Goal: Task Accomplishment & Management: Manage account settings

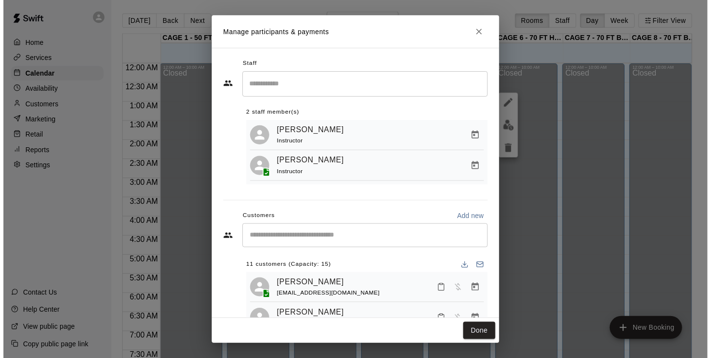
scroll to position [368, 0]
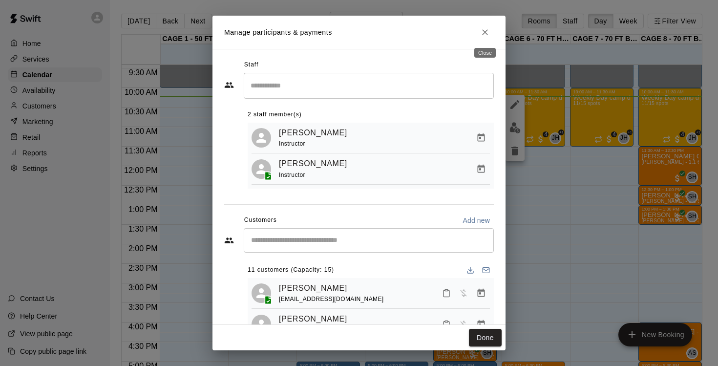
click at [485, 36] on icon "Close" at bounding box center [485, 32] width 10 height 10
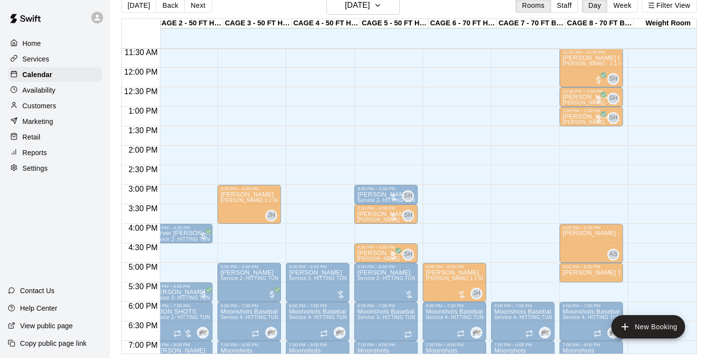
scroll to position [23, 3]
drag, startPoint x: 459, startPoint y: 128, endPoint x: 597, endPoint y: 136, distance: 138.4
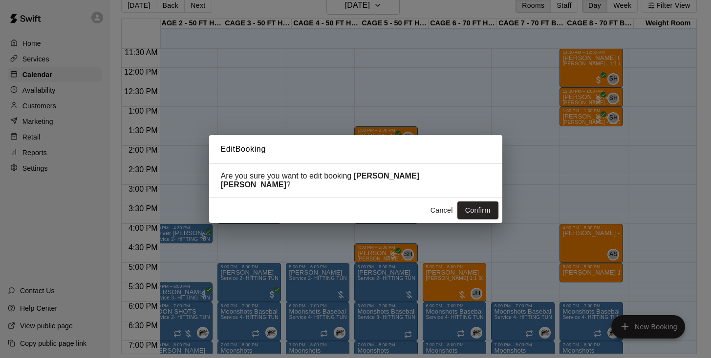
scroll to position [16, 0]
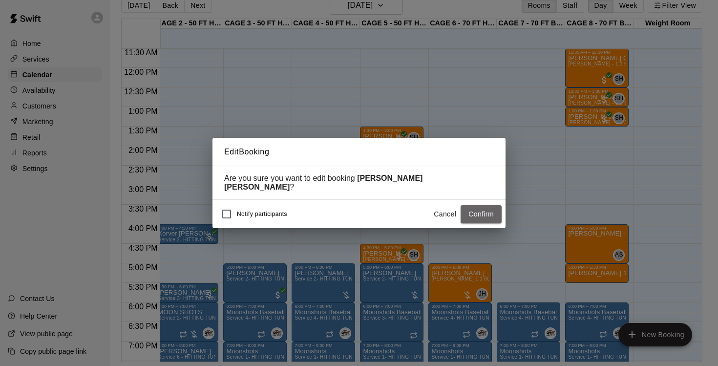
drag, startPoint x: 473, startPoint y: 207, endPoint x: 467, endPoint y: 211, distance: 6.9
click at [473, 207] on button "Confirm" at bounding box center [480, 214] width 41 height 18
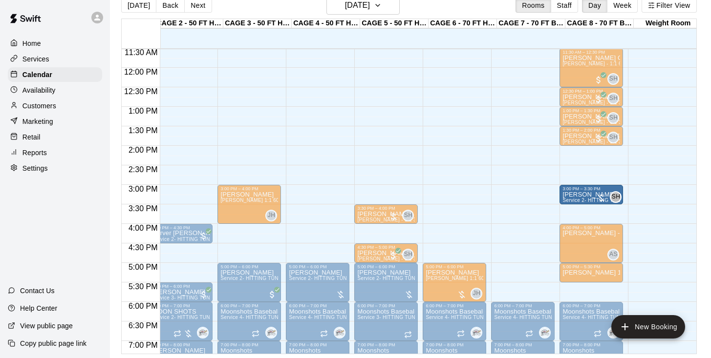
drag, startPoint x: 392, startPoint y: 192, endPoint x: 570, endPoint y: 193, distance: 178.7
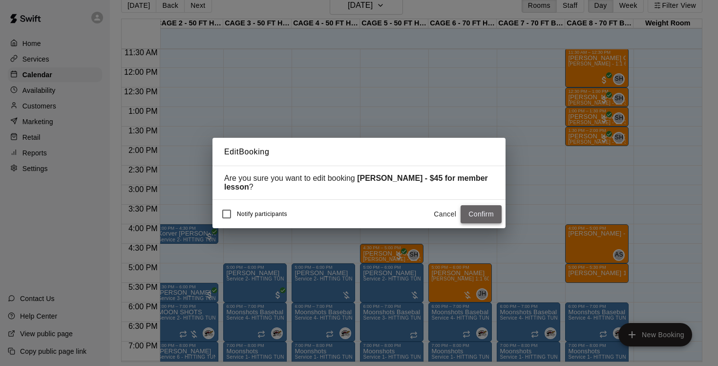
click at [478, 208] on button "Confirm" at bounding box center [480, 214] width 41 height 18
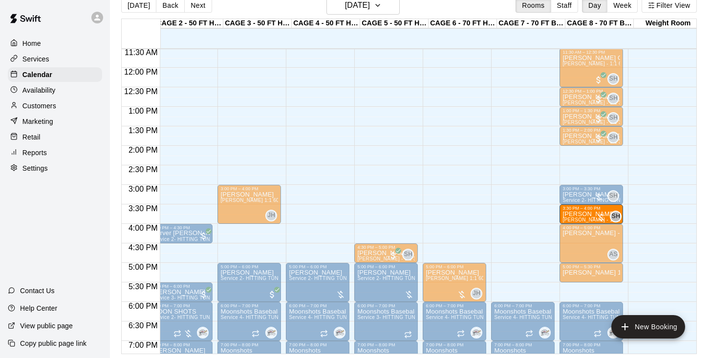
drag, startPoint x: 391, startPoint y: 215, endPoint x: 568, endPoint y: 217, distance: 177.3
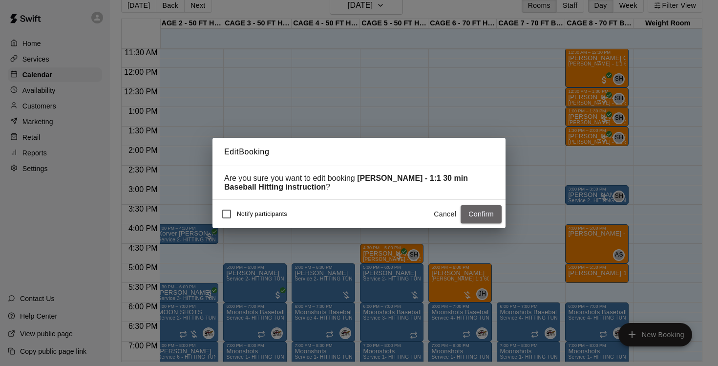
click at [487, 219] on button "Confirm" at bounding box center [480, 214] width 41 height 18
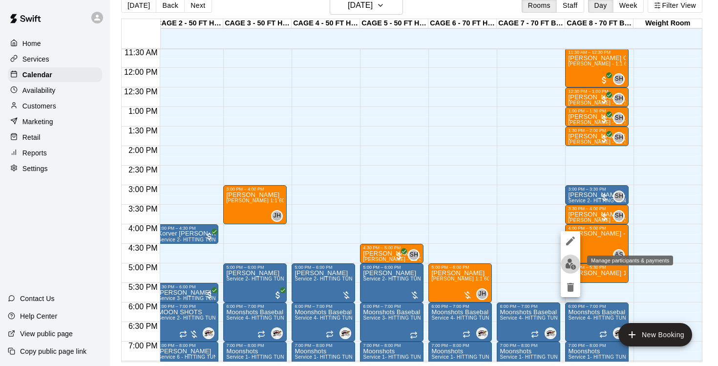
click at [567, 260] on img "edit" at bounding box center [570, 263] width 11 height 11
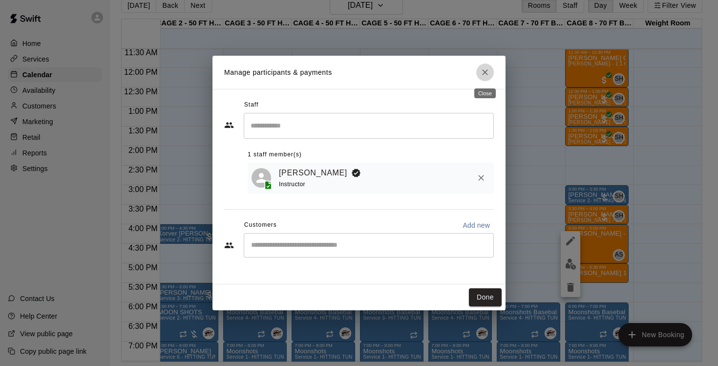
click at [483, 78] on button "Close" at bounding box center [485, 72] width 18 height 18
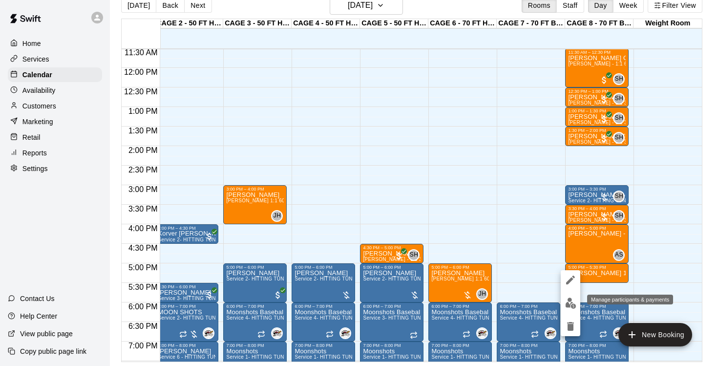
click at [567, 297] on img "edit" at bounding box center [570, 302] width 11 height 11
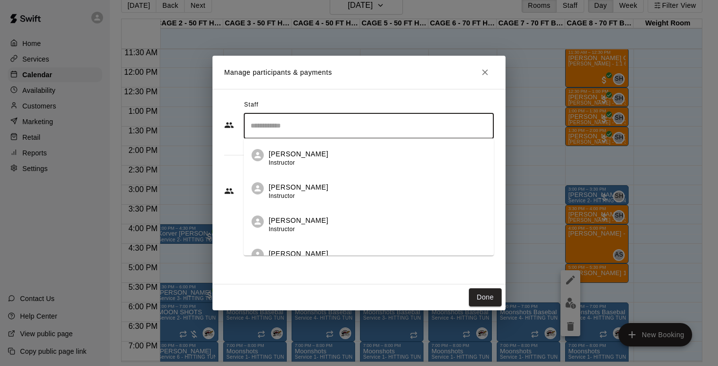
click at [346, 133] on input "Search staff" at bounding box center [368, 125] width 241 height 17
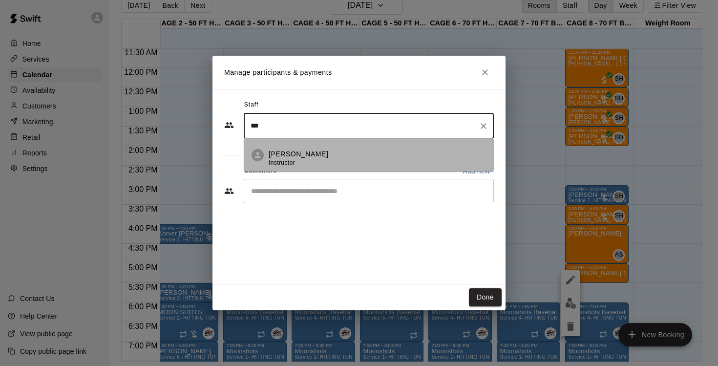
click at [316, 159] on p "[PERSON_NAME]" at bounding box center [299, 154] width 60 height 10
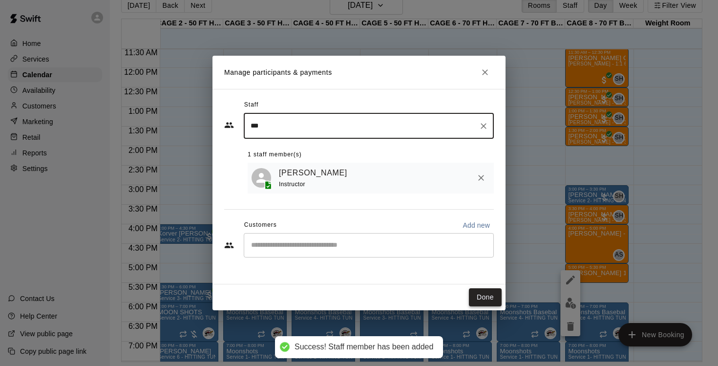
type input "***"
click at [477, 299] on button "Done" at bounding box center [485, 297] width 33 height 18
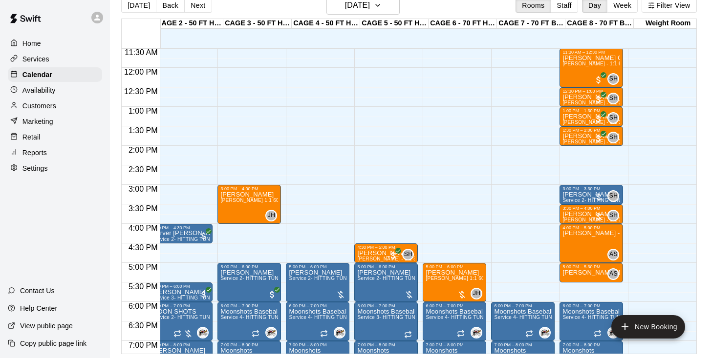
scroll to position [472, 81]
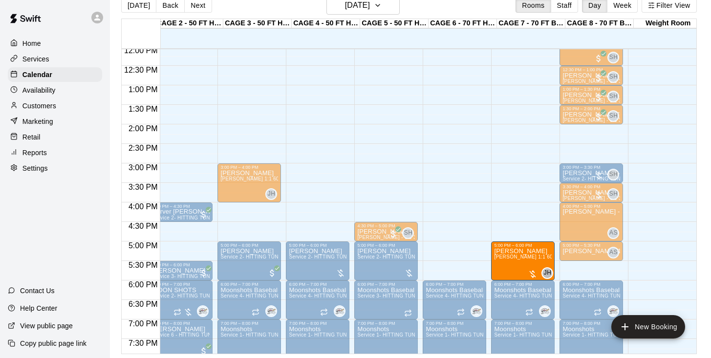
drag, startPoint x: 473, startPoint y: 256, endPoint x: 494, endPoint y: 258, distance: 21.1
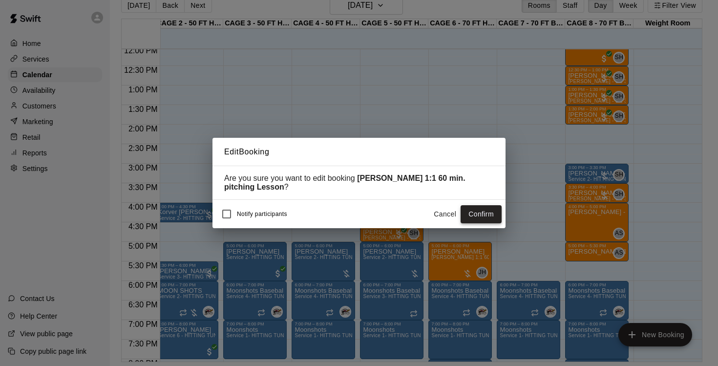
click at [476, 217] on button "Confirm" at bounding box center [480, 214] width 41 height 18
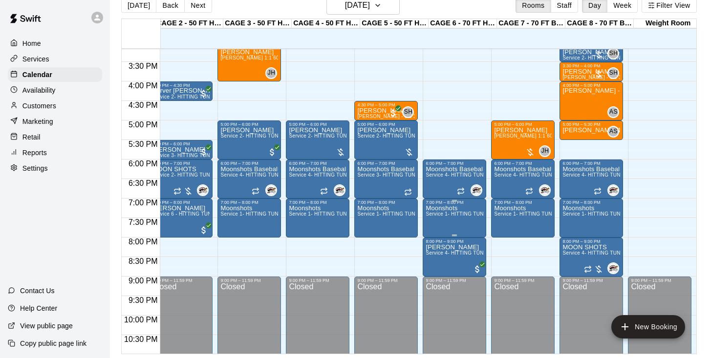
scroll to position [519, 81]
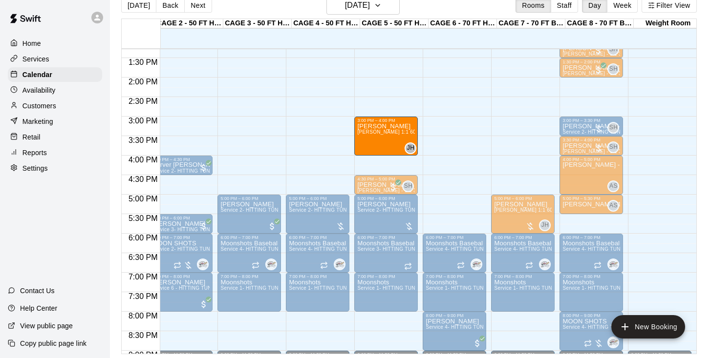
drag, startPoint x: 267, startPoint y: 126, endPoint x: 364, endPoint y: 133, distance: 97.9
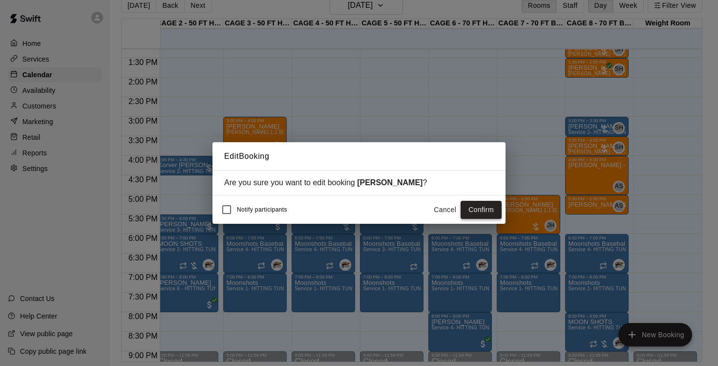
click at [477, 207] on button "Confirm" at bounding box center [480, 210] width 41 height 18
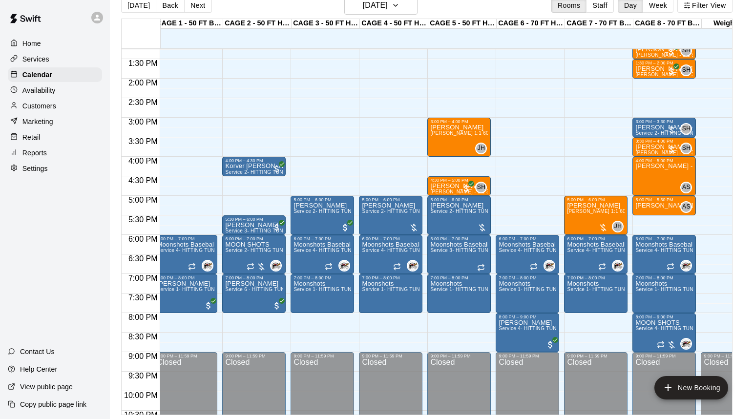
scroll to position [518, 0]
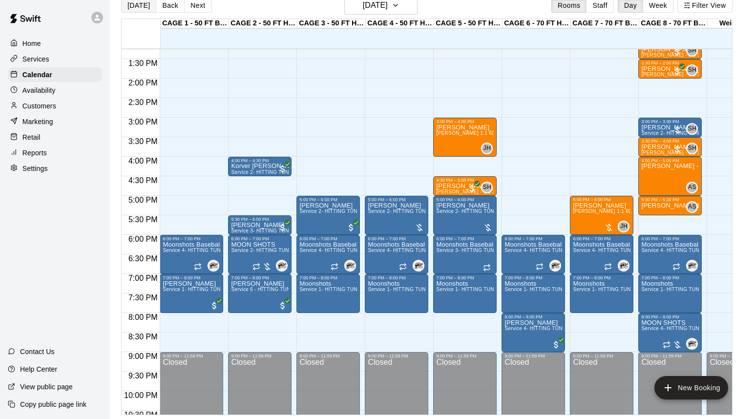
click at [147, 6] on button "[DATE]" at bounding box center [138, 5] width 35 height 15
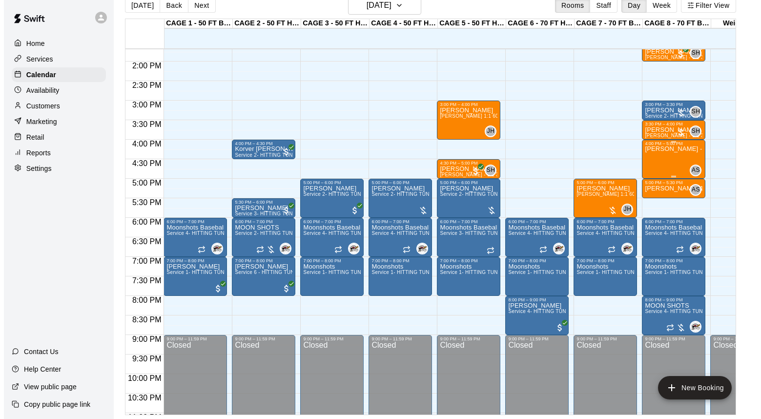
scroll to position [514, 0]
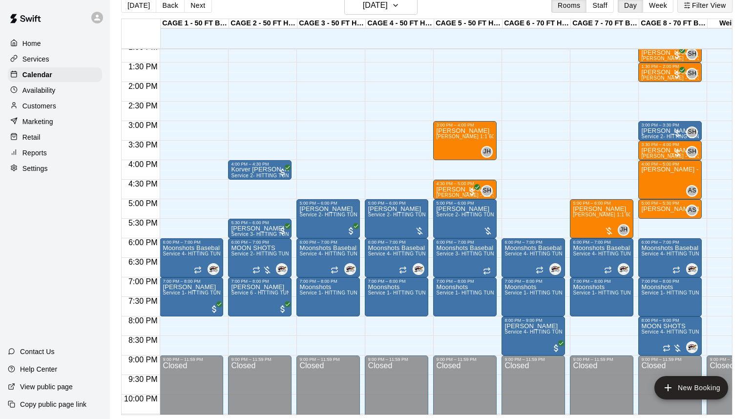
click at [716, 10] on button "Filter View" at bounding box center [704, 5] width 55 height 15
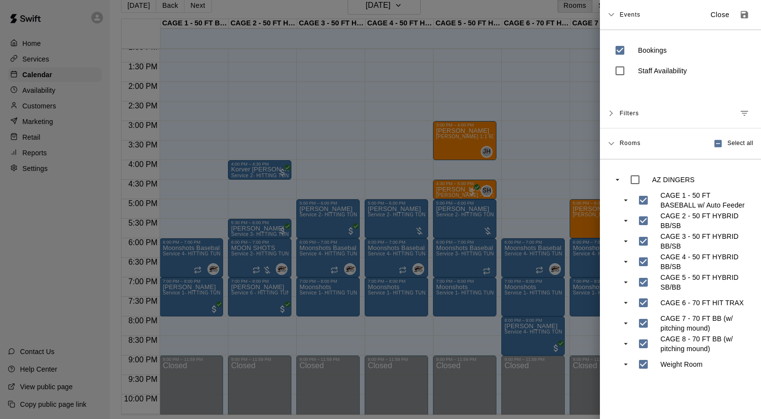
click at [555, 149] on div at bounding box center [380, 209] width 761 height 419
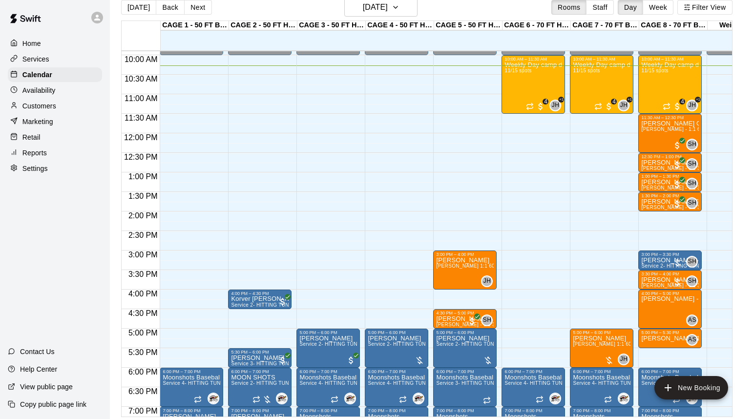
scroll to position [456, 0]
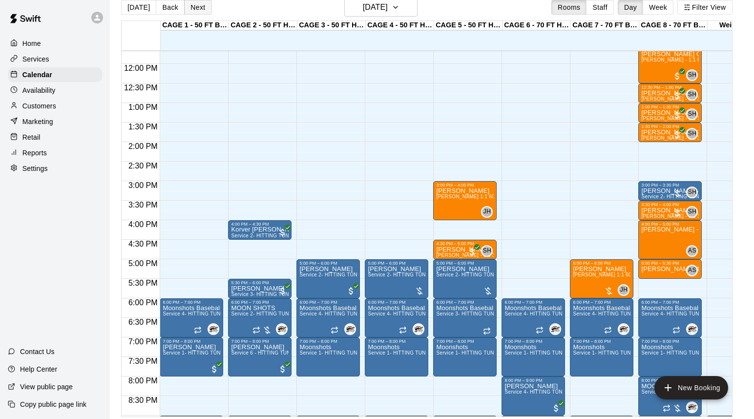
click at [198, 8] on button "Next" at bounding box center [197, 7] width 27 height 15
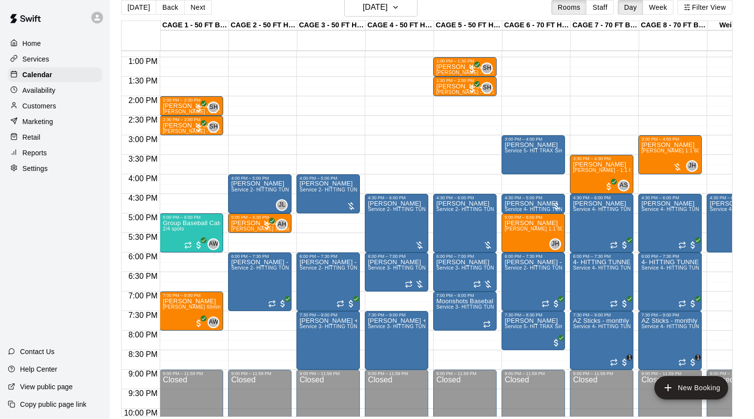
scroll to position [382, 0]
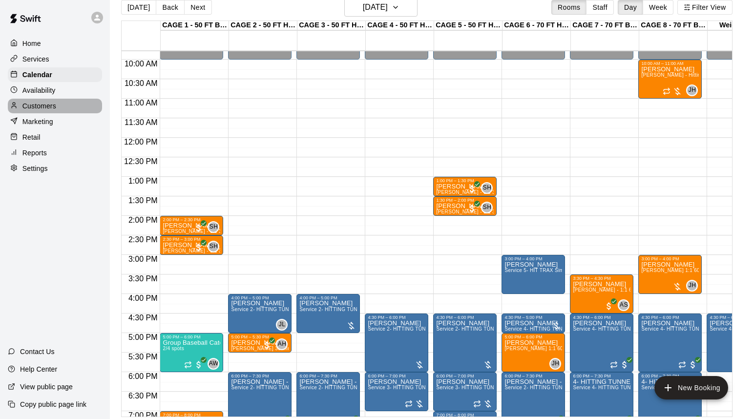
click at [44, 103] on p "Customers" at bounding box center [39, 106] width 34 height 10
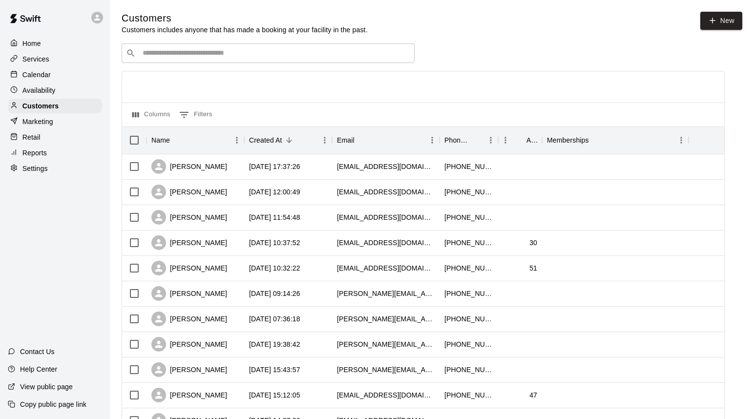
click at [177, 45] on div "​ ​" at bounding box center [268, 53] width 293 height 20
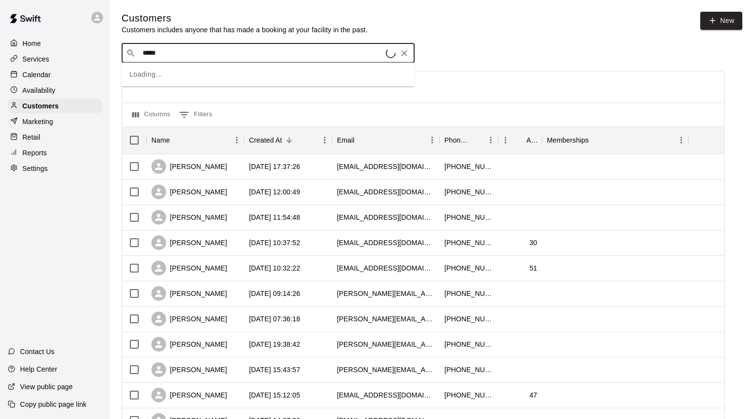
type input "******"
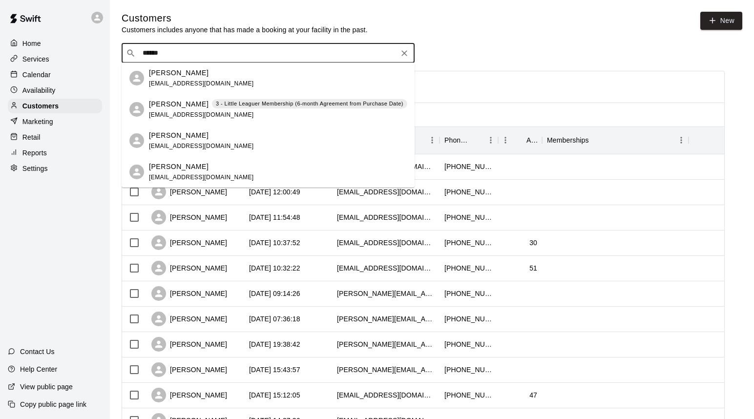
click at [173, 107] on p "[PERSON_NAME]" at bounding box center [179, 104] width 60 height 10
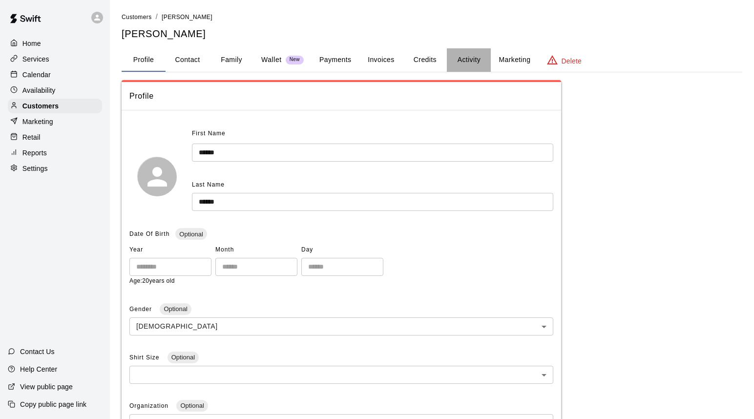
click at [478, 54] on button "Activity" at bounding box center [469, 59] width 44 height 23
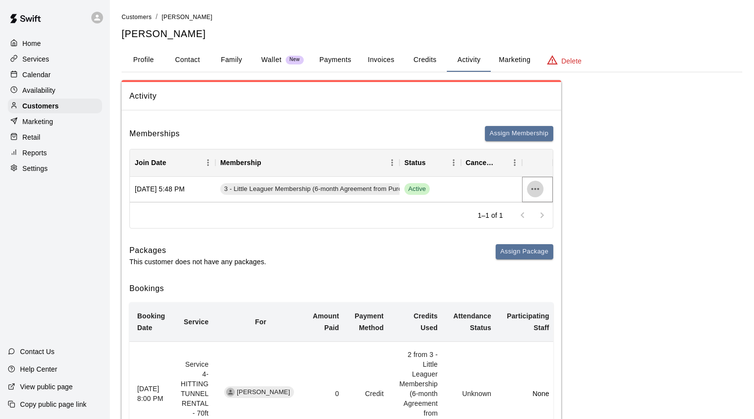
click at [528, 189] on button "more actions" at bounding box center [535, 189] width 17 height 17
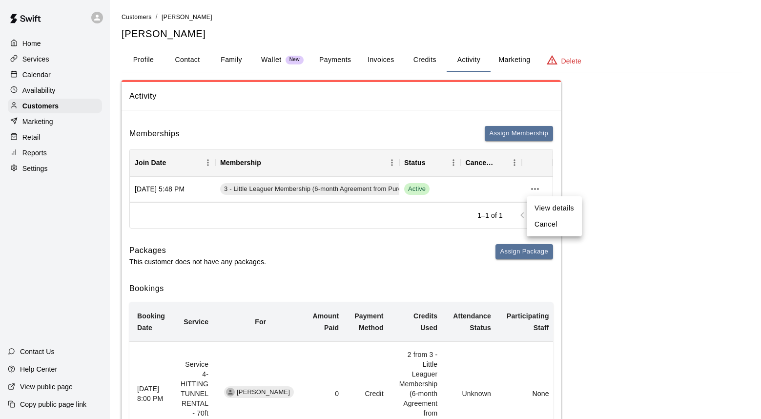
click at [641, 140] on div at bounding box center [380, 209] width 761 height 419
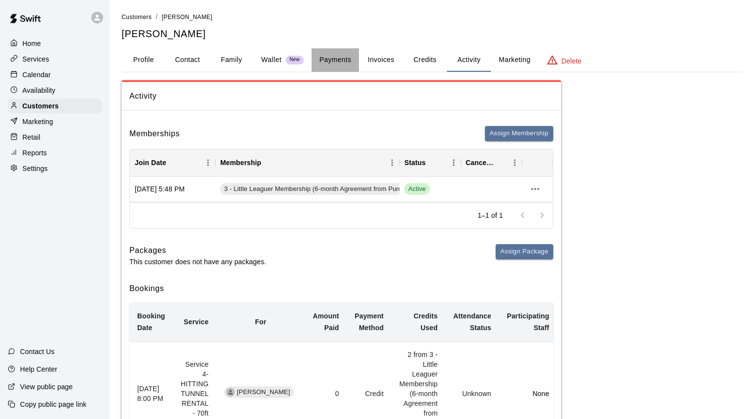
click at [332, 54] on button "Payments" at bounding box center [335, 59] width 47 height 23
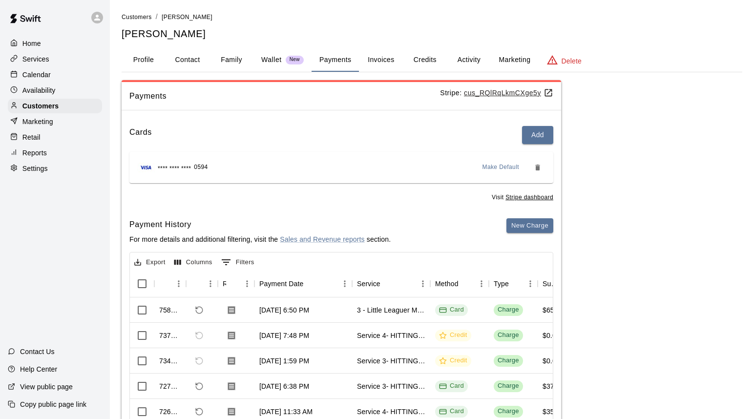
click at [500, 92] on u "cus_RQlRqLkmCXge5y" at bounding box center [508, 93] width 89 height 8
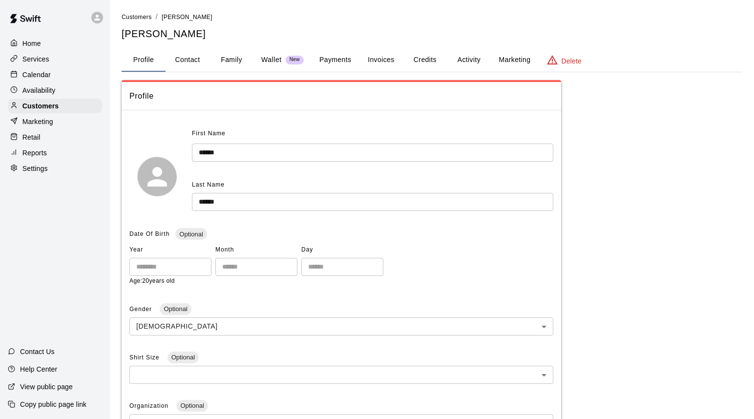
click at [430, 60] on button "Credits" at bounding box center [425, 59] width 44 height 23
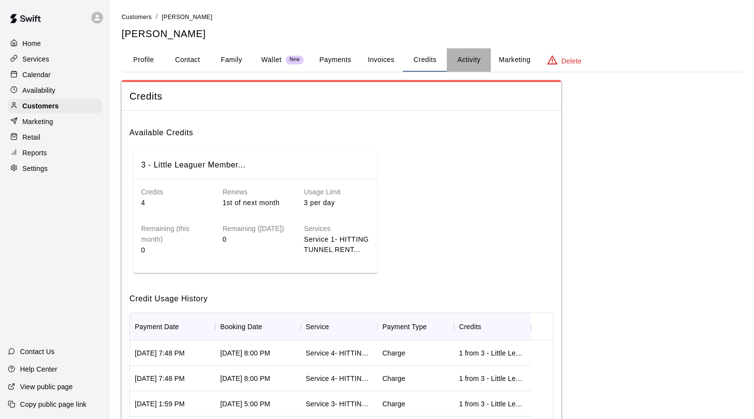
click at [462, 55] on button "Activity" at bounding box center [469, 59] width 44 height 23
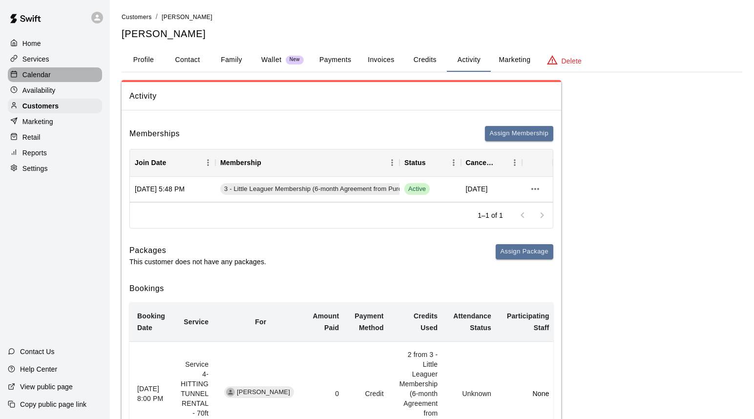
click at [44, 73] on p "Calendar" at bounding box center [36, 75] width 28 height 10
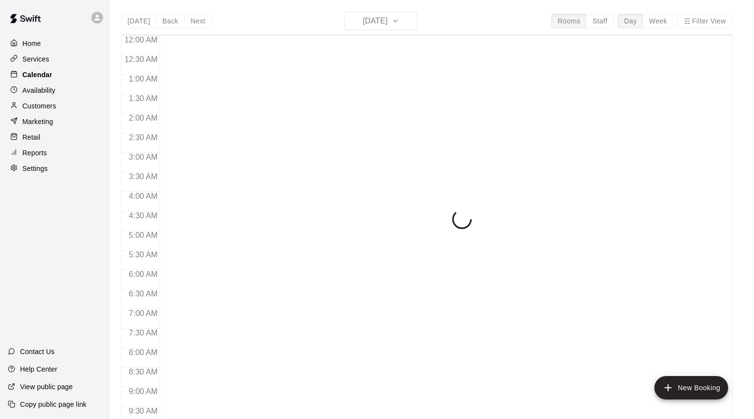
scroll to position [416, 0]
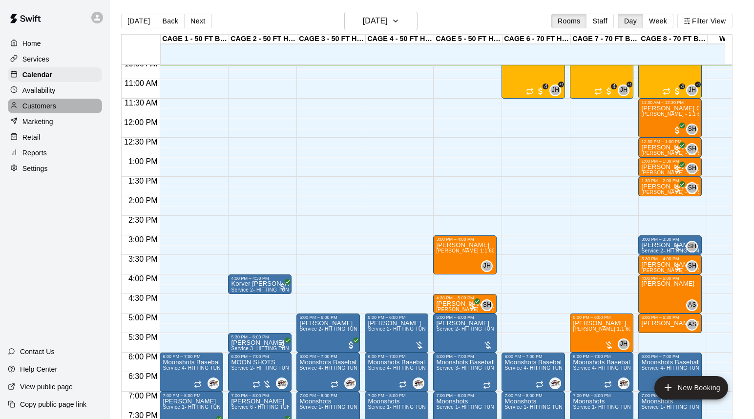
click at [40, 105] on p "Customers" at bounding box center [39, 106] width 34 height 10
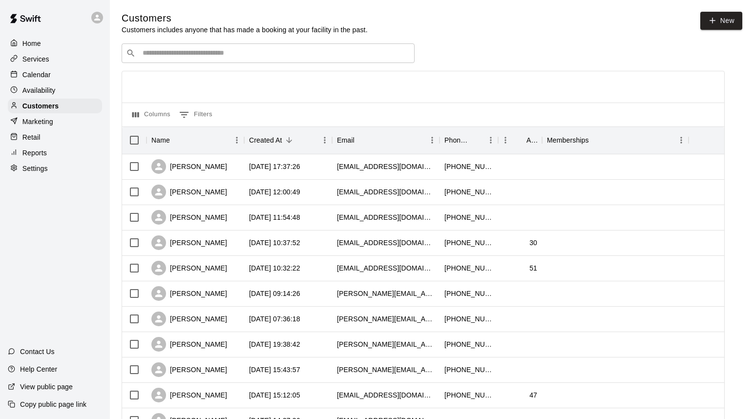
click at [226, 61] on div "​ ​" at bounding box center [268, 53] width 293 height 20
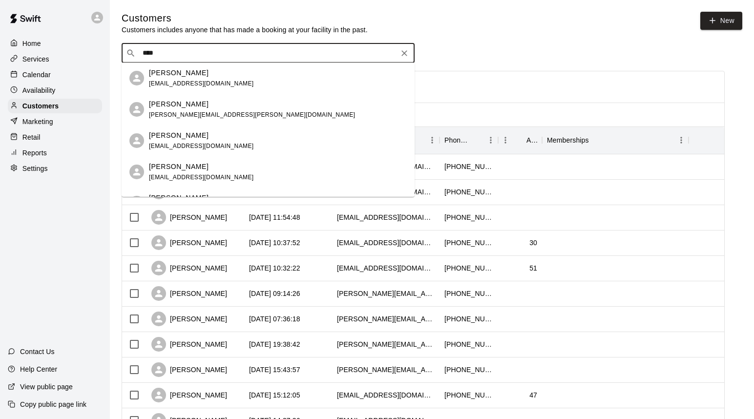
type input "****"
click at [41, 76] on p "Calendar" at bounding box center [36, 75] width 28 height 10
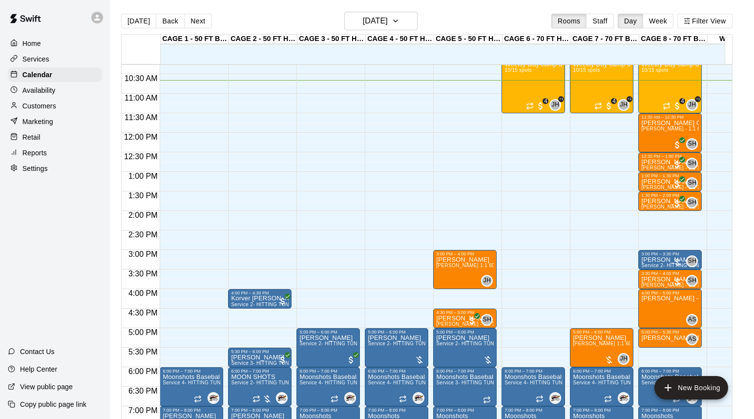
scroll to position [317, 0]
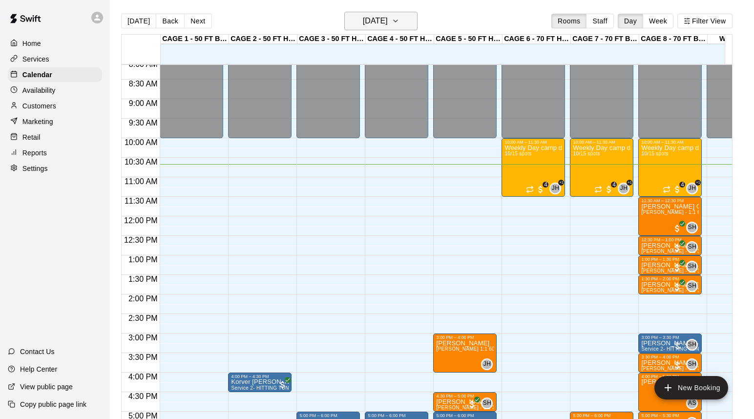
click at [363, 21] on h6 "[DATE]" at bounding box center [375, 21] width 25 height 14
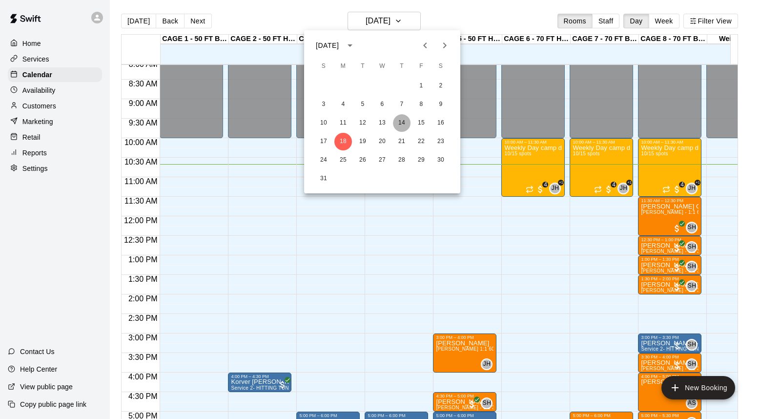
click at [403, 124] on button "14" at bounding box center [402, 123] width 18 height 18
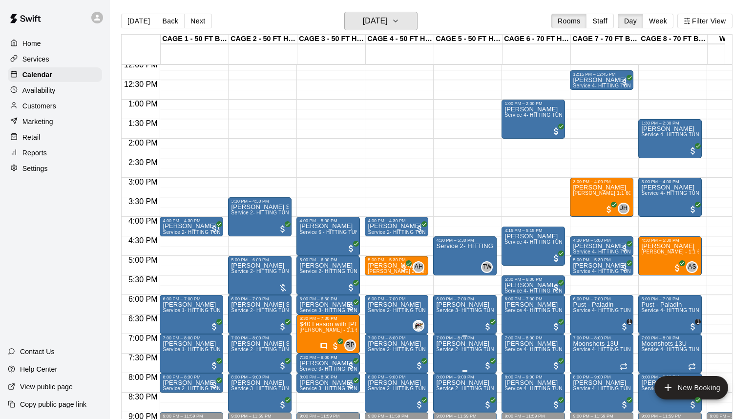
scroll to position [507, 0]
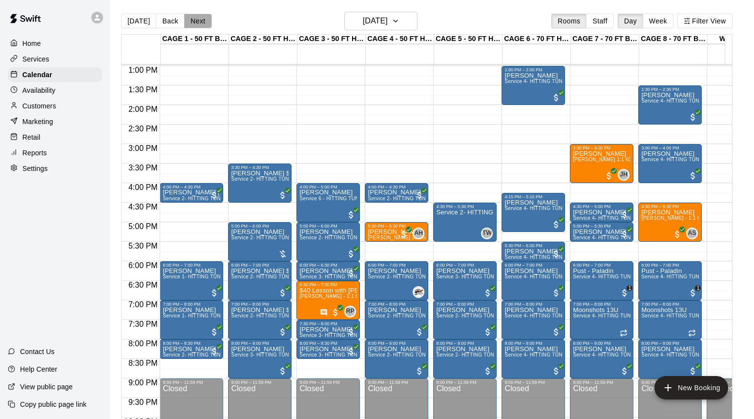
click at [203, 19] on button "Next" at bounding box center [197, 21] width 27 height 15
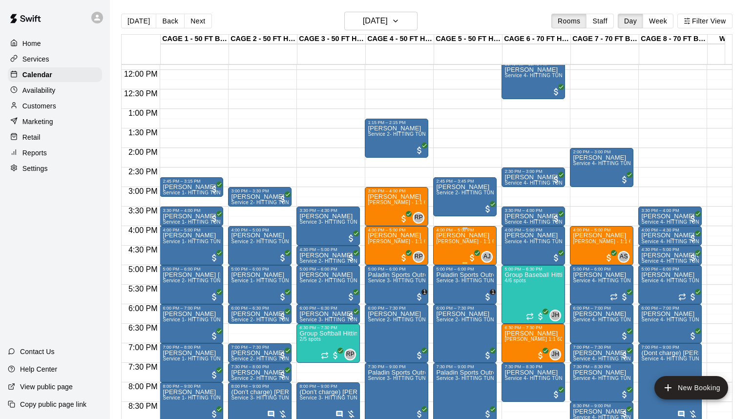
scroll to position [377, 0]
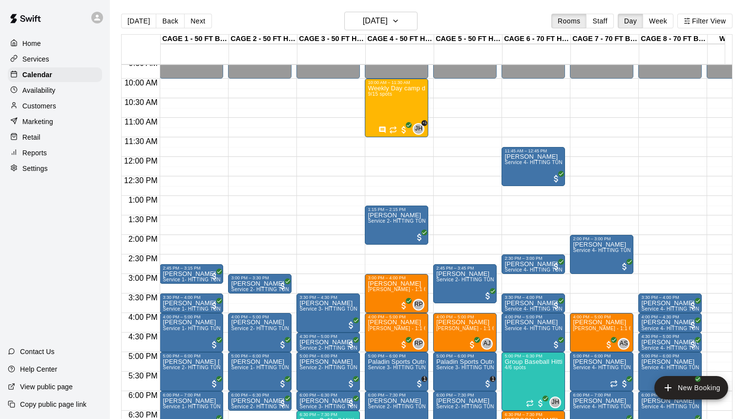
click at [195, 16] on button "Next" at bounding box center [197, 21] width 27 height 15
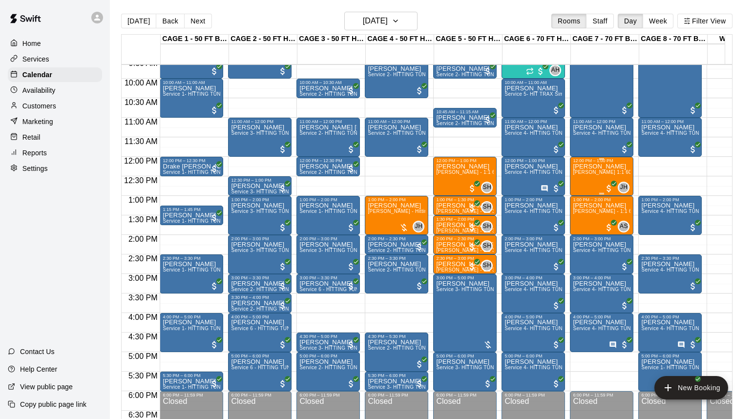
scroll to position [339, 0]
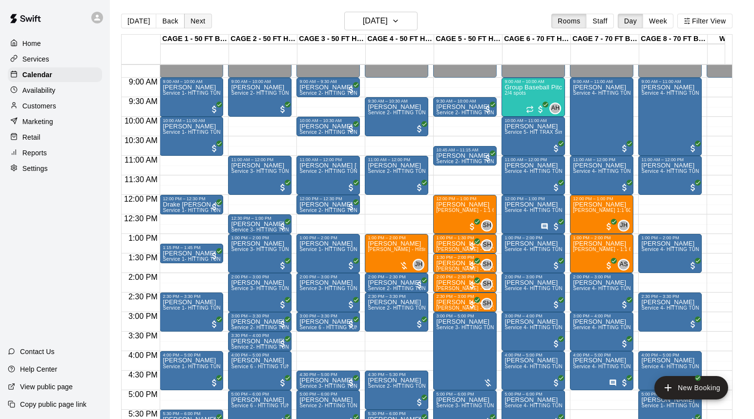
click at [203, 20] on button "Next" at bounding box center [197, 21] width 27 height 15
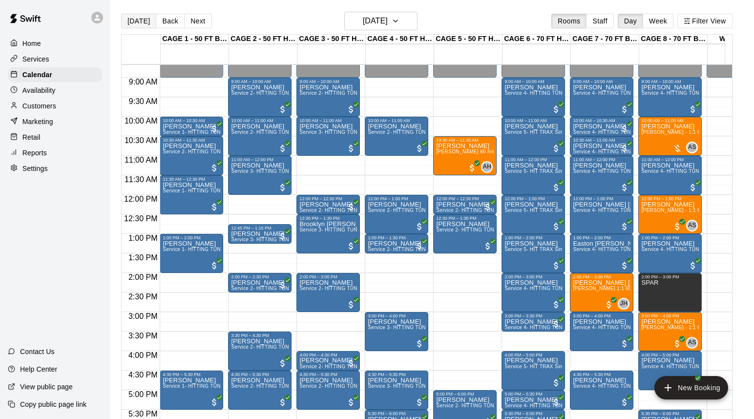
click at [141, 21] on button "[DATE]" at bounding box center [138, 21] width 35 height 15
click at [141, 20] on div "[DATE] Back [DATE][DATE] Rooms Staff Day Week Filter View CAGE 1 - 50 FT BASEBA…" at bounding box center [426, 221] width 611 height 419
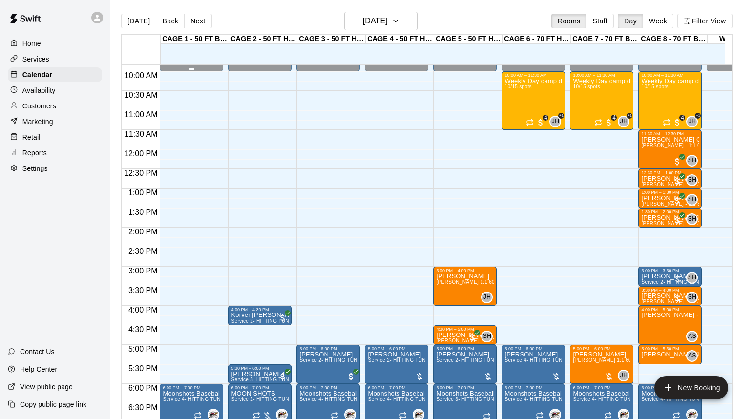
scroll to position [291, 0]
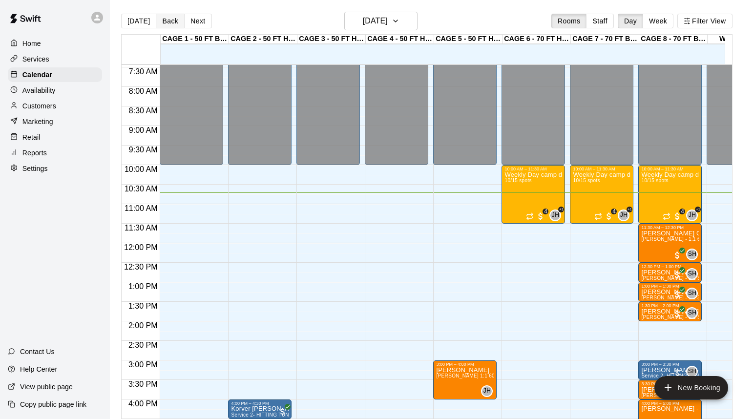
click at [174, 18] on button "Back" at bounding box center [170, 21] width 29 height 15
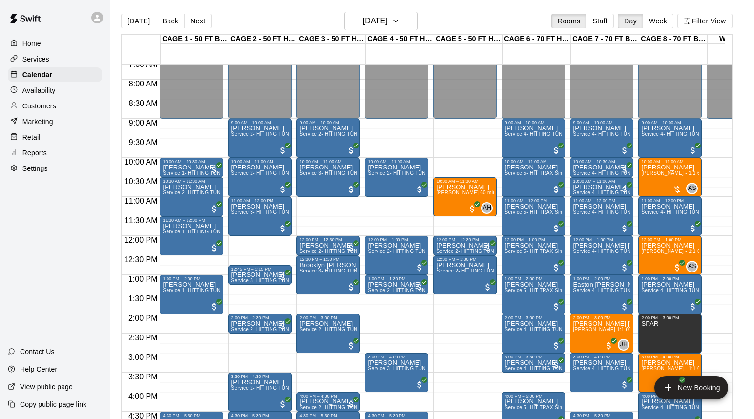
scroll to position [307, 0]
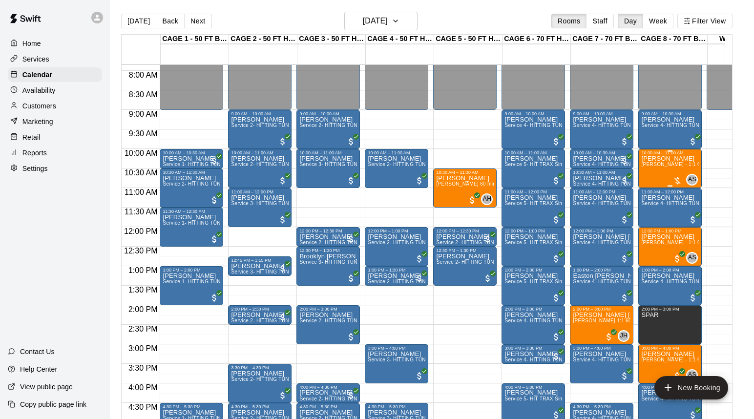
click at [666, 169] on div "[PERSON_NAME] [PERSON_NAME] - 1:1 60 min Pitching Lesson" at bounding box center [670, 364] width 58 height 419
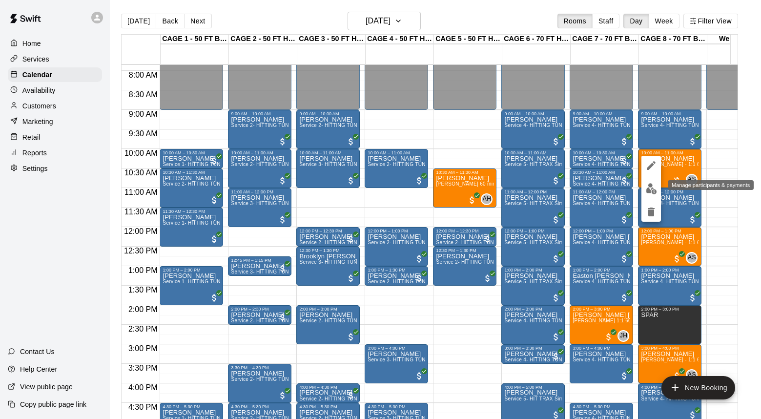
click at [649, 187] on img "edit" at bounding box center [651, 188] width 11 height 11
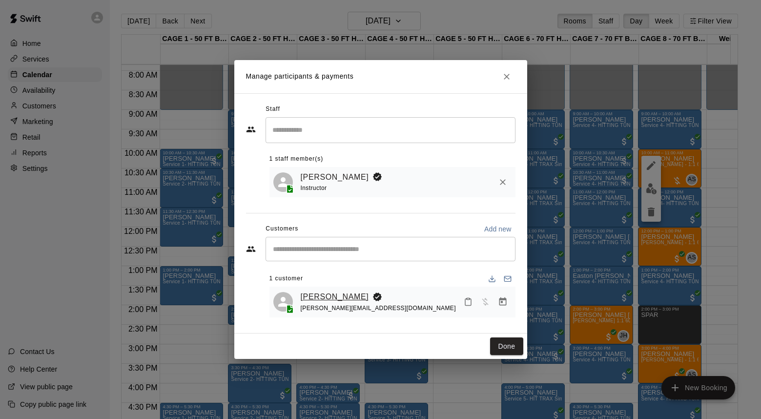
click at [329, 297] on link "[PERSON_NAME]" at bounding box center [335, 297] width 68 height 13
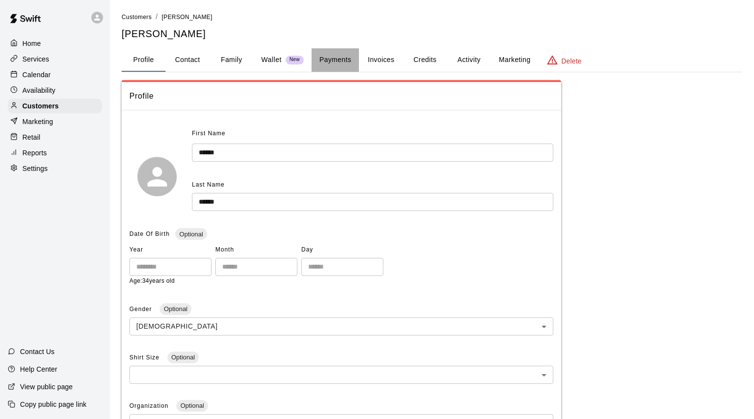
click at [342, 55] on button "Payments" at bounding box center [335, 59] width 47 height 23
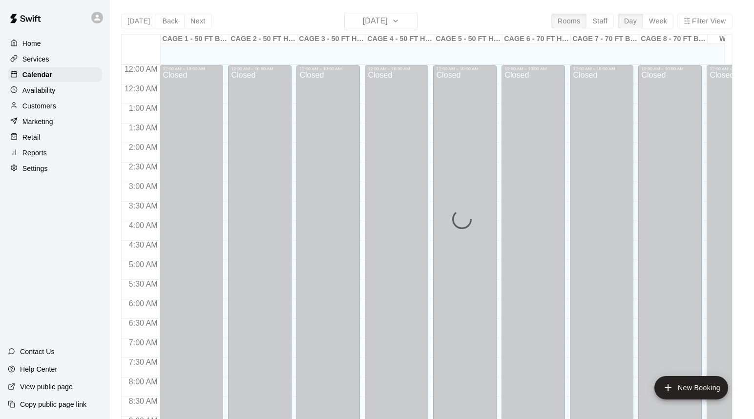
scroll to position [419, 0]
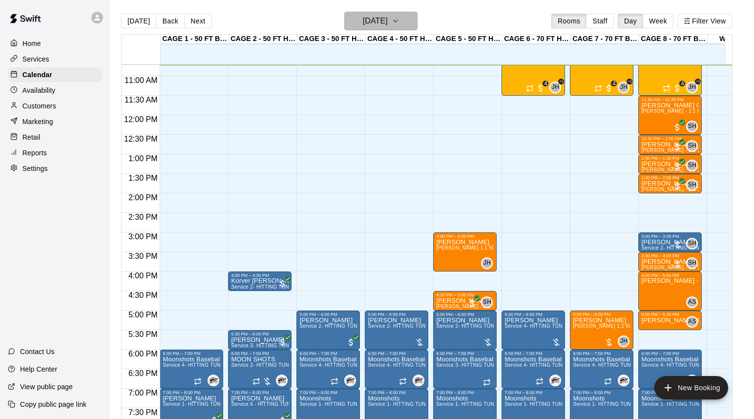
click at [385, 22] on h6 "[DATE]" at bounding box center [375, 21] width 25 height 14
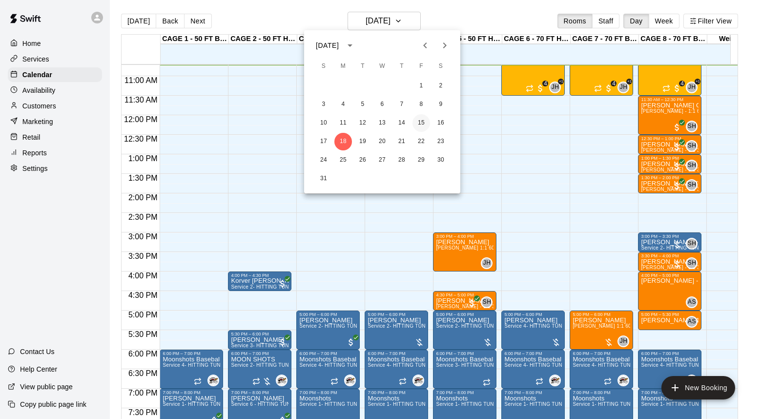
click at [423, 124] on button "15" at bounding box center [422, 123] width 18 height 18
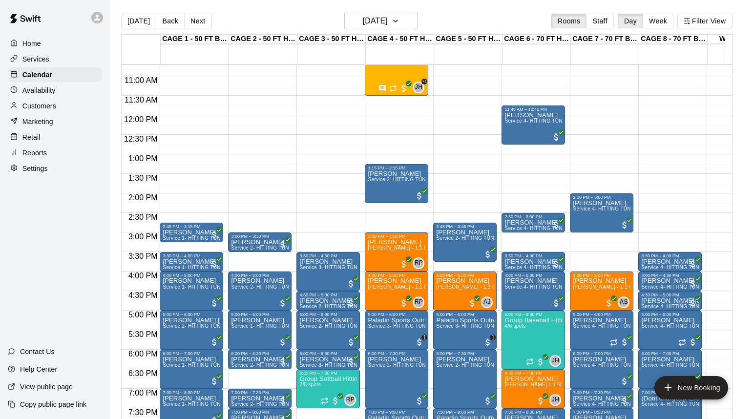
click at [41, 59] on p "Services" at bounding box center [35, 59] width 27 height 10
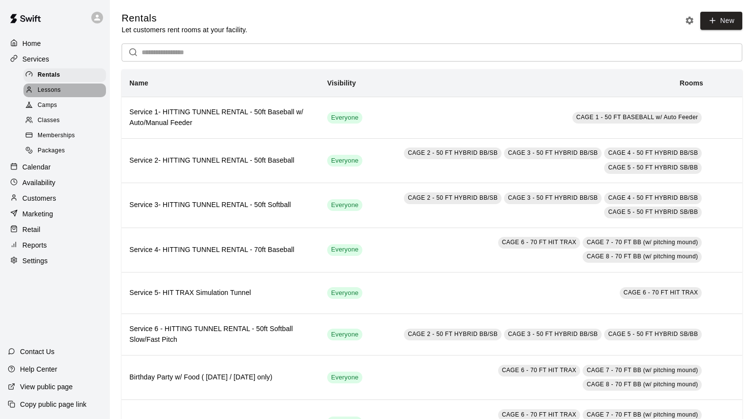
click at [57, 89] on span "Lessons" at bounding box center [49, 90] width 23 height 10
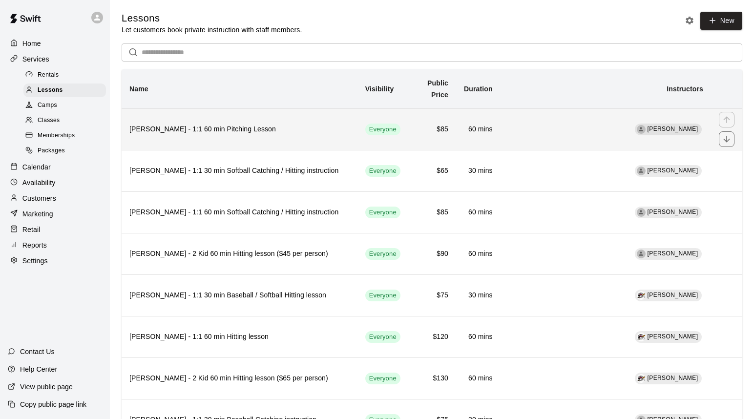
click at [209, 131] on h6 "[PERSON_NAME] - 1:1 60 min Pitching Lesson" at bounding box center [239, 129] width 220 height 11
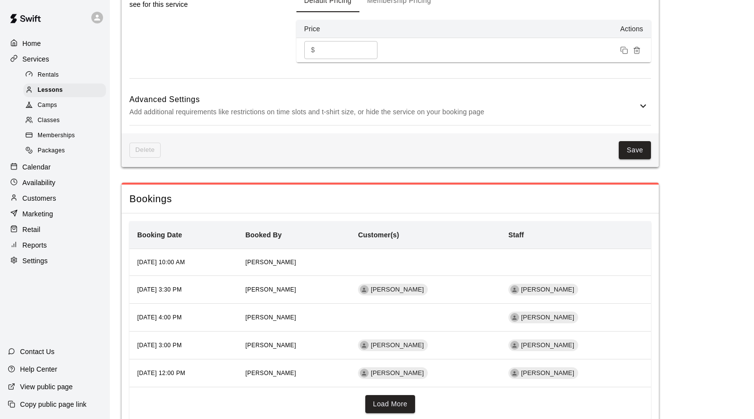
scroll to position [843, 0]
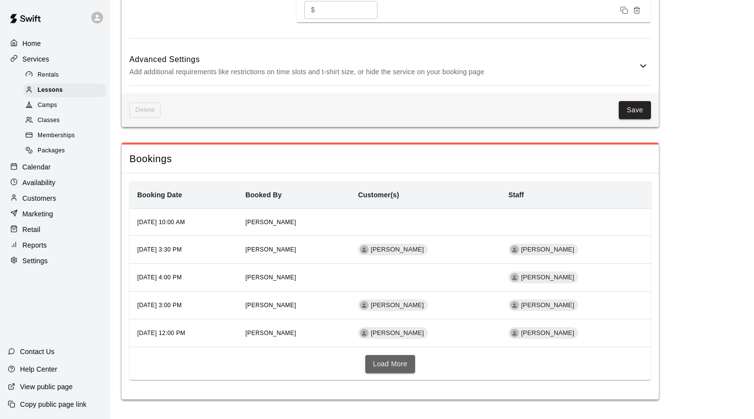
click at [395, 367] on button "Load More" at bounding box center [390, 364] width 50 height 18
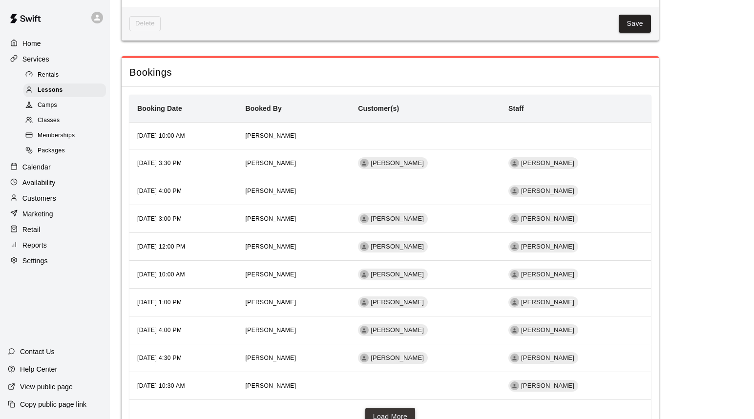
scroll to position [982, 0]
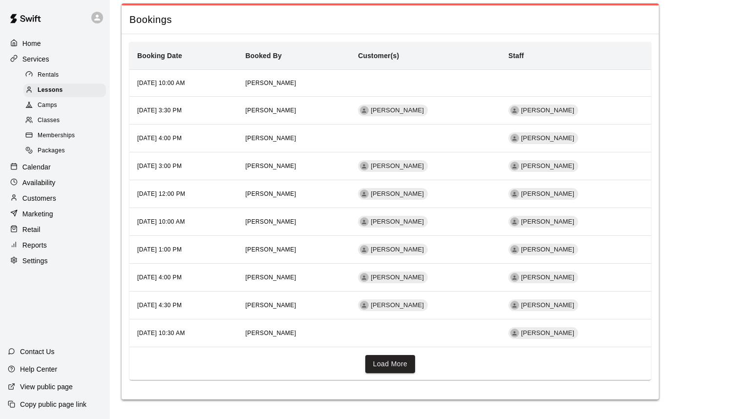
click at [29, 44] on p "Home" at bounding box center [31, 44] width 19 height 10
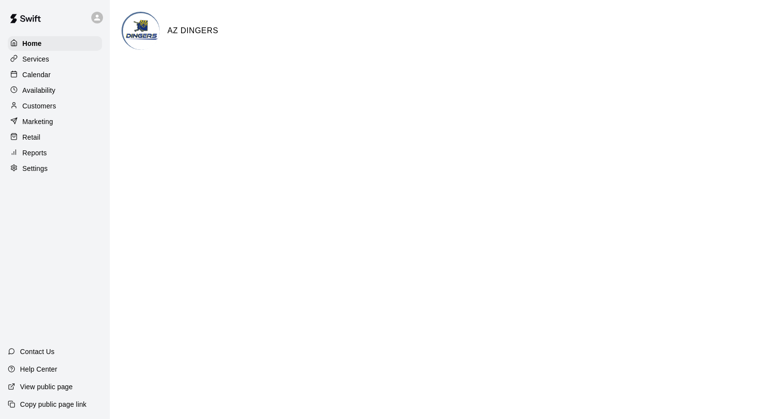
click at [36, 74] on p "Calendar" at bounding box center [36, 75] width 28 height 10
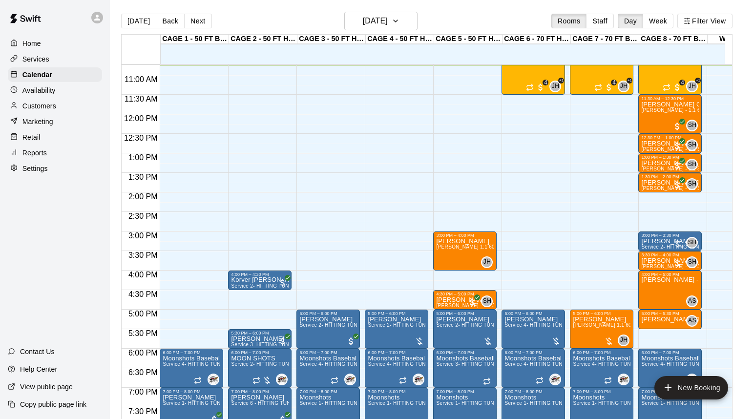
scroll to position [352, 0]
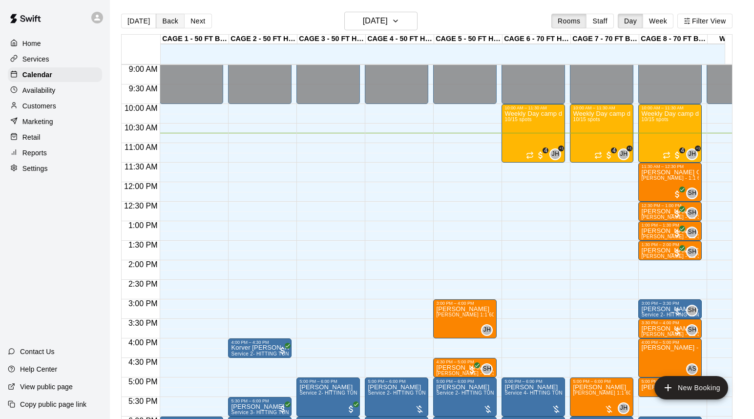
click at [160, 23] on button "Back" at bounding box center [170, 21] width 29 height 15
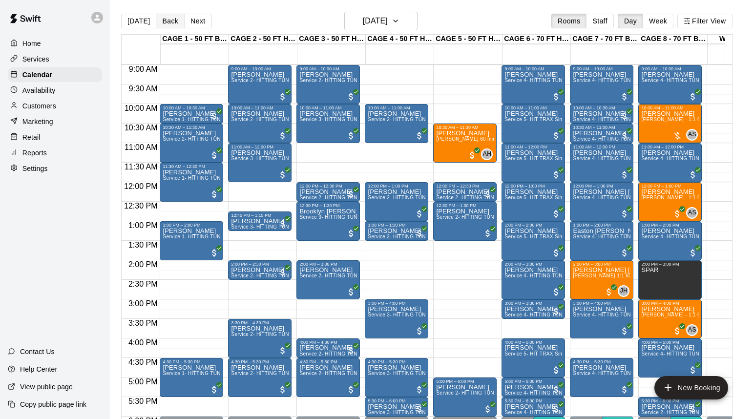
click at [159, 23] on button "Back" at bounding box center [170, 21] width 29 height 15
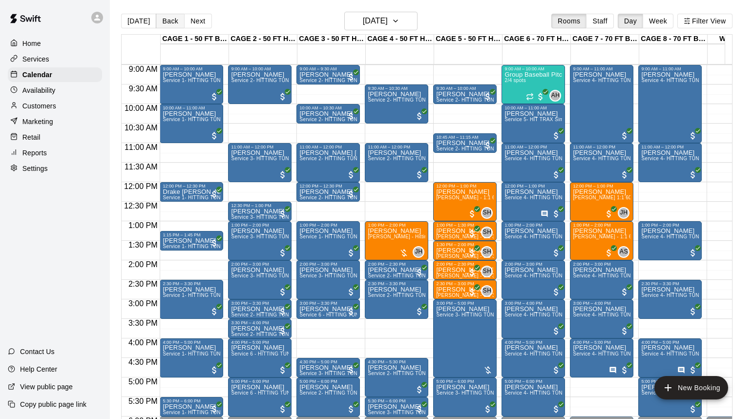
click at [159, 23] on button "Back" at bounding box center [170, 21] width 29 height 15
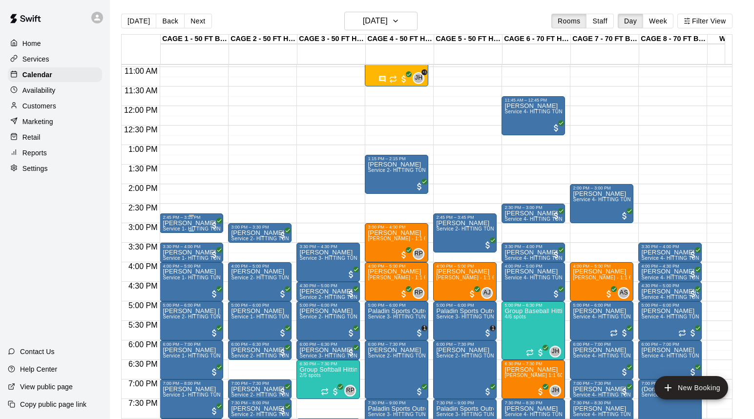
scroll to position [508, 0]
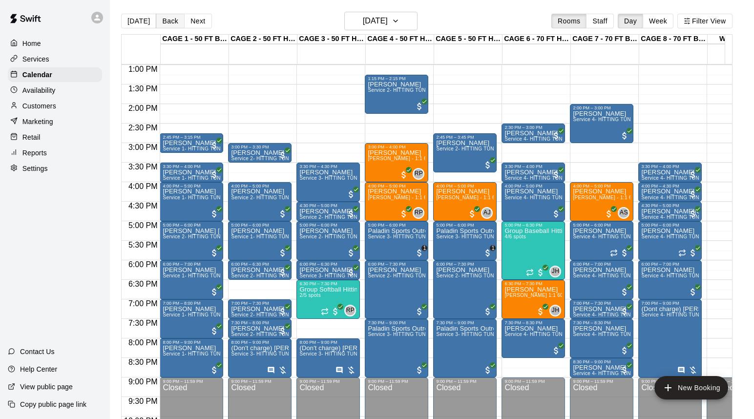
click at [171, 20] on button "Back" at bounding box center [170, 21] width 29 height 15
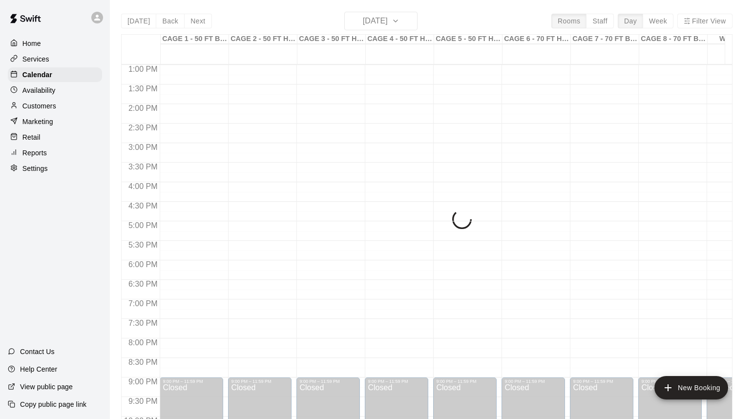
click at [171, 20] on div "[DATE] Back [DATE][DATE] Rooms Staff Day Week Filter View CAGE 1 - 50 FT BASEBA…" at bounding box center [426, 221] width 611 height 419
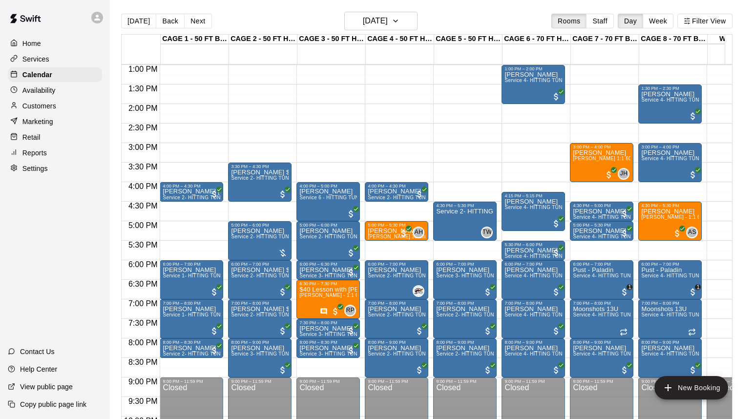
click at [171, 21] on button "Back" at bounding box center [170, 21] width 29 height 15
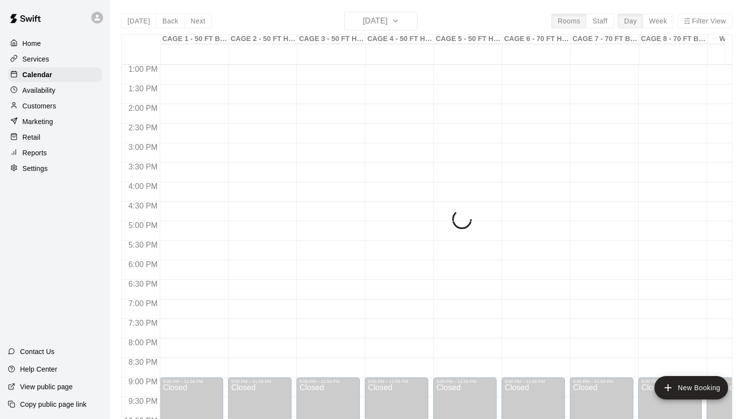
click at [171, 21] on div "[DATE] Back [DATE][DATE] Rooms Staff Day Week Filter View CAGE 1 - 50 FT BASEBA…" at bounding box center [426, 221] width 611 height 419
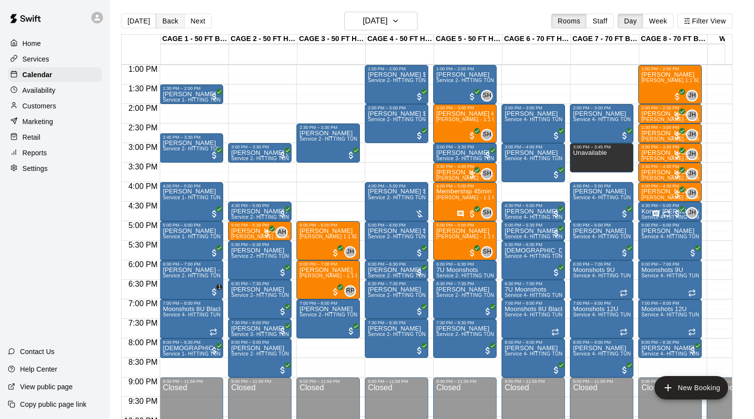
click at [170, 20] on button "Back" at bounding box center [170, 21] width 29 height 15
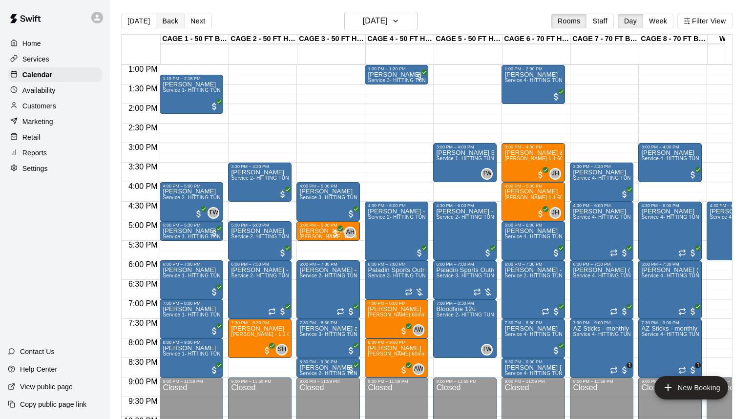
click at [172, 21] on button "Back" at bounding box center [170, 21] width 29 height 15
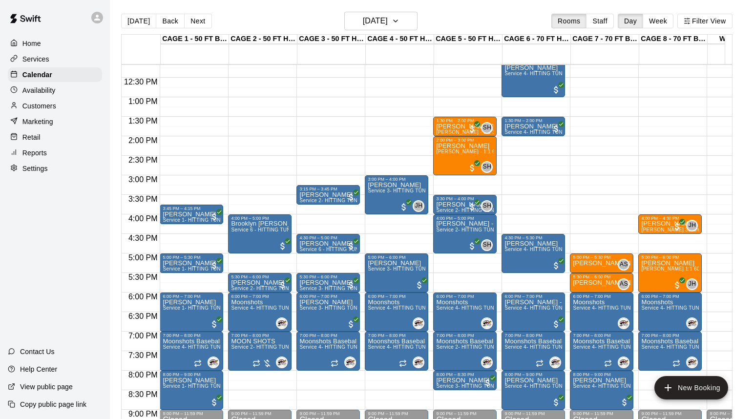
scroll to position [389, 0]
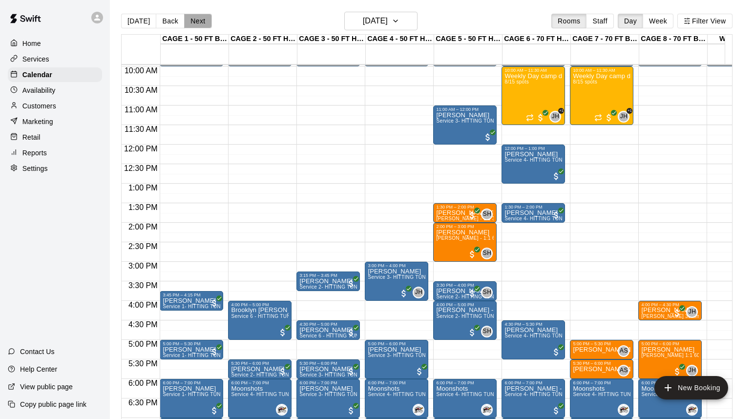
click at [196, 18] on button "Next" at bounding box center [197, 21] width 27 height 15
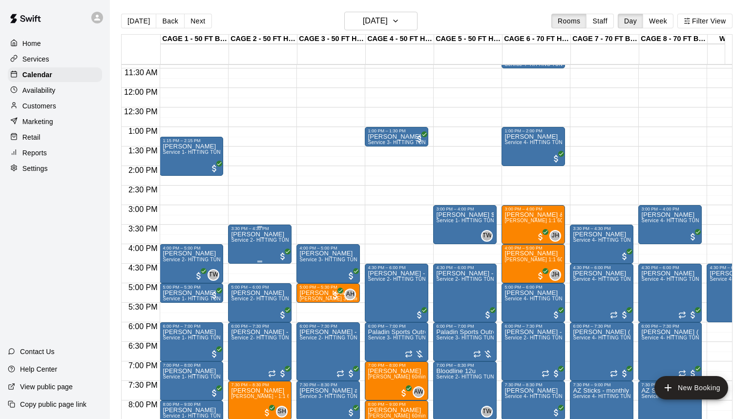
scroll to position [500, 0]
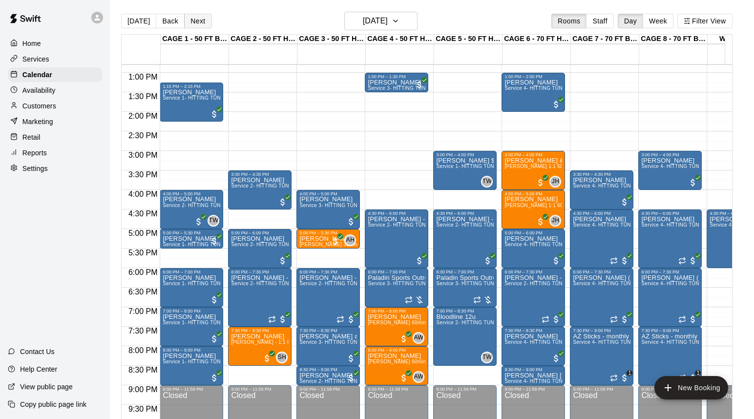
click at [199, 22] on button "Next" at bounding box center [197, 21] width 27 height 15
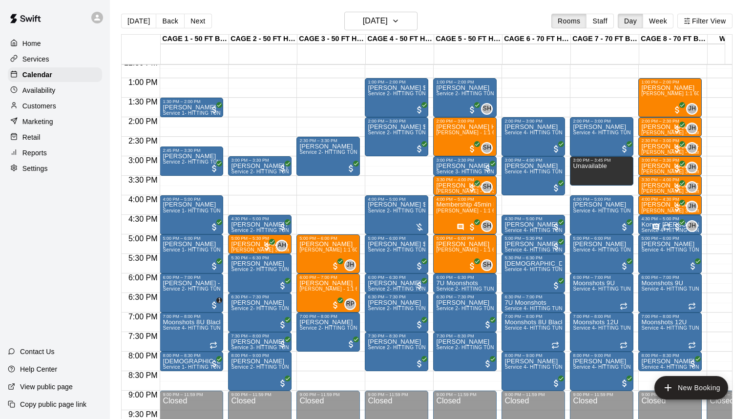
scroll to position [438, 0]
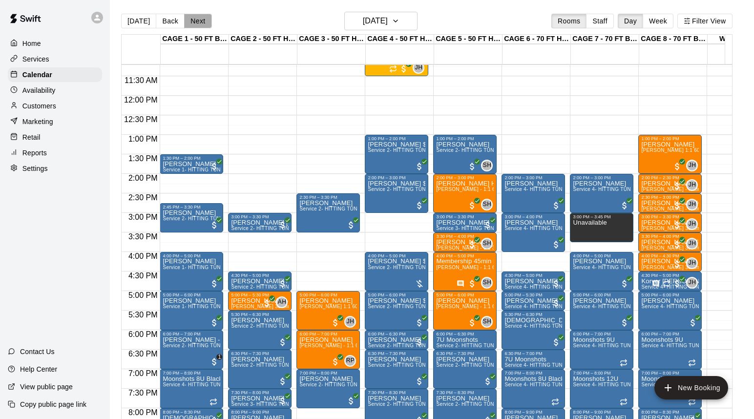
click at [197, 21] on button "Next" at bounding box center [197, 21] width 27 height 15
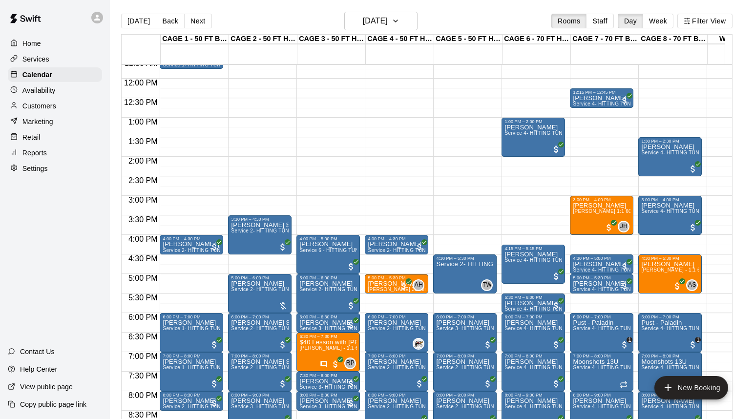
scroll to position [514, 0]
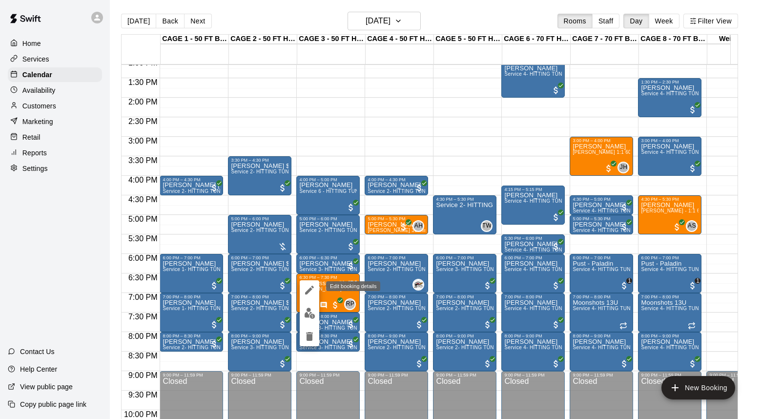
click at [312, 289] on icon "edit" at bounding box center [310, 290] width 12 height 12
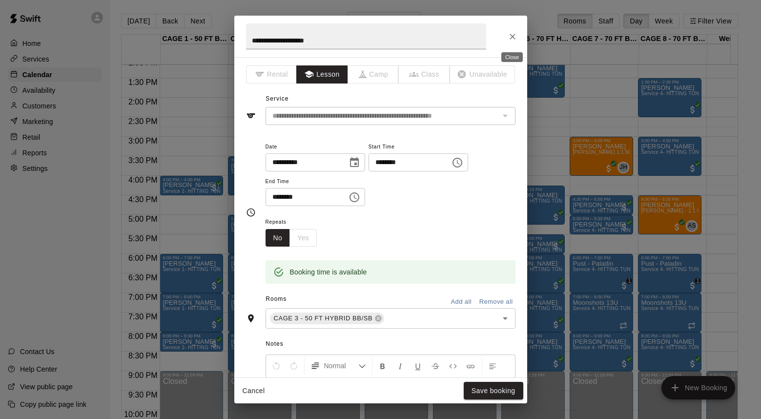
click at [515, 37] on icon "Close" at bounding box center [513, 37] width 10 height 10
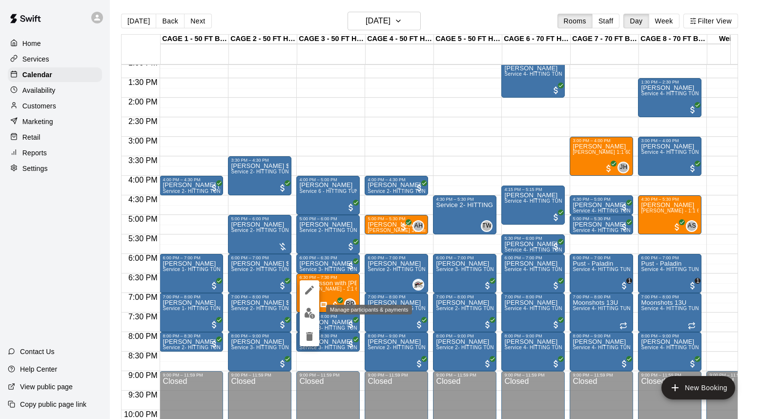
click at [309, 310] on img "edit" at bounding box center [309, 313] width 11 height 11
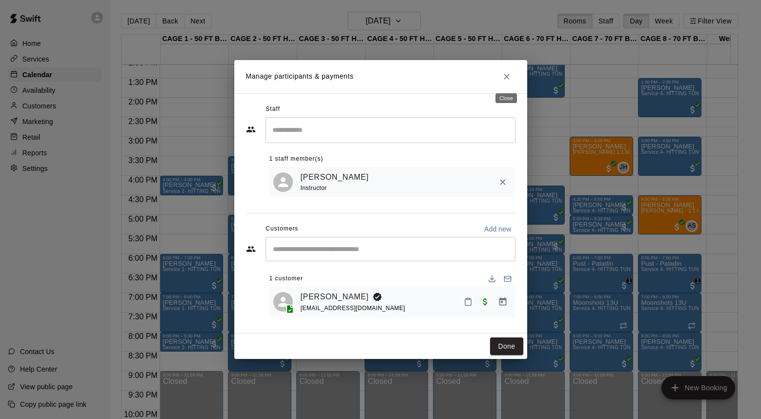
click at [509, 80] on icon "Close" at bounding box center [507, 77] width 6 height 6
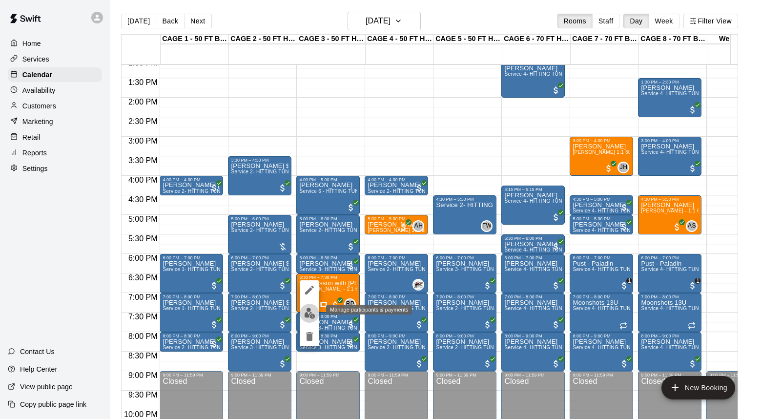
click at [306, 313] on img "edit" at bounding box center [309, 313] width 11 height 11
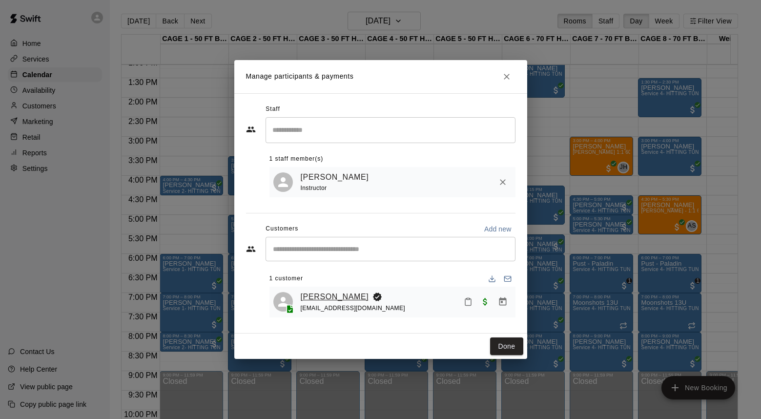
click at [329, 293] on link "[PERSON_NAME]" at bounding box center [335, 297] width 68 height 13
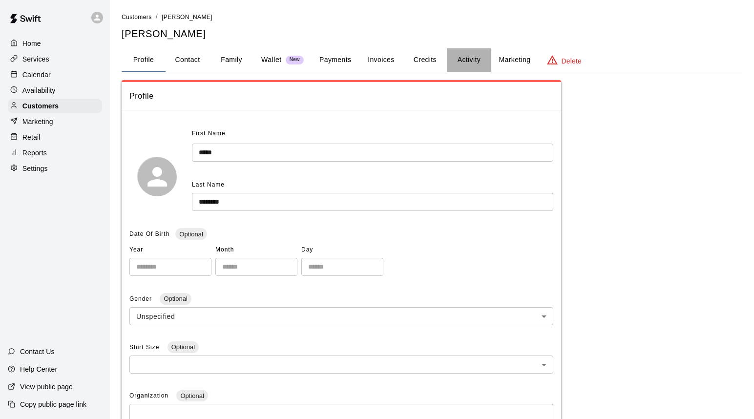
click at [470, 61] on button "Activity" at bounding box center [469, 59] width 44 height 23
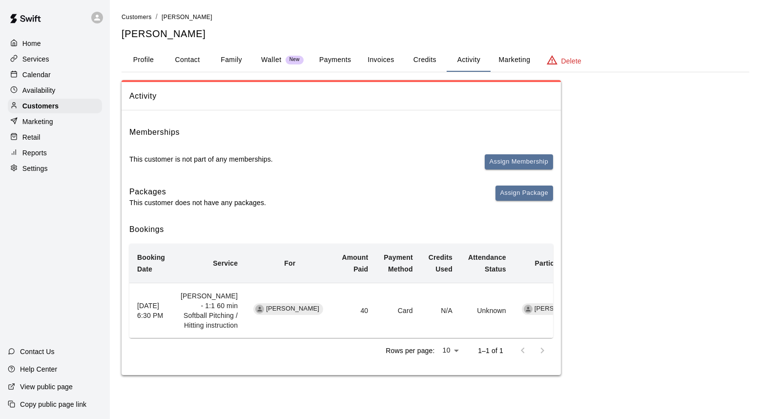
click at [333, 59] on button "Payments" at bounding box center [335, 59] width 47 height 23
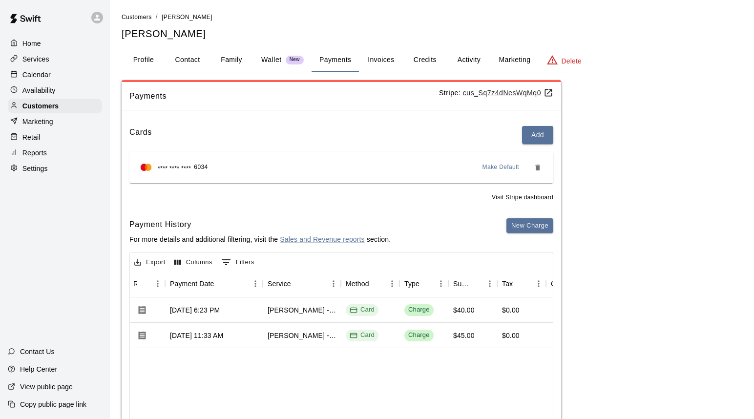
click at [467, 56] on button "Activity" at bounding box center [469, 59] width 44 height 23
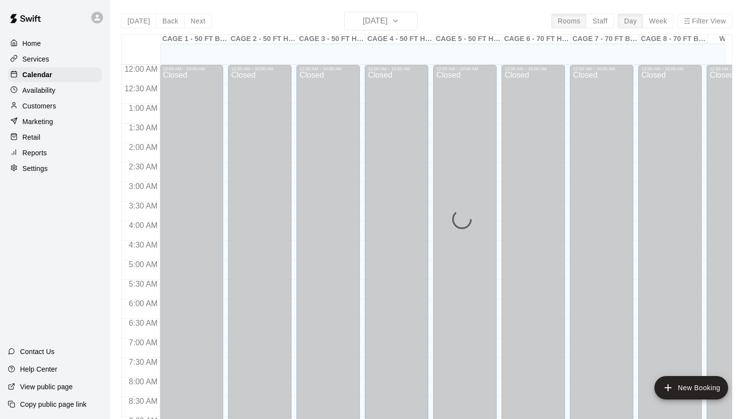
scroll to position [422, 0]
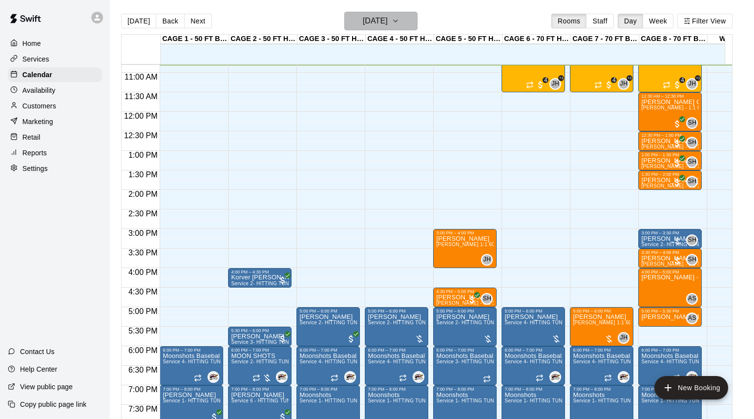
click at [368, 23] on h6 "[DATE]" at bounding box center [375, 21] width 25 height 14
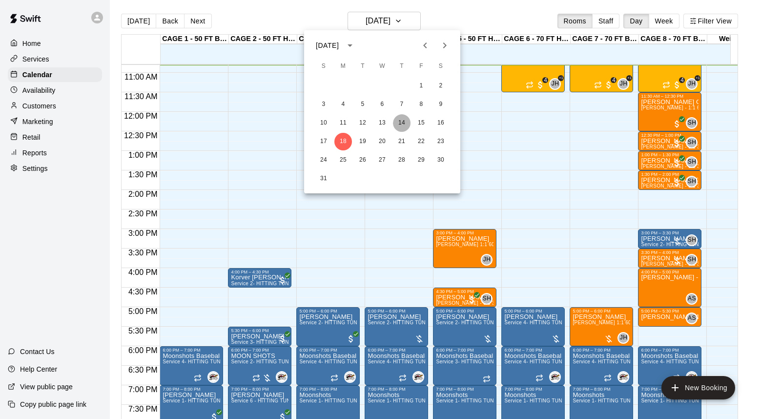
click at [402, 121] on button "14" at bounding box center [402, 123] width 18 height 18
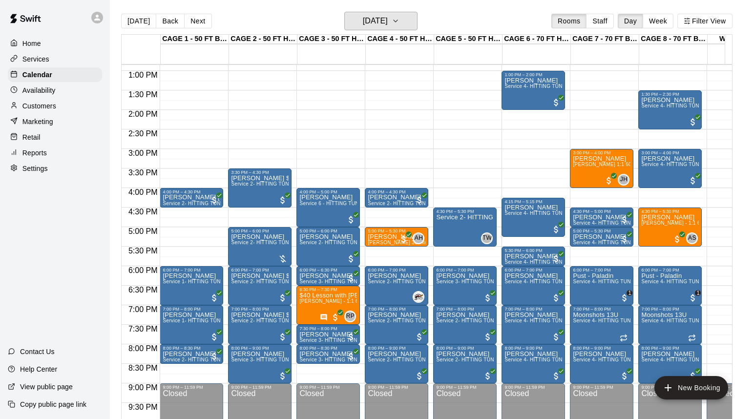
scroll to position [580, 0]
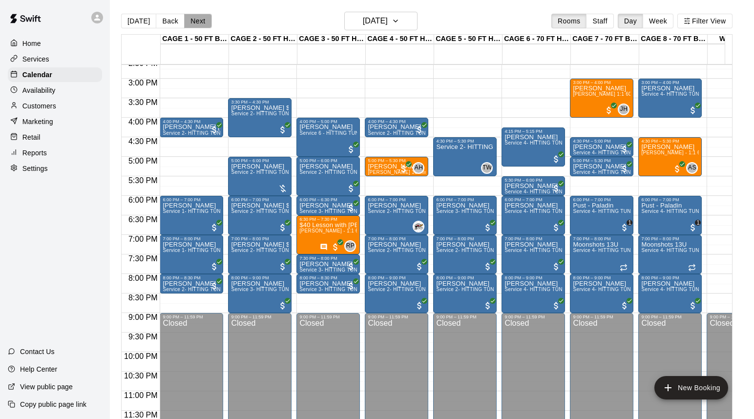
click at [193, 18] on button "Next" at bounding box center [197, 21] width 27 height 15
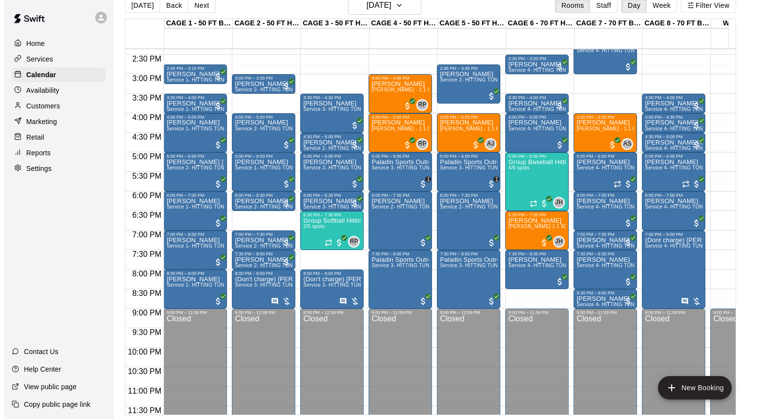
scroll to position [474, 0]
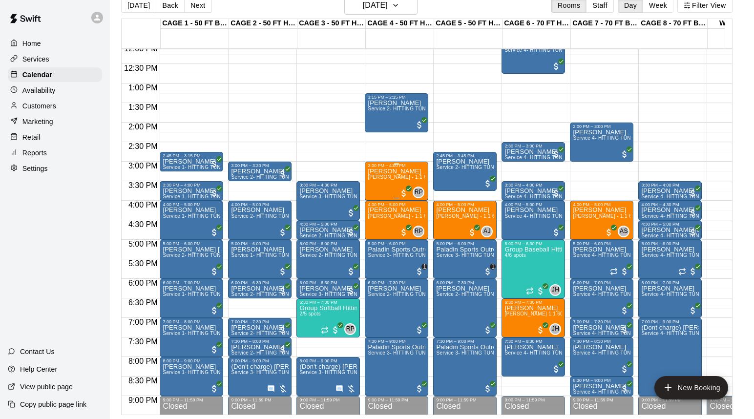
click at [393, 185] on div "[PERSON_NAME] [PERSON_NAME] - 1:1 60 min Softball Pitching / Hitting instruction" at bounding box center [397, 377] width 58 height 419
click at [379, 189] on div "[PERSON_NAME] [PERSON_NAME] - 1:1 60 min Softball Pitching / Hitting instruction" at bounding box center [397, 377] width 58 height 419
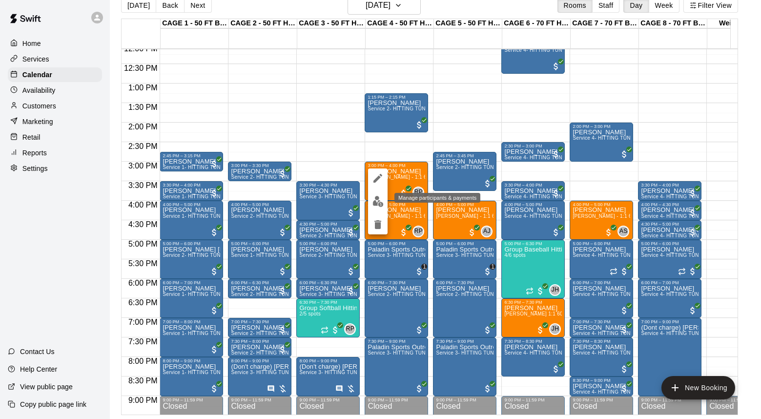
click at [374, 197] on img "edit" at bounding box center [378, 201] width 11 height 11
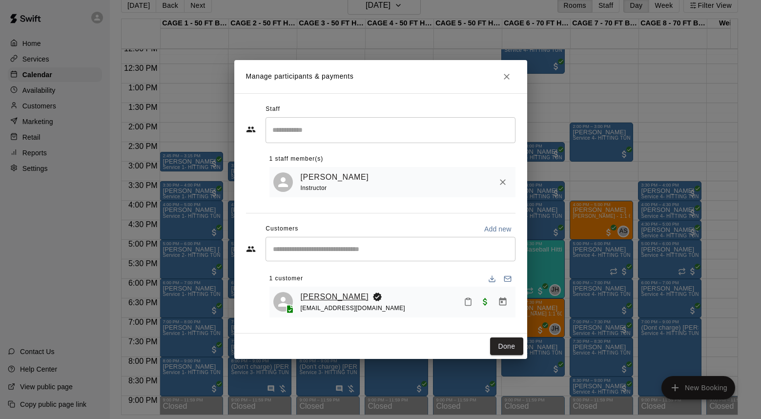
click at [330, 296] on link "[PERSON_NAME]" at bounding box center [335, 297] width 68 height 13
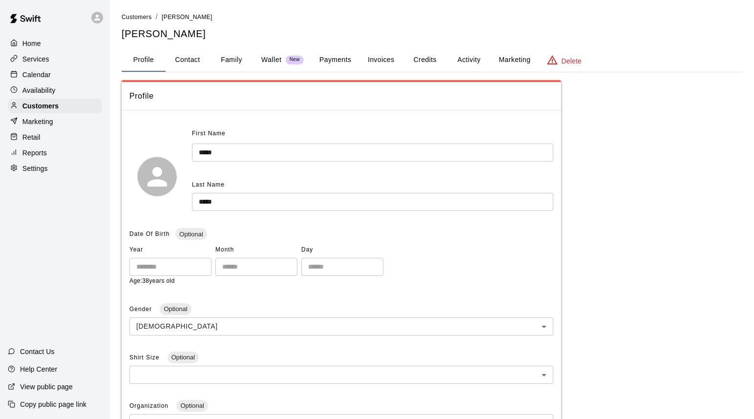
click at [384, 58] on button "Invoices" at bounding box center [381, 59] width 44 height 23
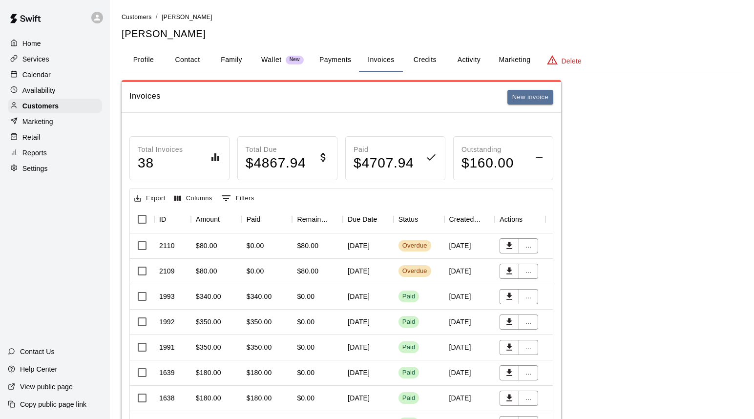
click at [314, 248] on div "$80.00" at bounding box center [307, 246] width 21 height 10
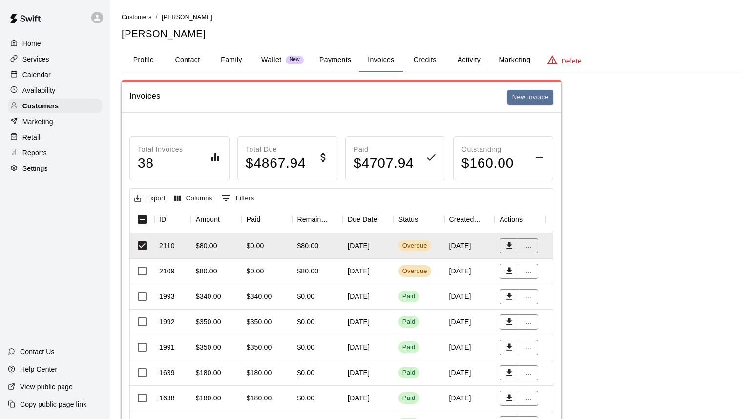
click at [352, 296] on div "[DATE]" at bounding box center [368, 296] width 51 height 25
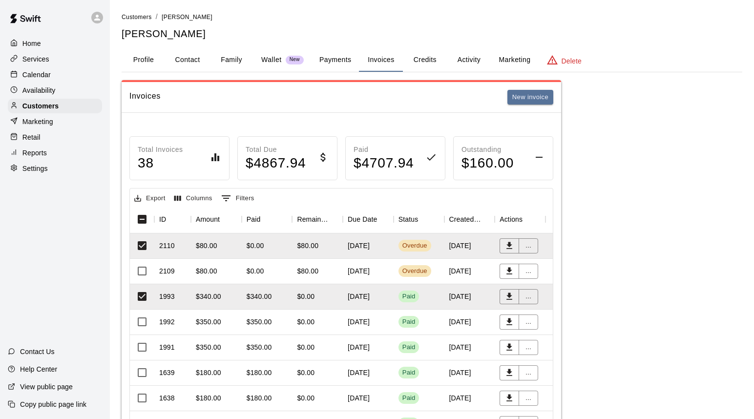
click at [383, 317] on div "[DATE]" at bounding box center [368, 322] width 51 height 25
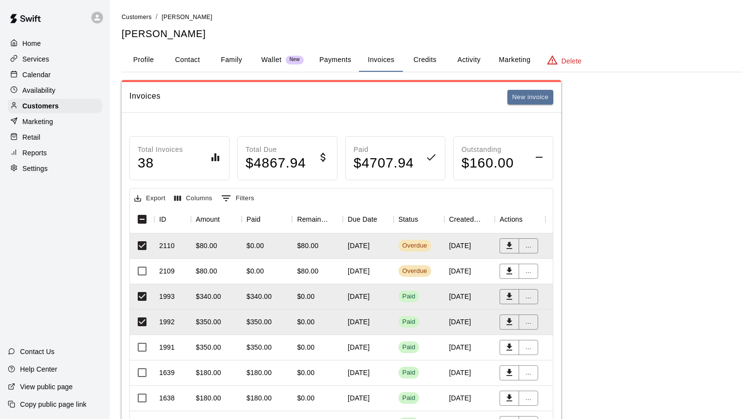
click at [47, 76] on p "Calendar" at bounding box center [36, 75] width 28 height 10
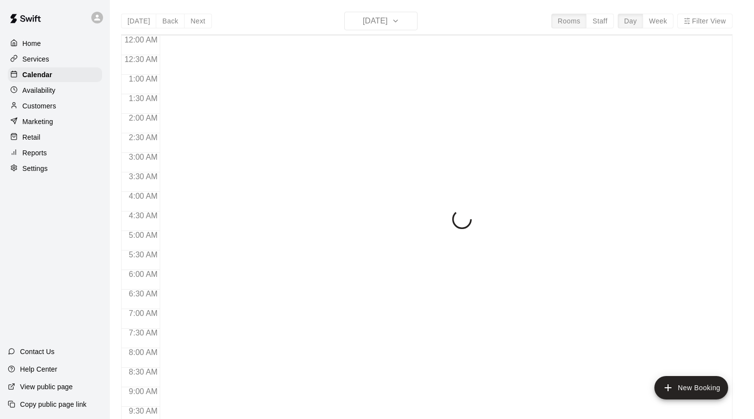
scroll to position [423, 0]
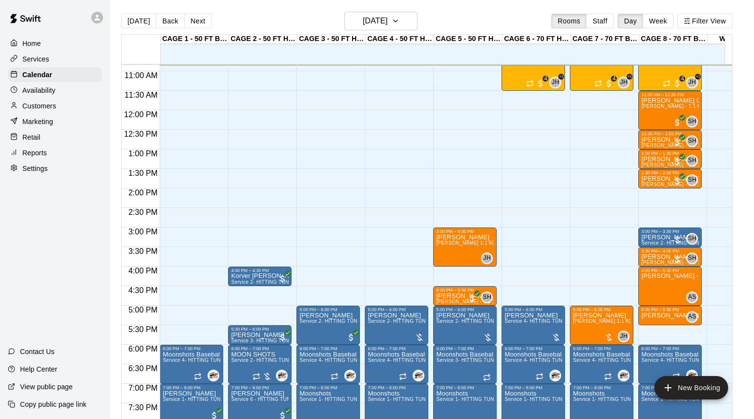
click at [380, 23] on div "[DATE] Back [DATE][DATE] Rooms Staff Day Week Filter View CAGE 1 - 50 FT BASEBA…" at bounding box center [426, 221] width 611 height 419
click at [379, 24] on h6 "[DATE]" at bounding box center [375, 21] width 25 height 14
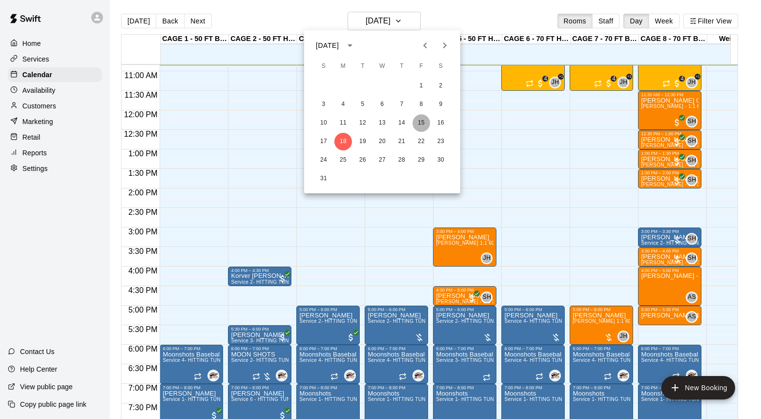
click at [423, 124] on button "15" at bounding box center [422, 123] width 18 height 18
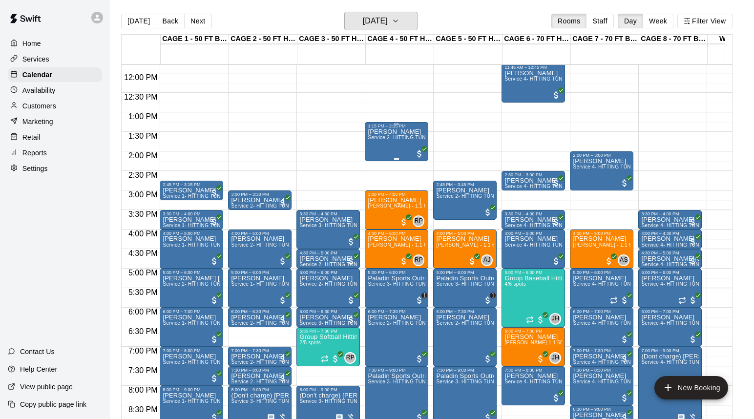
scroll to position [469, 0]
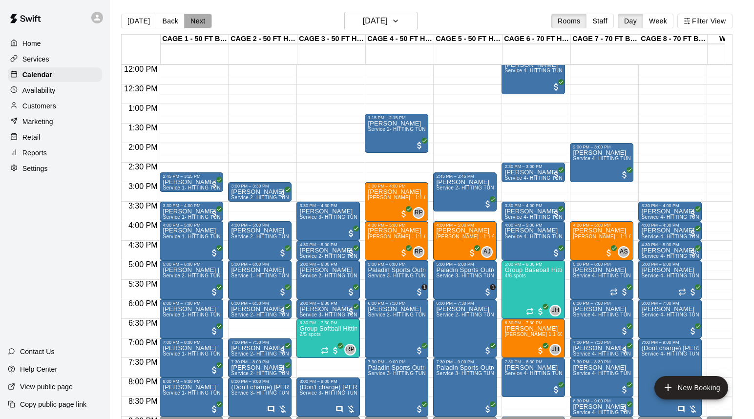
click at [197, 21] on button "Next" at bounding box center [197, 21] width 27 height 15
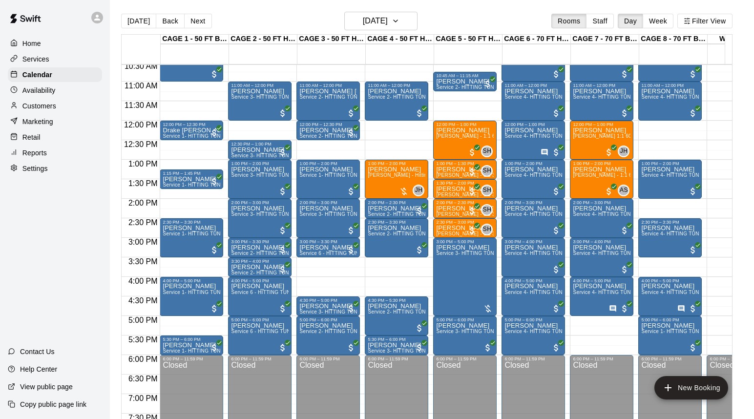
scroll to position [280, 0]
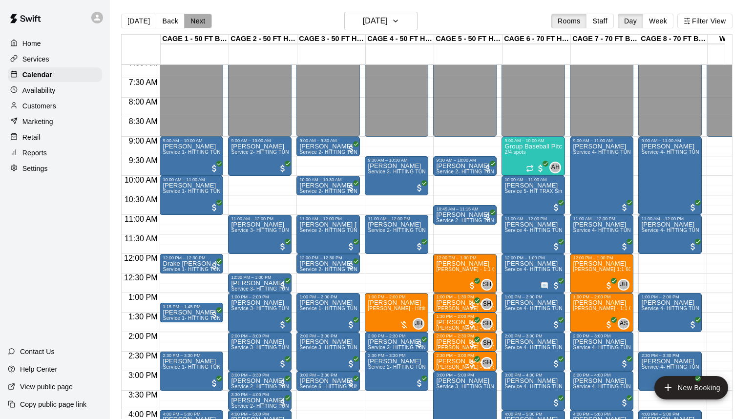
click at [193, 23] on button "Next" at bounding box center [197, 21] width 27 height 15
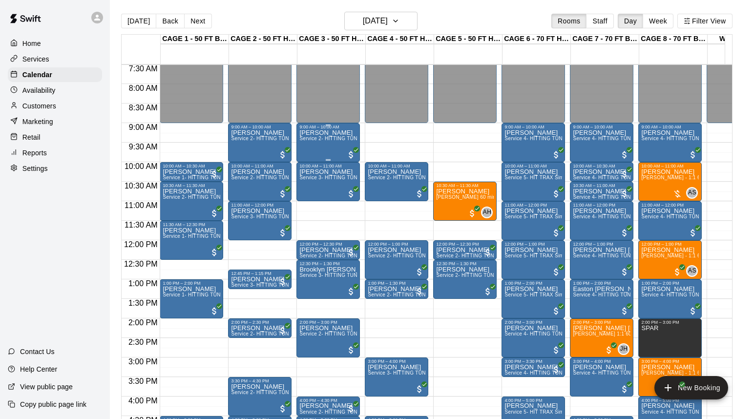
scroll to position [356, 0]
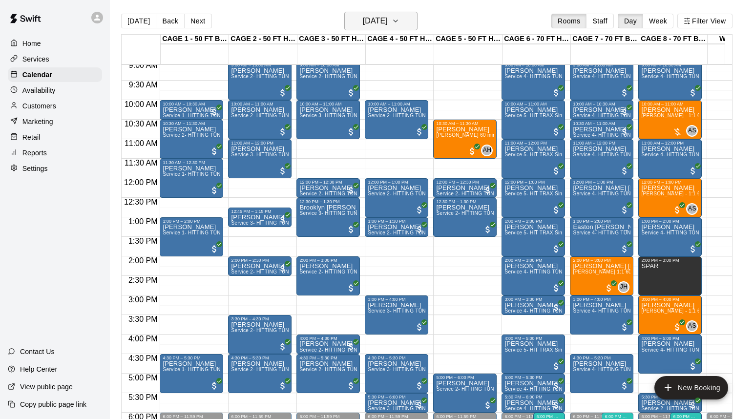
click at [377, 22] on h6 "[DATE]" at bounding box center [375, 21] width 25 height 14
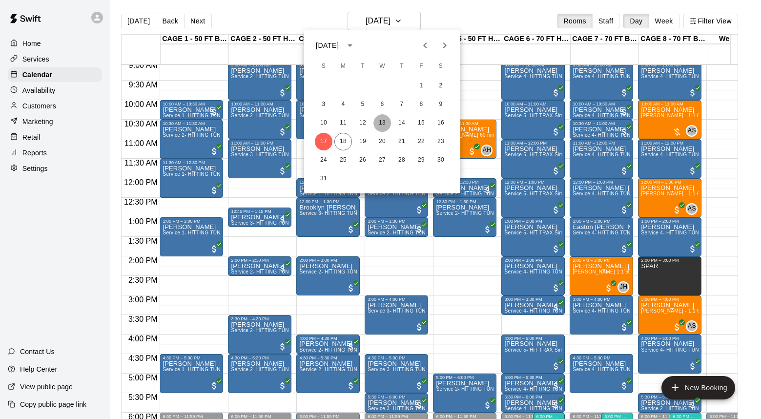
click at [378, 123] on button "13" at bounding box center [383, 123] width 18 height 18
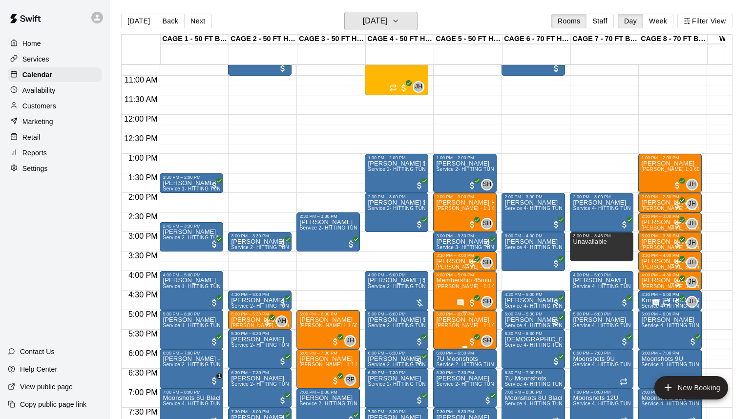
scroll to position [440, 0]
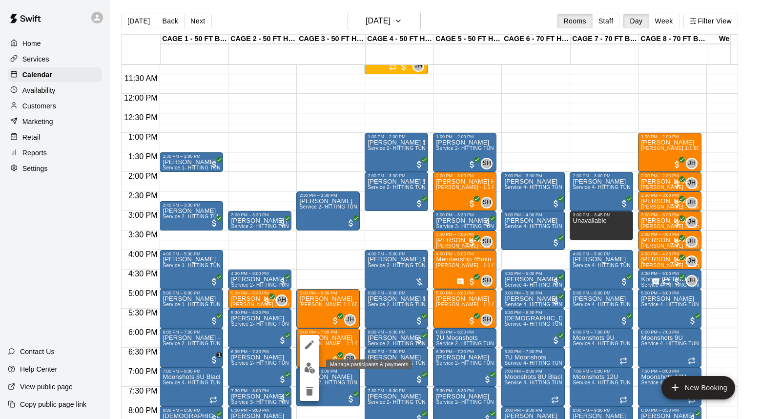
click at [308, 368] on img "edit" at bounding box center [309, 367] width 11 height 11
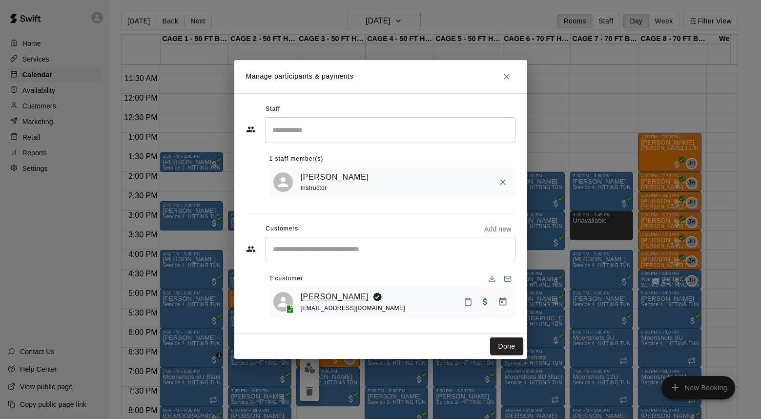
click at [332, 293] on link "[PERSON_NAME]" at bounding box center [335, 297] width 68 height 13
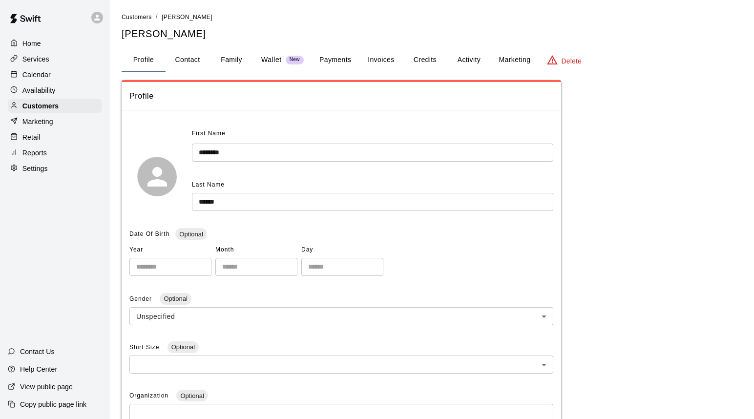
click at [340, 57] on button "Payments" at bounding box center [335, 59] width 47 height 23
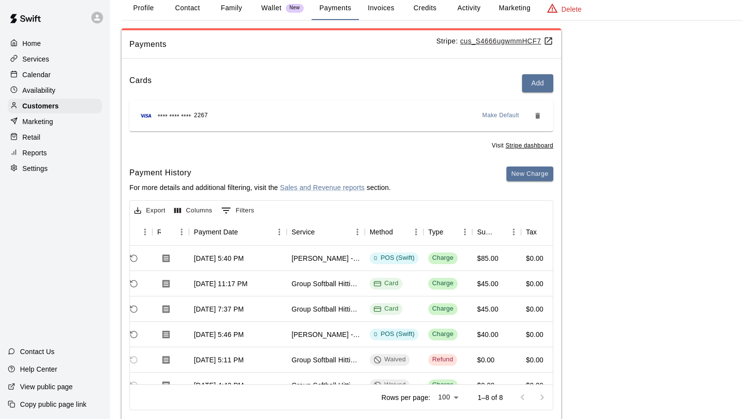
scroll to position [0, 67]
click at [30, 76] on p "Calendar" at bounding box center [36, 75] width 28 height 10
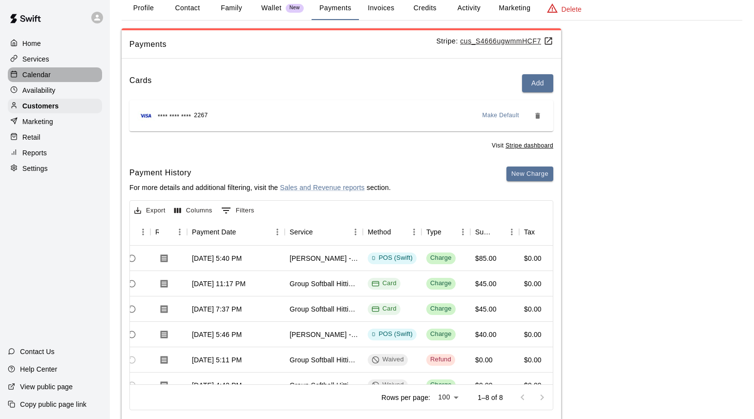
click at [30, 76] on p "Calendar" at bounding box center [36, 75] width 28 height 10
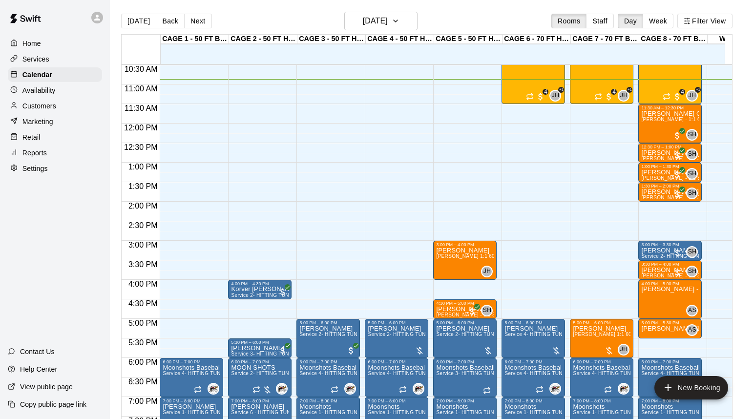
scroll to position [381, 0]
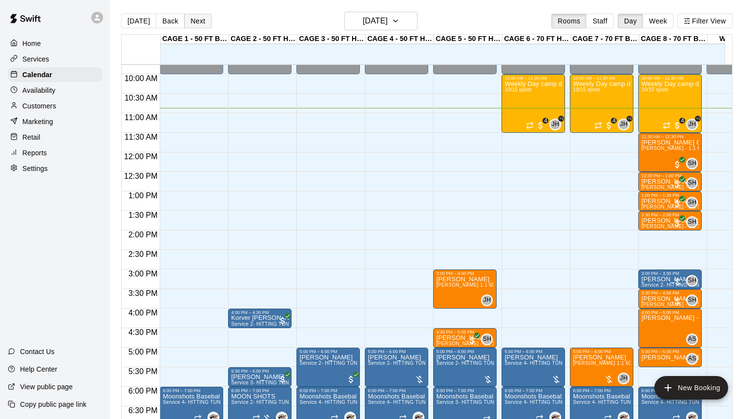
click at [198, 22] on button "Next" at bounding box center [197, 21] width 27 height 15
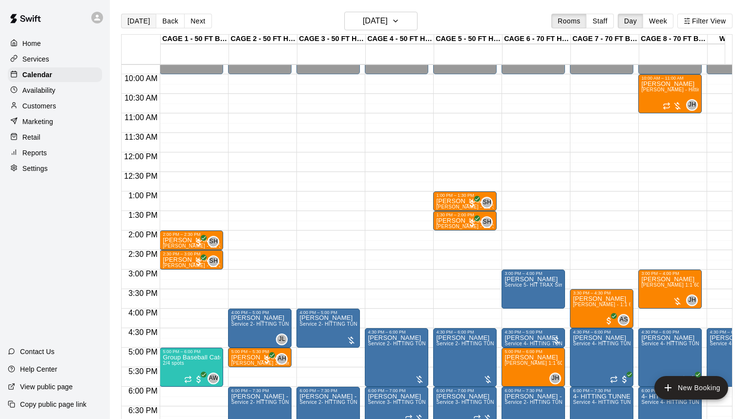
click at [140, 21] on button "[DATE]" at bounding box center [138, 21] width 35 height 15
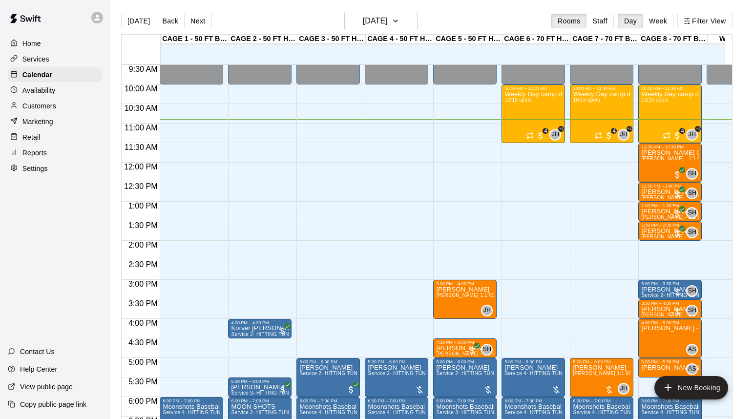
scroll to position [346, 0]
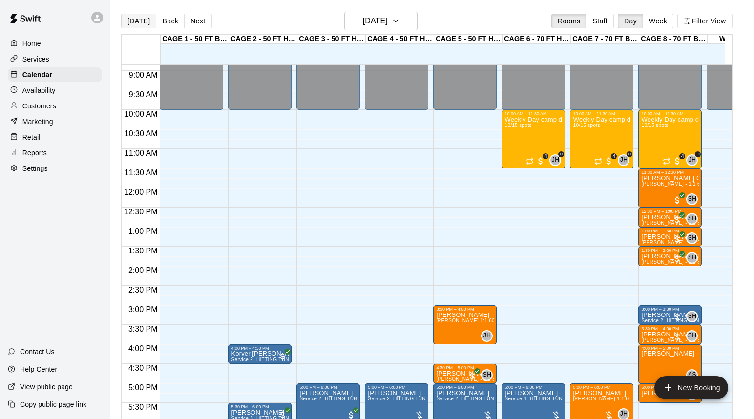
click at [141, 22] on button "[DATE]" at bounding box center [138, 21] width 35 height 15
click at [32, 45] on p "Home" at bounding box center [31, 44] width 19 height 10
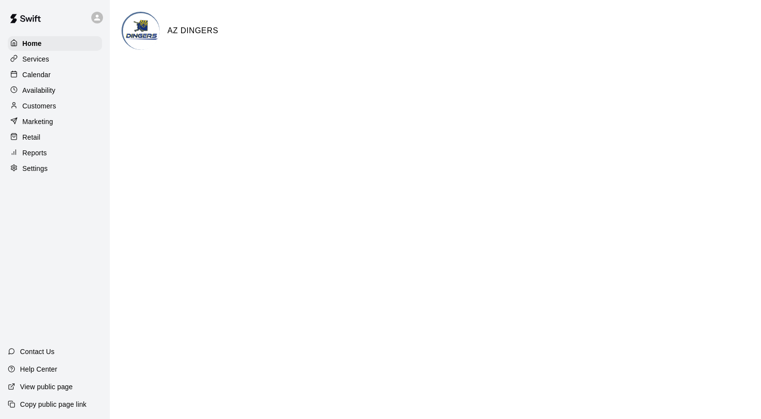
click at [34, 73] on p "Calendar" at bounding box center [36, 75] width 28 height 10
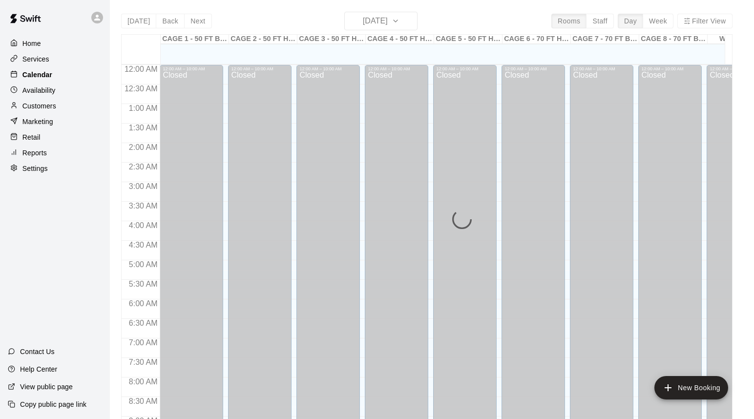
scroll to position [425, 0]
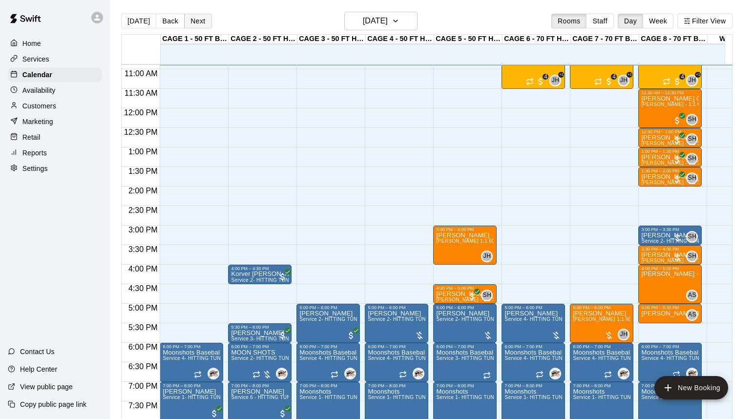
click at [203, 12] on div "[DATE] Back [DATE][DATE] Rooms Staff Day Week Filter View" at bounding box center [426, 23] width 611 height 22
click at [197, 19] on button "Next" at bounding box center [197, 21] width 27 height 15
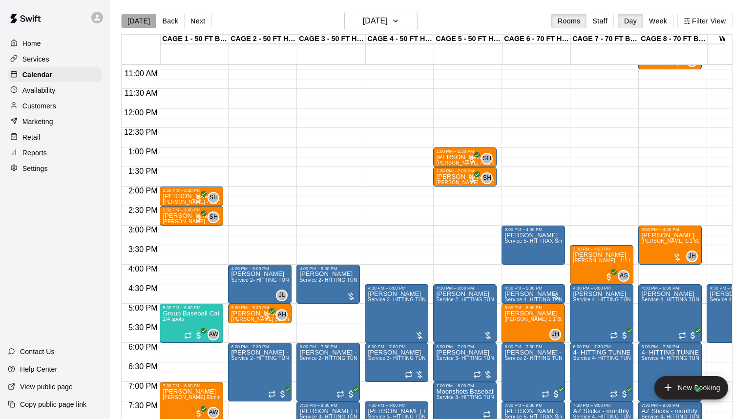
click at [142, 21] on button "[DATE]" at bounding box center [138, 21] width 35 height 15
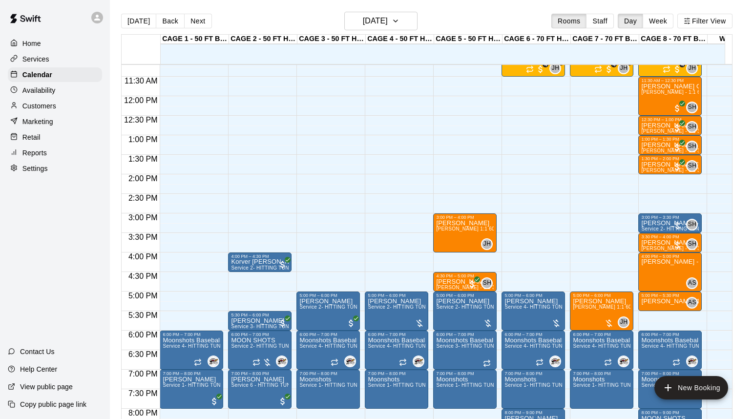
scroll to position [418, 0]
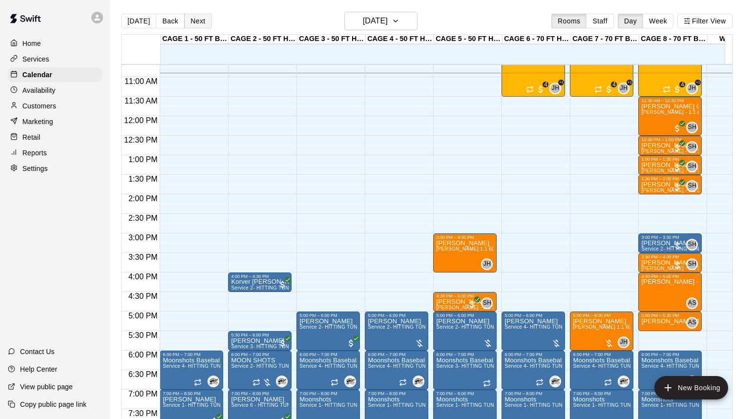
click at [204, 21] on button "Next" at bounding box center [197, 21] width 27 height 15
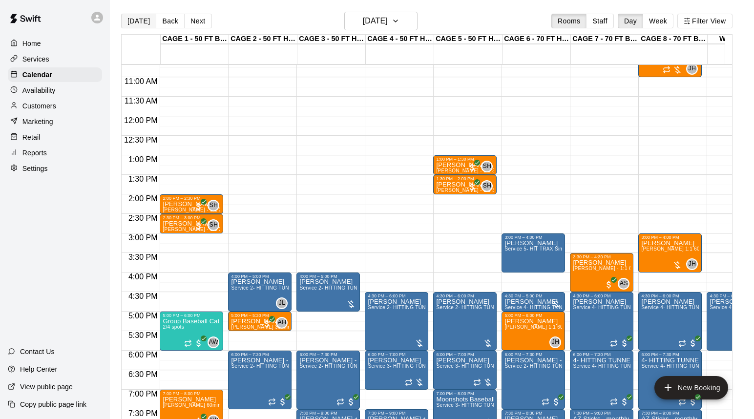
click at [140, 23] on button "[DATE]" at bounding box center [138, 21] width 35 height 15
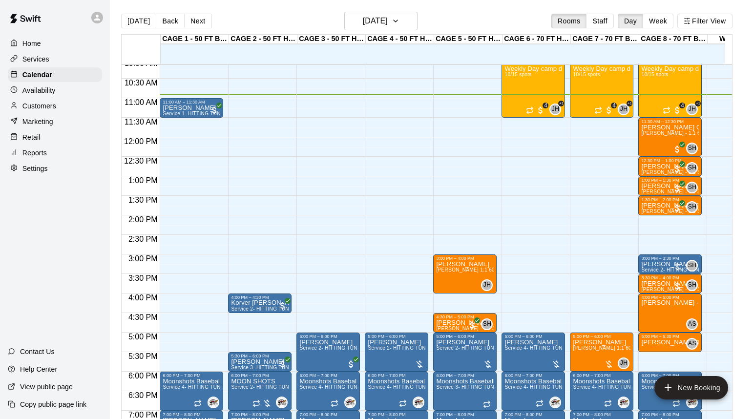
scroll to position [374, 0]
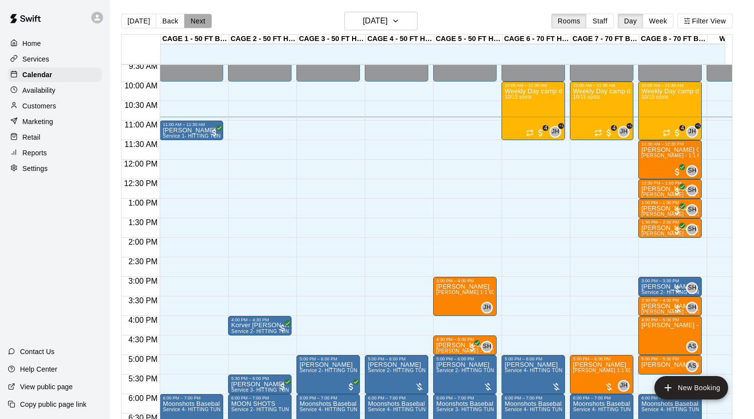
click at [190, 21] on button "Next" at bounding box center [197, 21] width 27 height 15
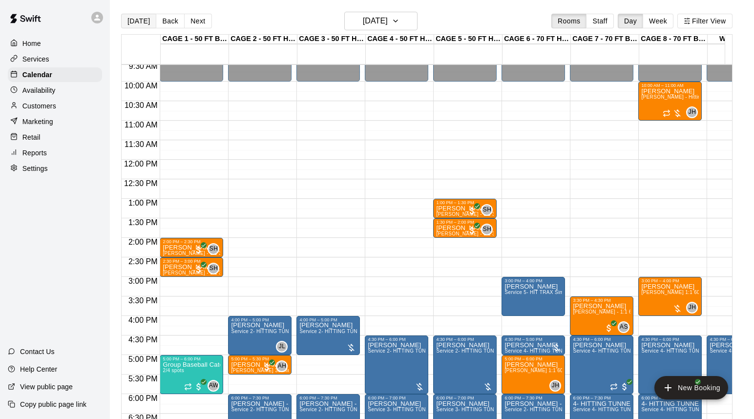
click at [135, 23] on button "[DATE]" at bounding box center [138, 21] width 35 height 15
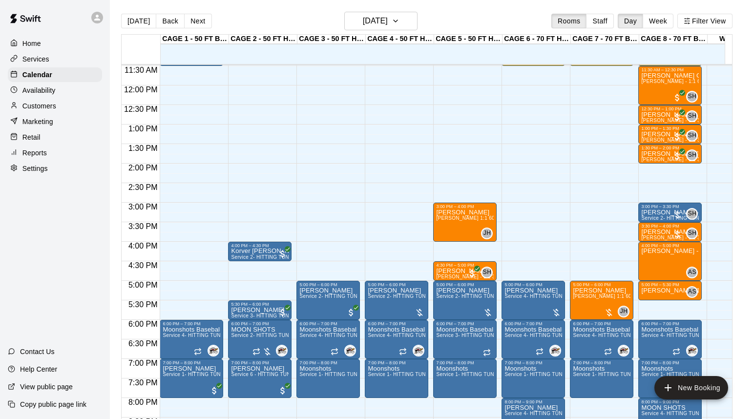
scroll to position [358, 0]
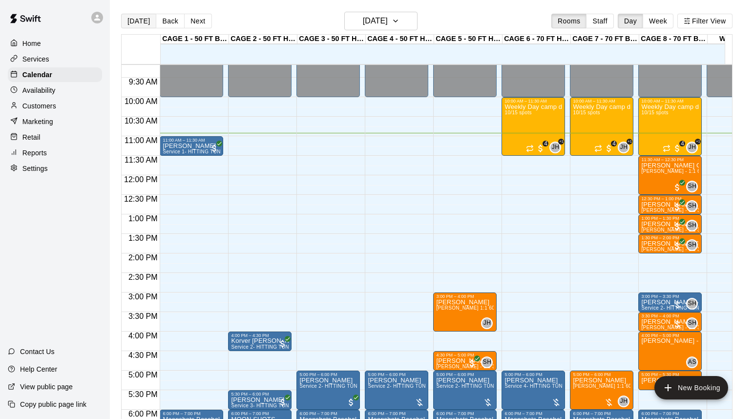
click at [142, 19] on button "[DATE]" at bounding box center [138, 21] width 35 height 15
click at [189, 21] on button "Next" at bounding box center [197, 21] width 27 height 15
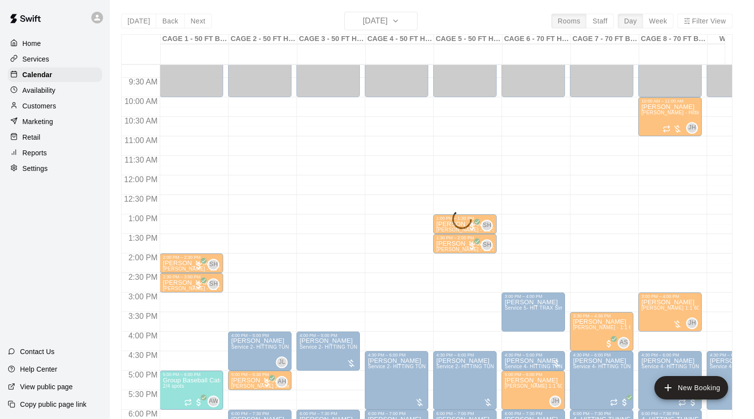
click at [139, 23] on div "[DATE] Back [DATE][DATE] Rooms Staff Day Week Filter View CAGE 1 - 50 FT BASEBA…" at bounding box center [426, 221] width 611 height 419
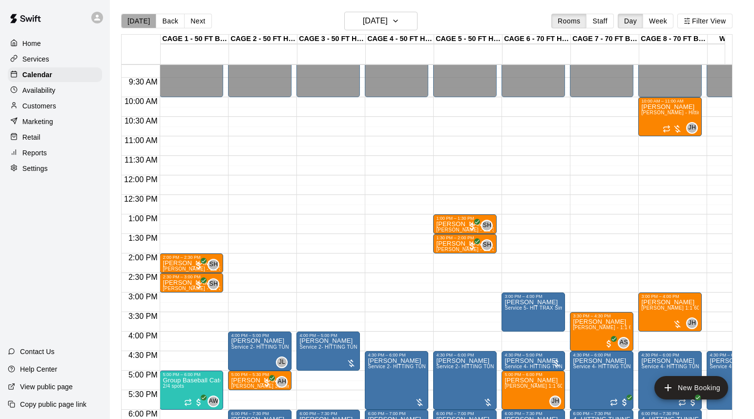
click at [139, 22] on button "[DATE]" at bounding box center [138, 21] width 35 height 15
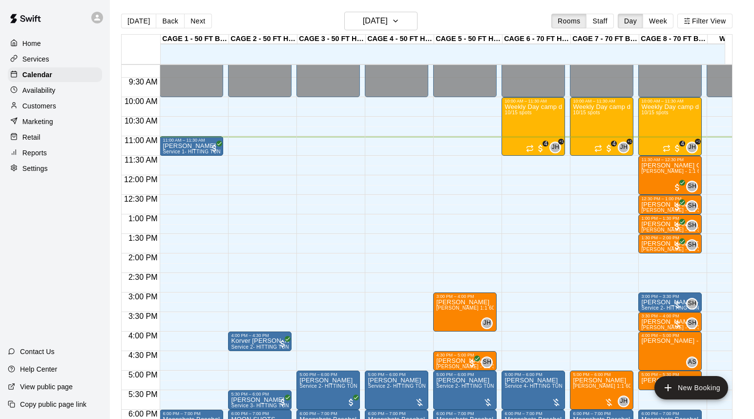
click at [56, 101] on p "Customers" at bounding box center [39, 106] width 34 height 10
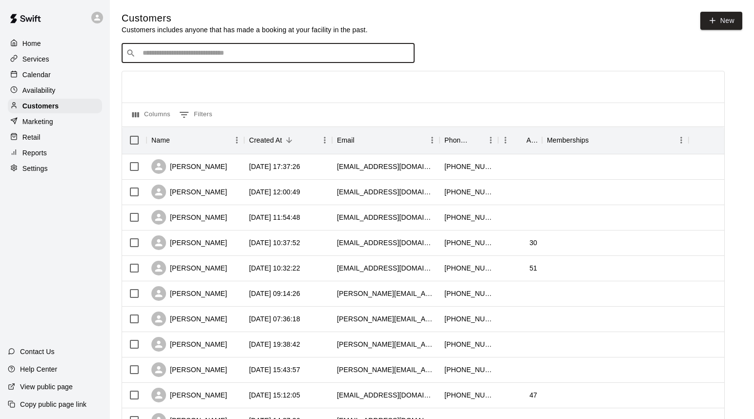
click at [231, 51] on input "Search customers by name or email" at bounding box center [275, 53] width 271 height 10
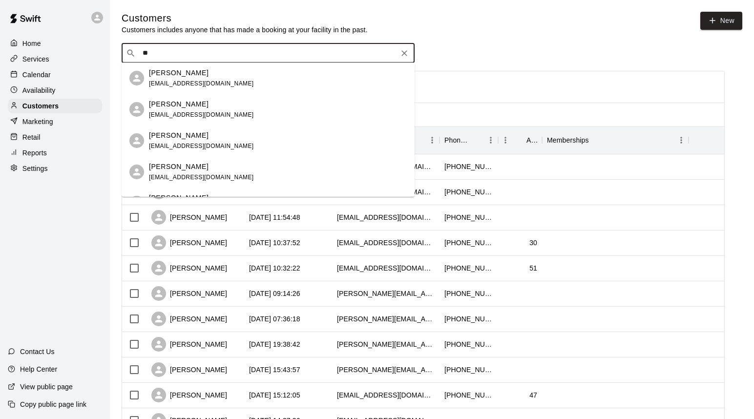
type input "*"
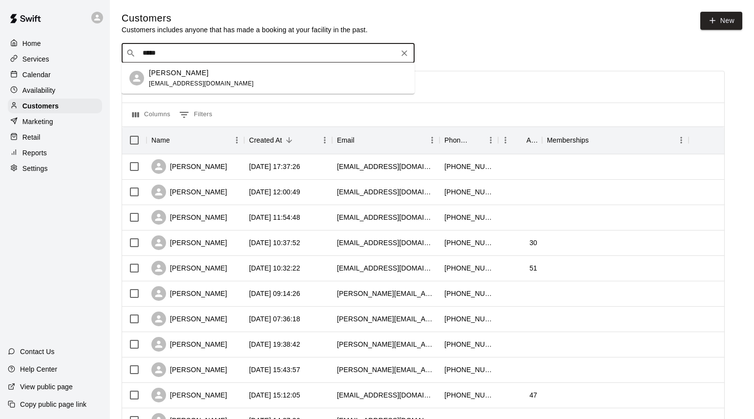
type input "******"
click at [201, 75] on div "[PERSON_NAME]" at bounding box center [201, 73] width 105 height 10
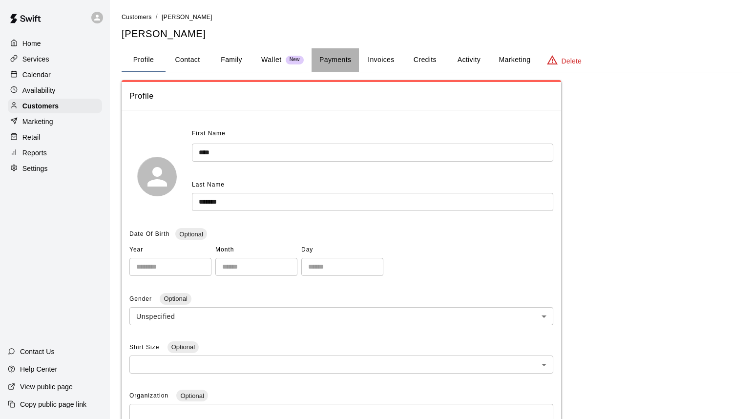
click at [342, 60] on button "Payments" at bounding box center [335, 59] width 47 height 23
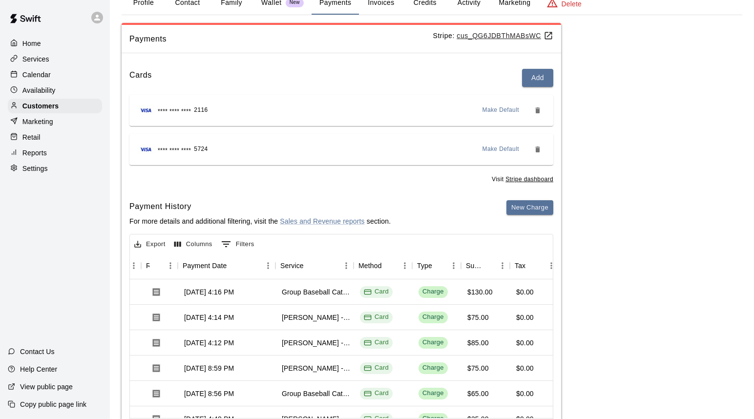
scroll to position [0, 80]
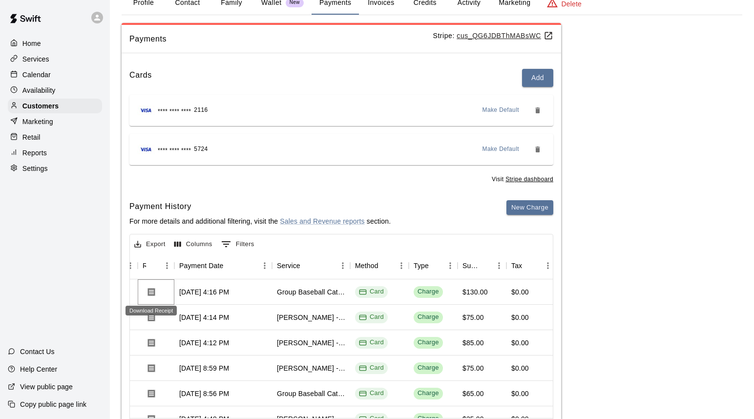
click at [149, 293] on icon "Download Receipt" at bounding box center [151, 292] width 7 height 8
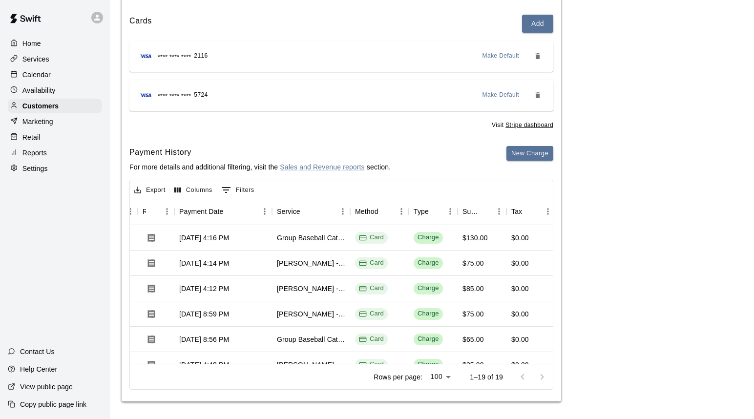
scroll to position [0, 0]
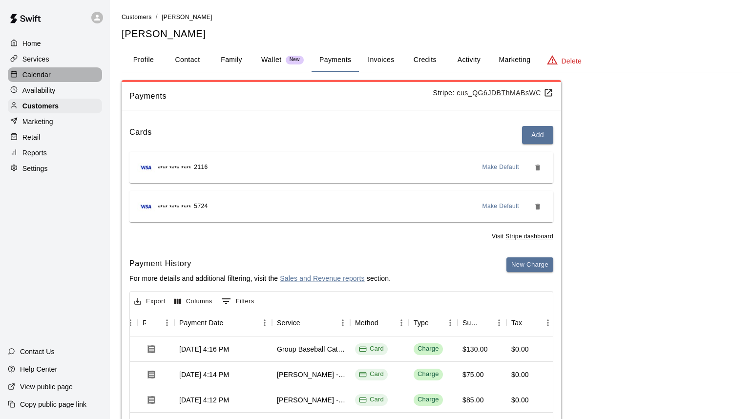
click at [36, 75] on p "Calendar" at bounding box center [36, 75] width 28 height 10
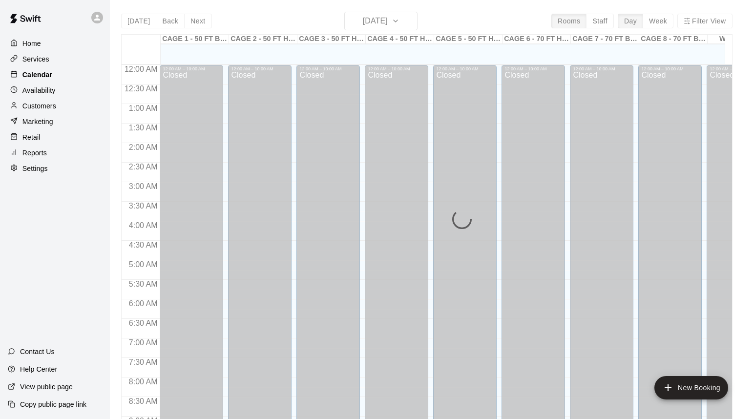
scroll to position [431, 0]
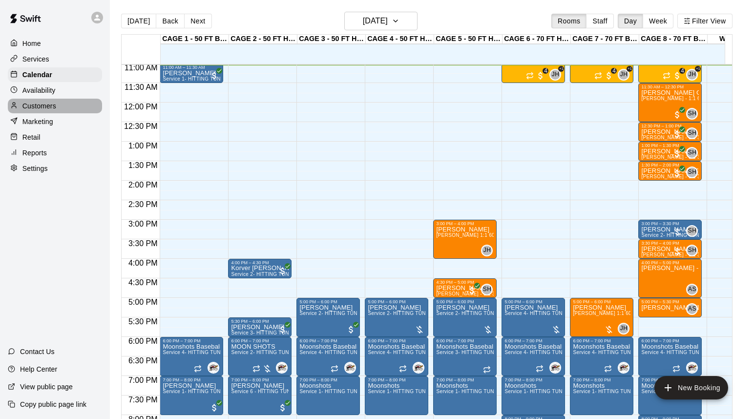
click at [44, 104] on p "Customers" at bounding box center [39, 106] width 34 height 10
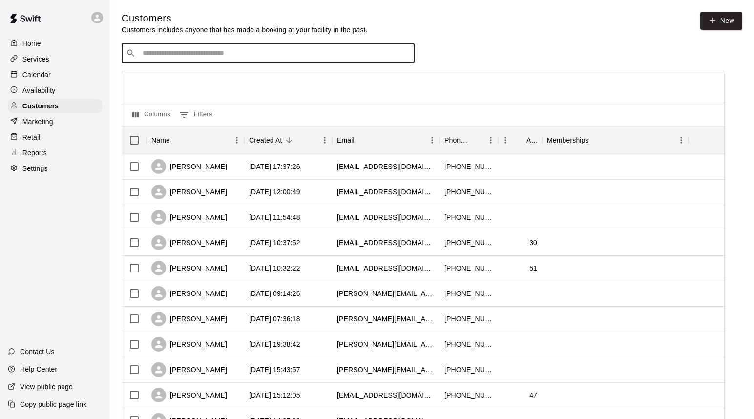
click at [155, 48] on input "Search customers by name or email" at bounding box center [275, 53] width 271 height 10
type input "******"
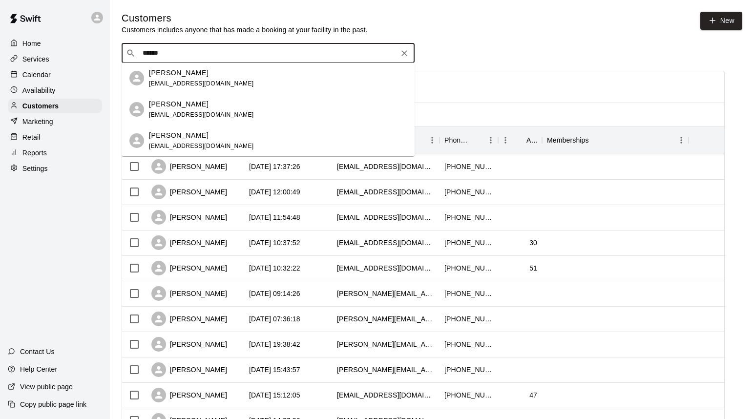
click at [189, 107] on p "[PERSON_NAME]" at bounding box center [179, 104] width 60 height 10
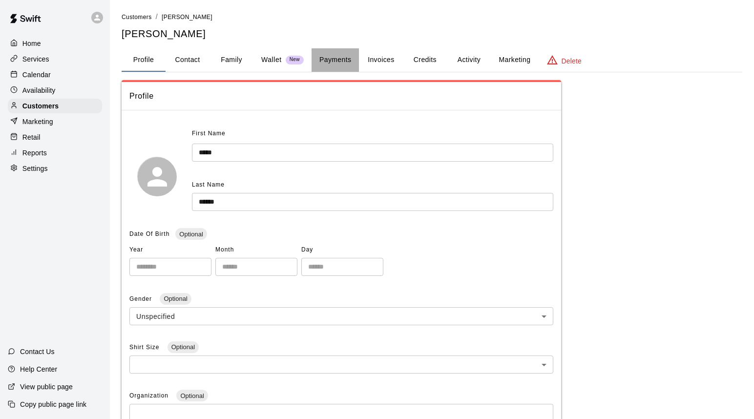
click at [341, 57] on button "Payments" at bounding box center [335, 59] width 47 height 23
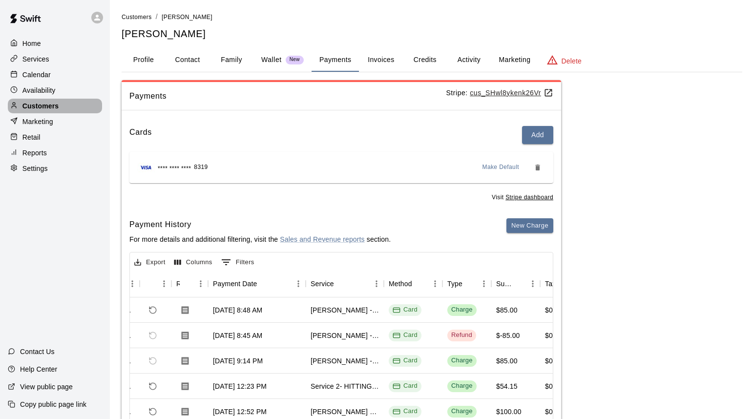
click at [36, 105] on p "Customers" at bounding box center [40, 106] width 36 height 10
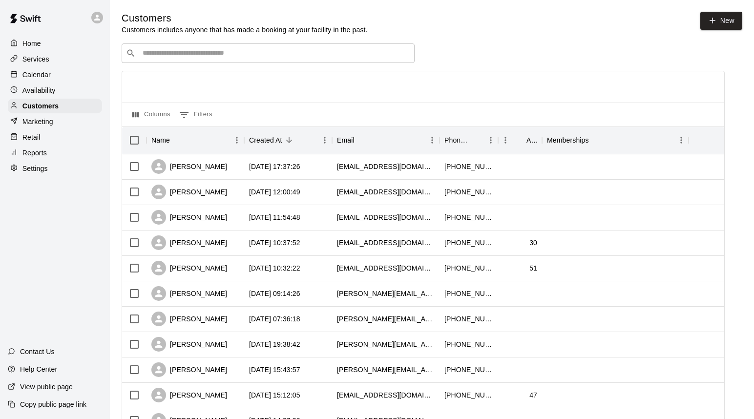
click at [151, 53] on input "Search customers by name or email" at bounding box center [275, 53] width 271 height 10
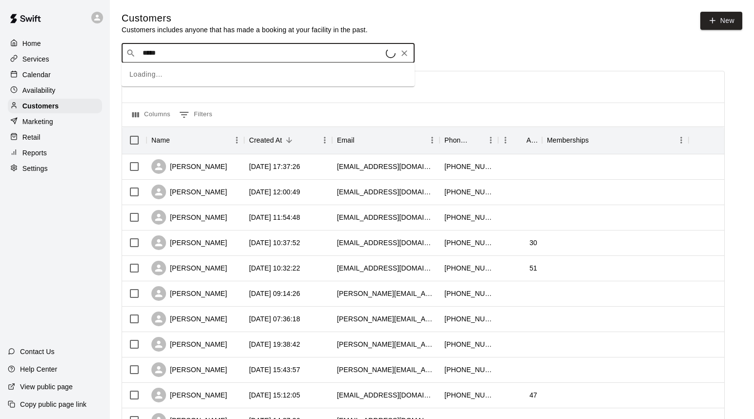
type input "******"
click at [165, 105] on p "[PERSON_NAME]" at bounding box center [179, 104] width 60 height 10
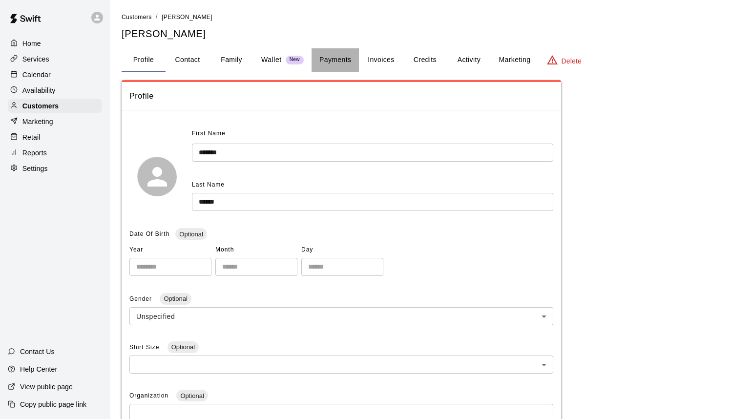
click at [338, 56] on button "Payments" at bounding box center [335, 59] width 47 height 23
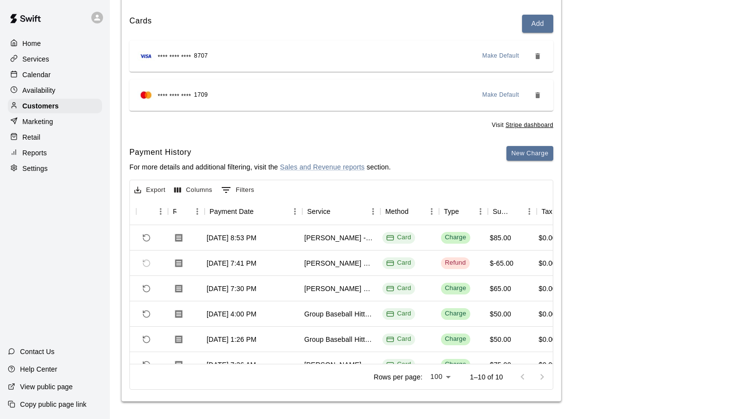
scroll to position [0, 43]
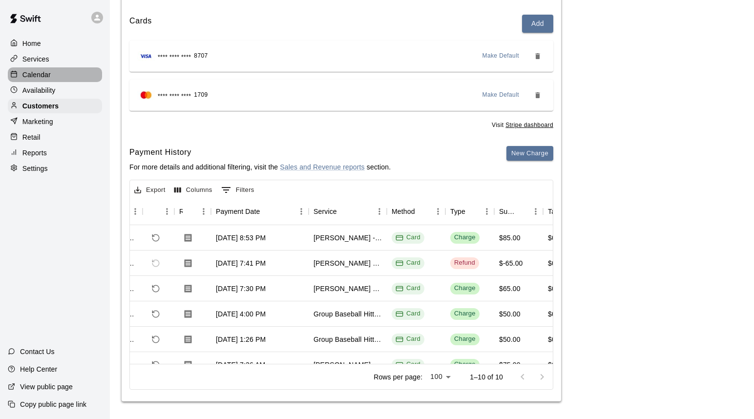
click at [38, 76] on p "Calendar" at bounding box center [36, 75] width 28 height 10
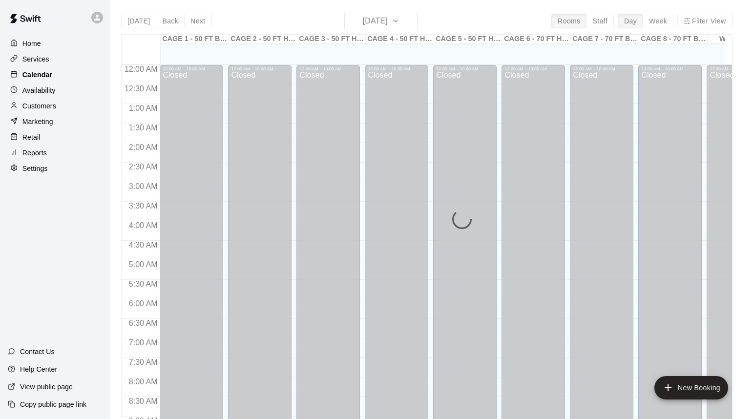
scroll to position [433, 0]
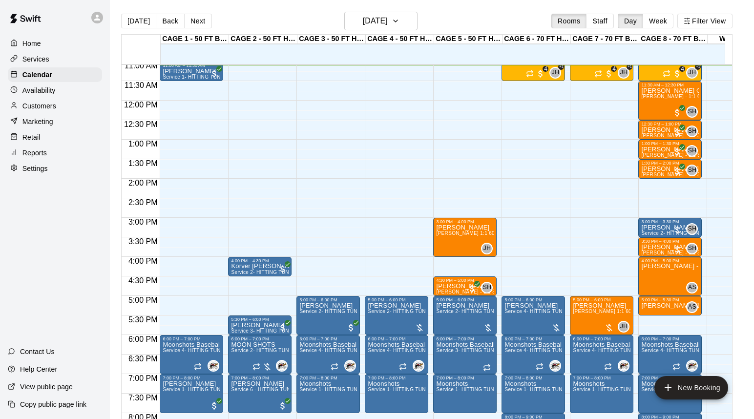
click at [58, 104] on div "Customers" at bounding box center [55, 106] width 94 height 15
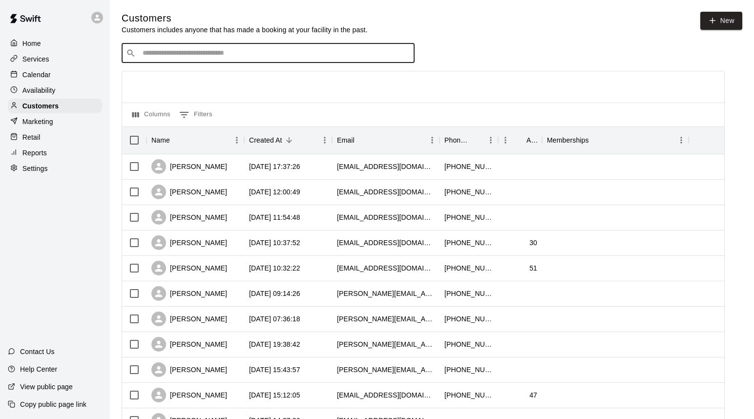
click at [150, 55] on input "Search customers by name or email" at bounding box center [275, 53] width 271 height 10
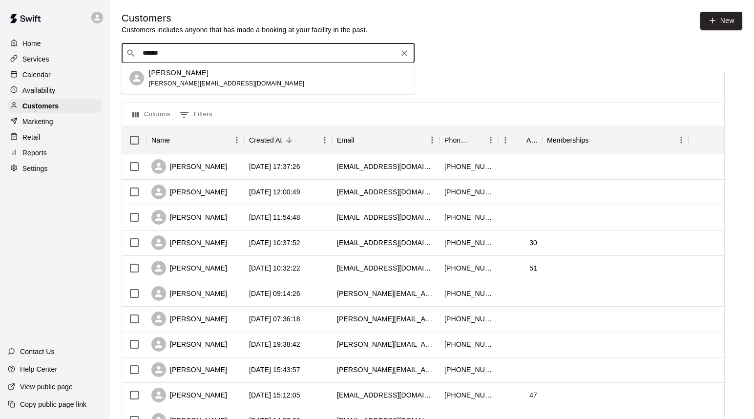
type input "******"
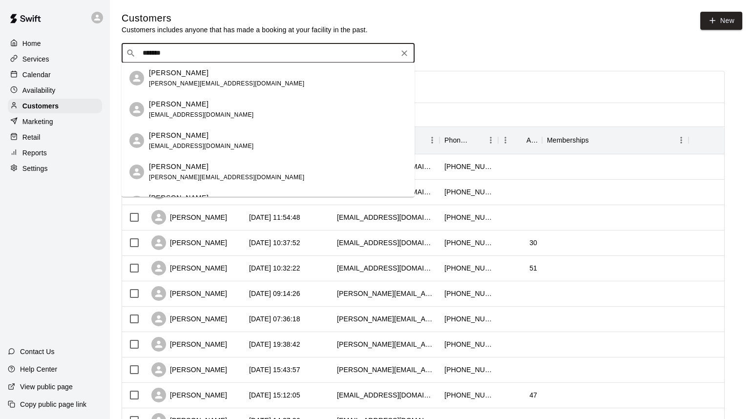
click at [175, 77] on p "[PERSON_NAME]" at bounding box center [179, 73] width 60 height 10
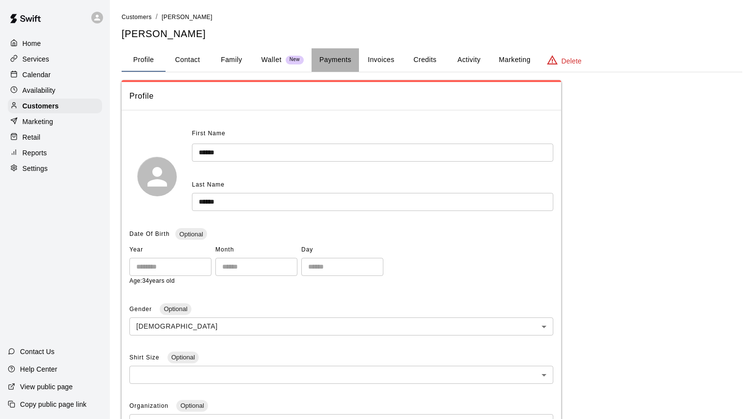
click at [343, 62] on button "Payments" at bounding box center [335, 59] width 47 height 23
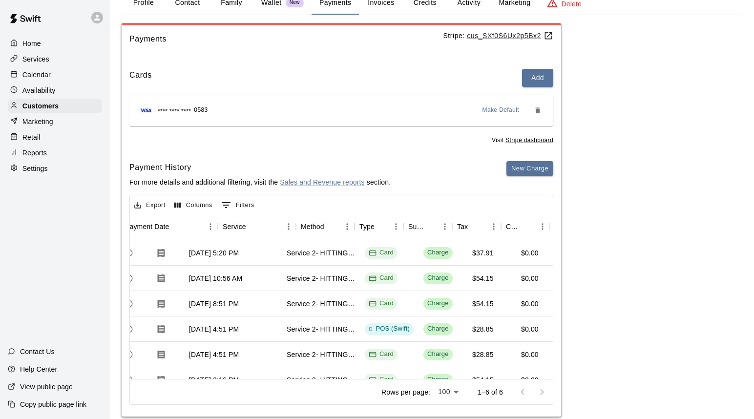
scroll to position [0, 65]
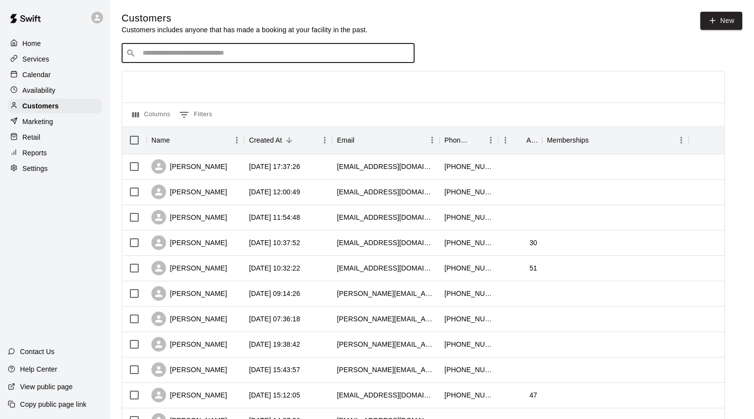
click at [163, 57] on input "Search customers by name or email" at bounding box center [275, 53] width 271 height 10
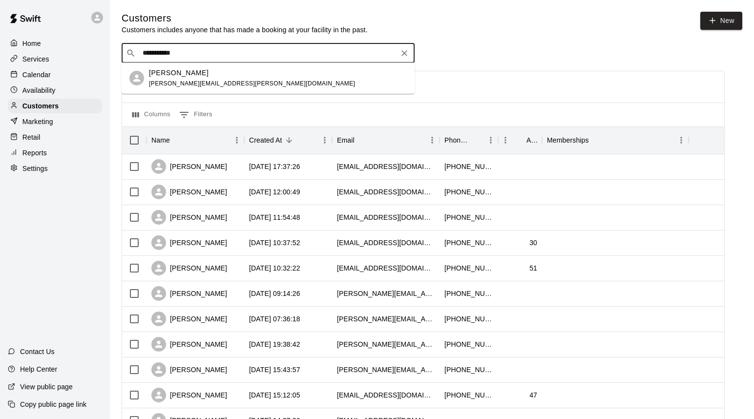
type input "**********"
click at [179, 74] on p "[PERSON_NAME]" at bounding box center [179, 73] width 60 height 10
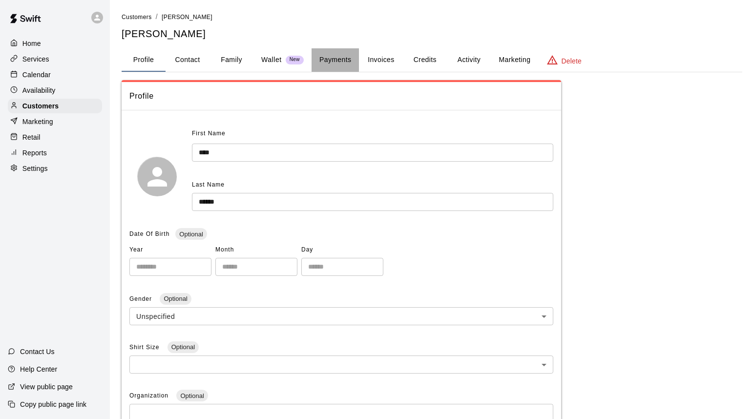
click at [339, 60] on button "Payments" at bounding box center [335, 59] width 47 height 23
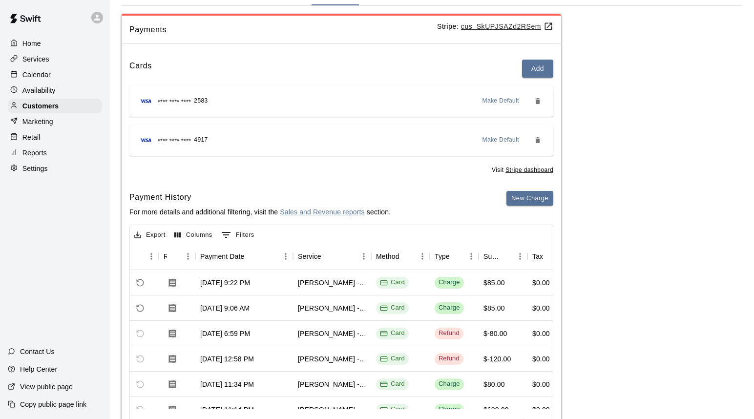
scroll to position [37, 0]
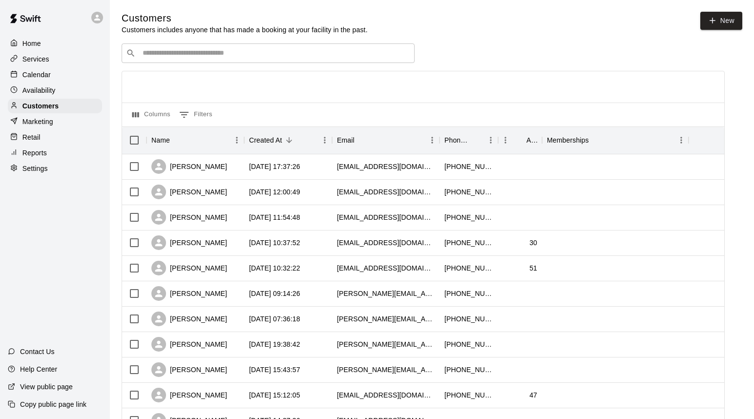
click at [263, 54] on input "Search customers by name or email" at bounding box center [275, 53] width 271 height 10
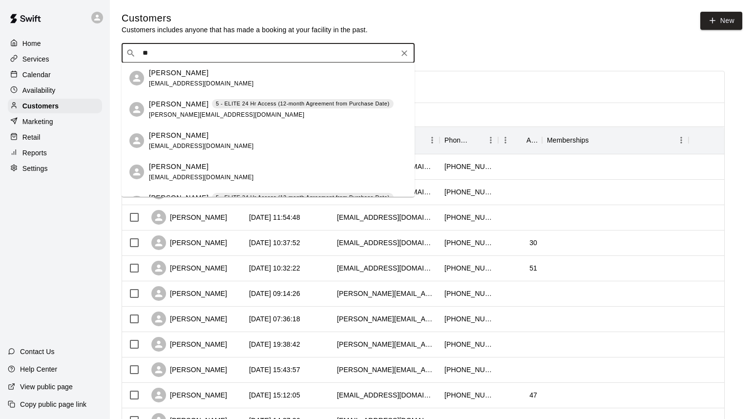
type input "*"
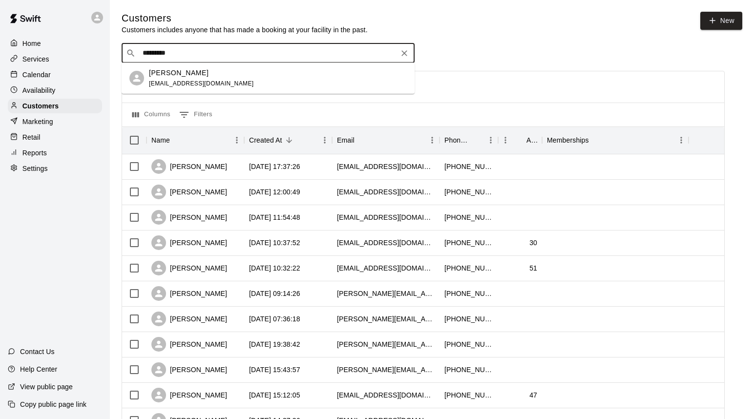
type input "**********"
click at [195, 72] on p "[PERSON_NAME]" at bounding box center [179, 73] width 60 height 10
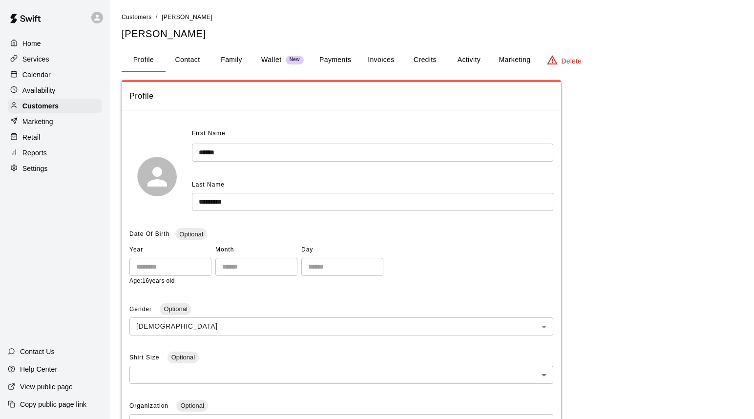
click at [338, 59] on button "Payments" at bounding box center [335, 59] width 47 height 23
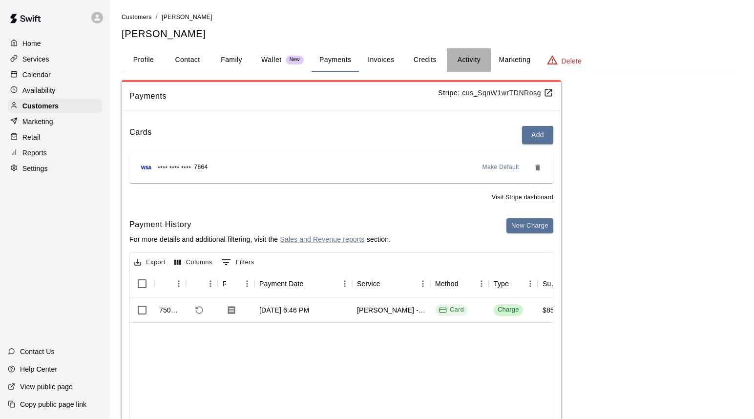
click at [467, 61] on button "Activity" at bounding box center [469, 59] width 44 height 23
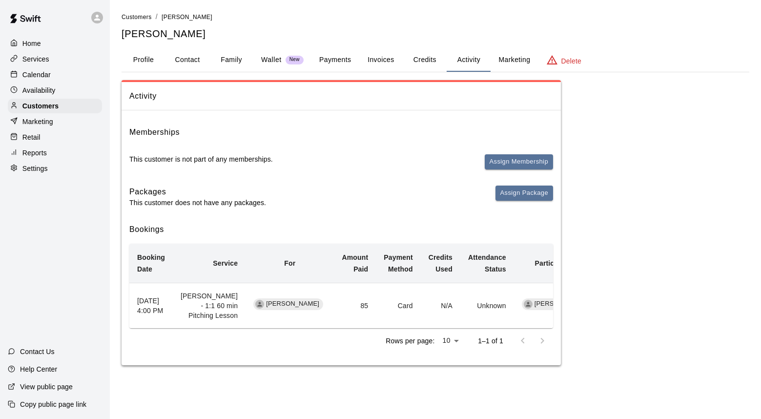
drag, startPoint x: 333, startPoint y: 359, endPoint x: 372, endPoint y: 356, distance: 39.2
click at [372, 354] on div "Rows per page: 10 ** 1–1 of 1" at bounding box center [341, 340] width 424 height 25
drag, startPoint x: 370, startPoint y: 360, endPoint x: 411, endPoint y: 357, distance: 41.1
click at [397, 354] on div "Rows per page: 10 ** 1–1 of 1" at bounding box center [341, 340] width 424 height 25
click at [553, 360] on div "Memberships This customer is not part of any memberships. Assign Membership Pac…" at bounding box center [342, 241] width 440 height 247
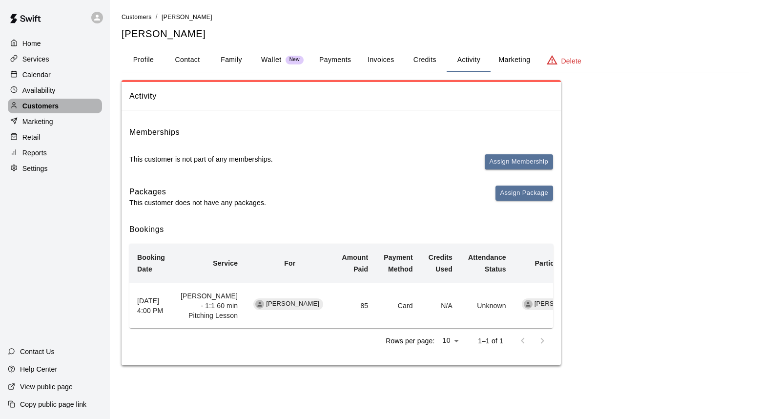
click at [44, 106] on p "Customers" at bounding box center [40, 106] width 36 height 10
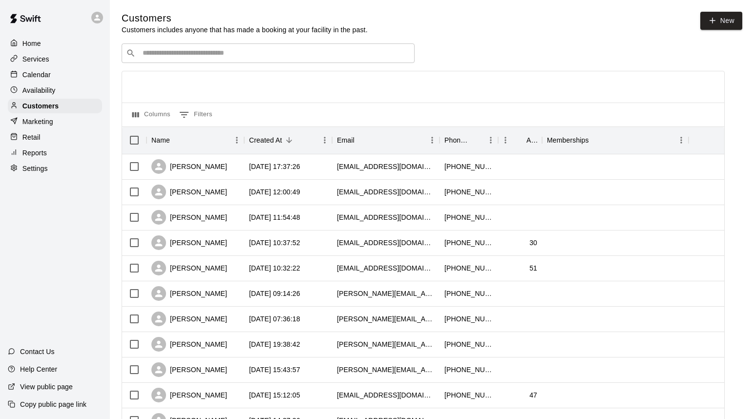
click at [251, 50] on input "Search customers by name or email" at bounding box center [275, 53] width 271 height 10
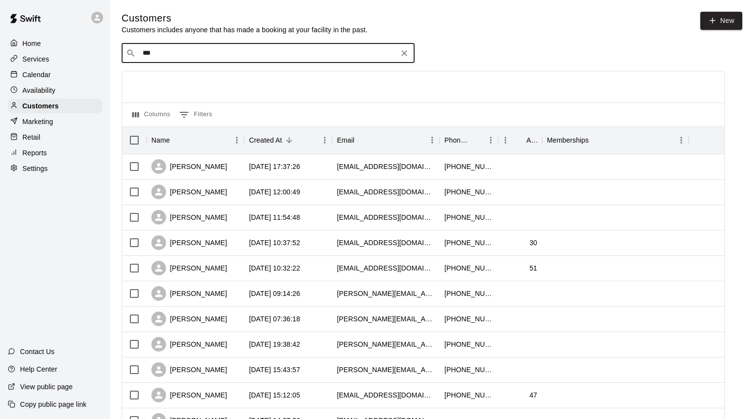
type input "****"
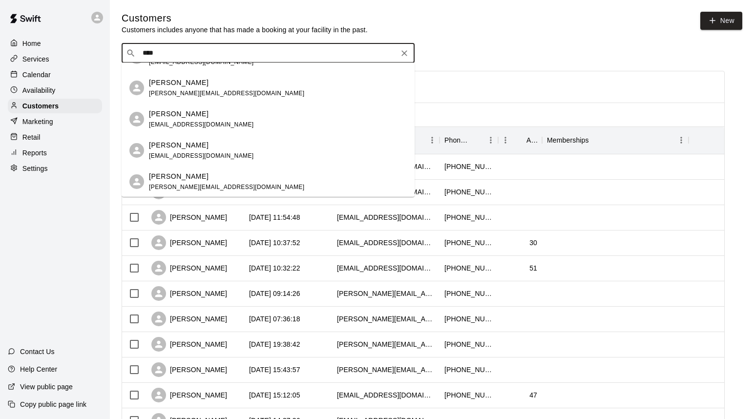
scroll to position [55, 0]
click at [181, 178] on p "[PERSON_NAME]" at bounding box center [179, 174] width 60 height 10
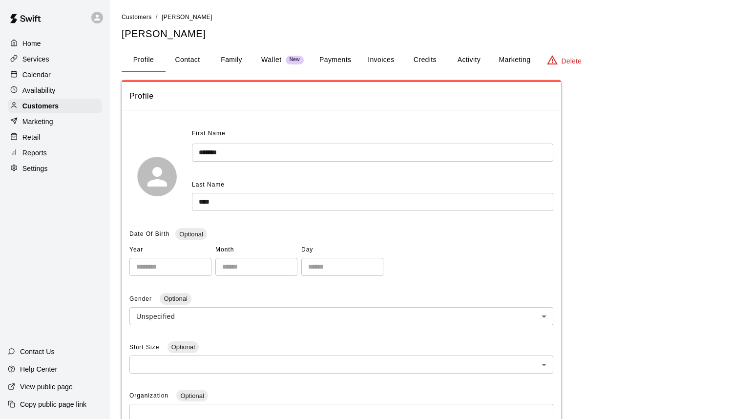
click at [338, 62] on button "Payments" at bounding box center [335, 59] width 47 height 23
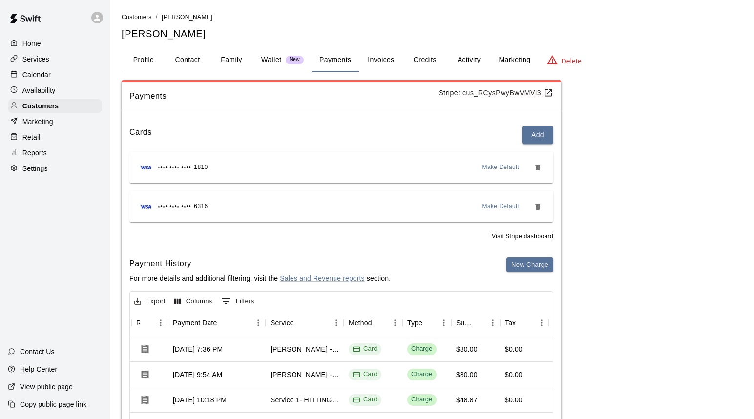
click at [472, 60] on button "Activity" at bounding box center [469, 59] width 44 height 23
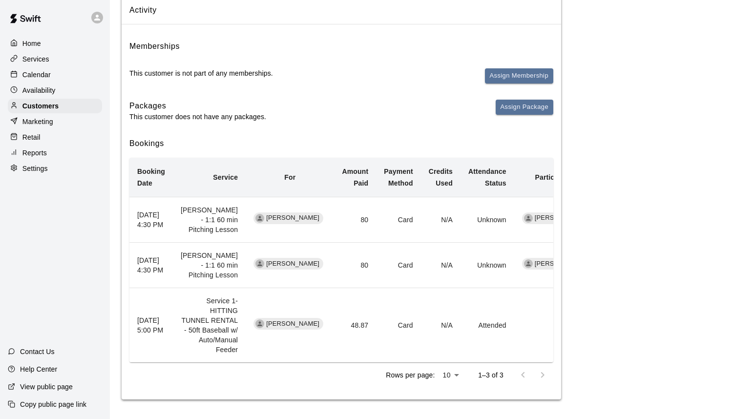
scroll to position [143, 0]
drag, startPoint x: 387, startPoint y: 366, endPoint x: 403, endPoint y: 365, distance: 16.1
click at [401, 366] on div "Rows per page: 10 ** 1–3 of 3" at bounding box center [341, 374] width 424 height 25
click at [404, 365] on div "Rows per page: 10 ** 1–3 of 3" at bounding box center [341, 374] width 424 height 25
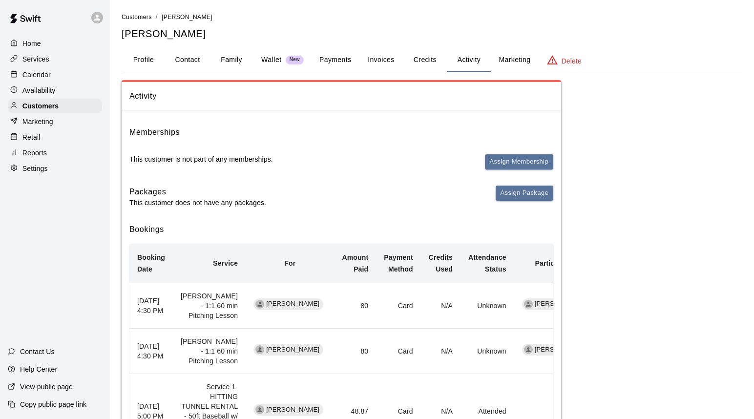
click at [338, 58] on button "Payments" at bounding box center [335, 59] width 47 height 23
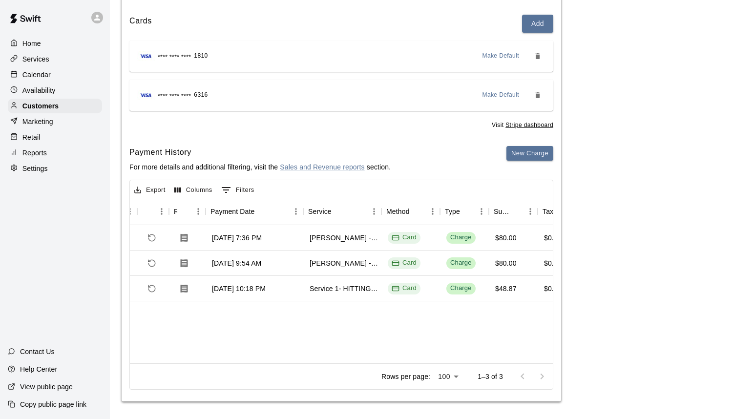
scroll to position [0, 49]
click at [44, 77] on p "Calendar" at bounding box center [36, 75] width 28 height 10
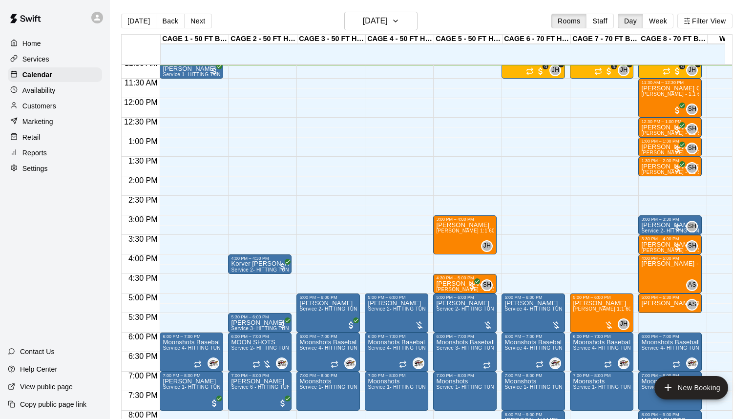
scroll to position [357, 0]
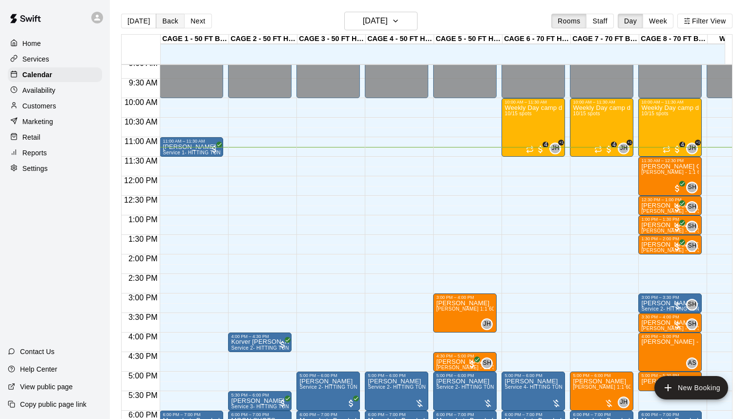
click at [160, 20] on button "Back" at bounding box center [170, 21] width 29 height 15
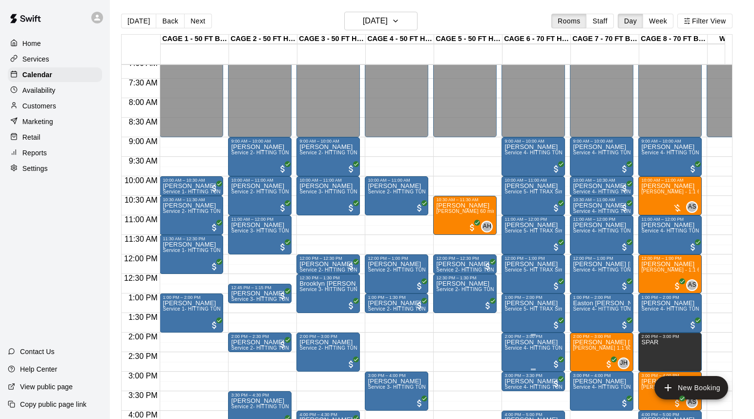
scroll to position [209, 0]
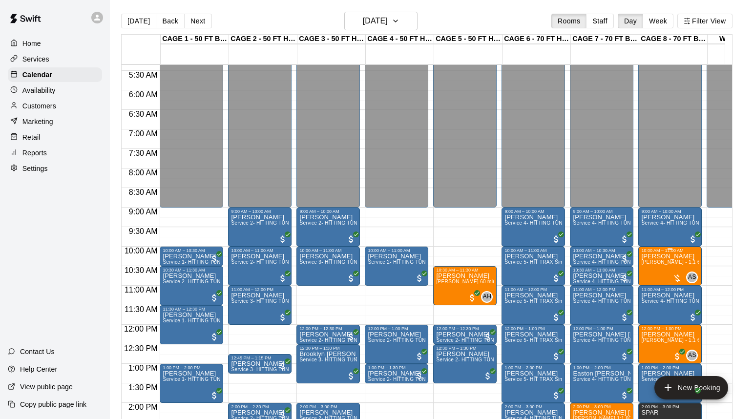
click at [670, 265] on span "[PERSON_NAME] - 1:1 60 min Pitching Lesson" at bounding box center [696, 261] width 110 height 5
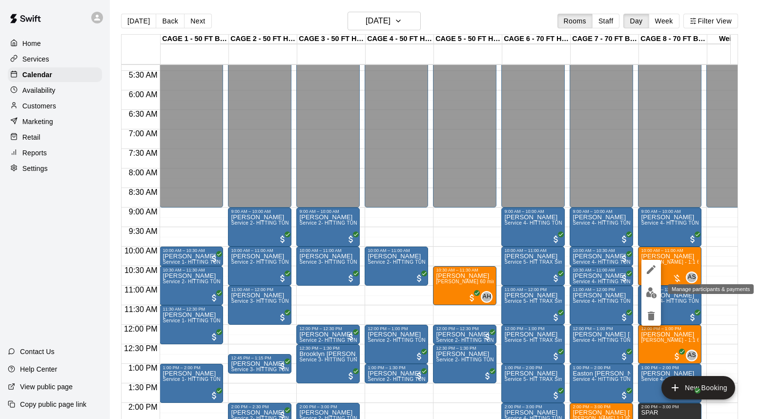
click at [652, 291] on img "edit" at bounding box center [651, 292] width 11 height 11
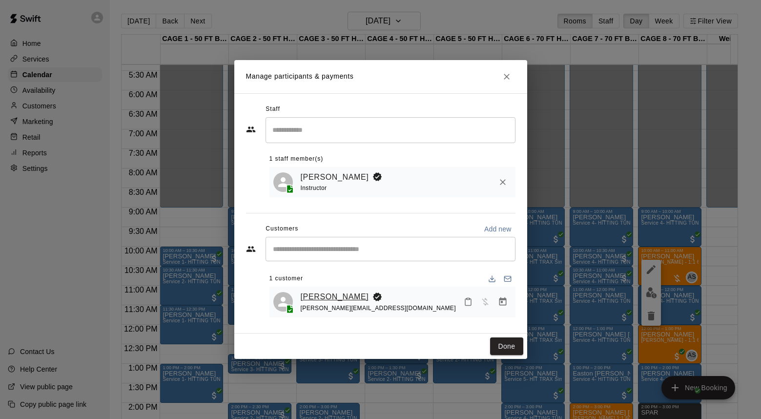
click at [340, 296] on link "[PERSON_NAME]" at bounding box center [335, 297] width 68 height 13
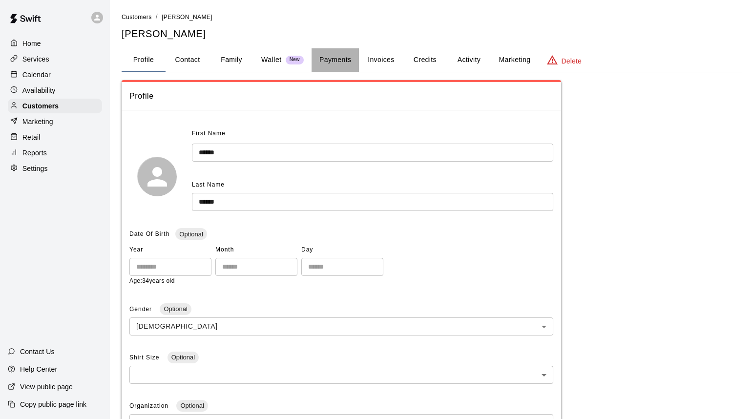
click at [334, 54] on button "Payments" at bounding box center [335, 59] width 47 height 23
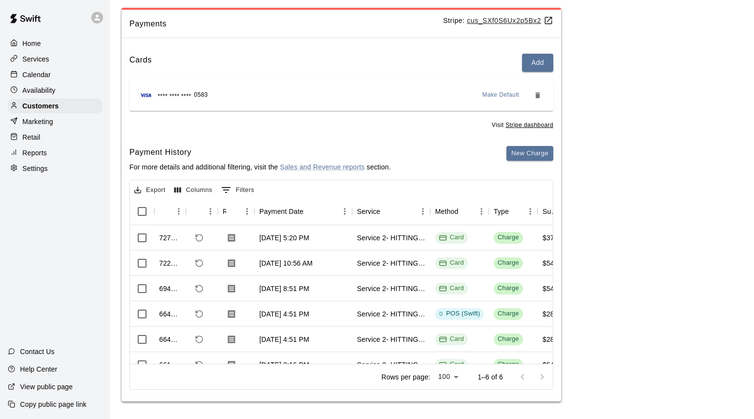
scroll to position [54, 0]
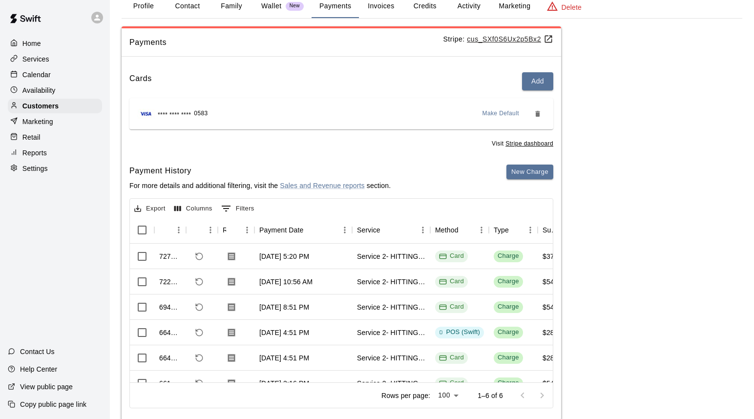
click at [40, 82] on div "Home Services Calendar Availability Customers Marketing Retail Reports Settings" at bounding box center [55, 106] width 110 height 142
click at [42, 78] on p "Calendar" at bounding box center [36, 75] width 28 height 10
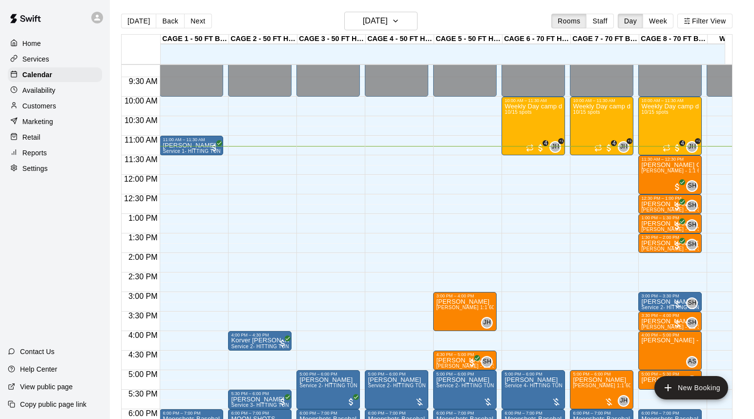
scroll to position [272, 0]
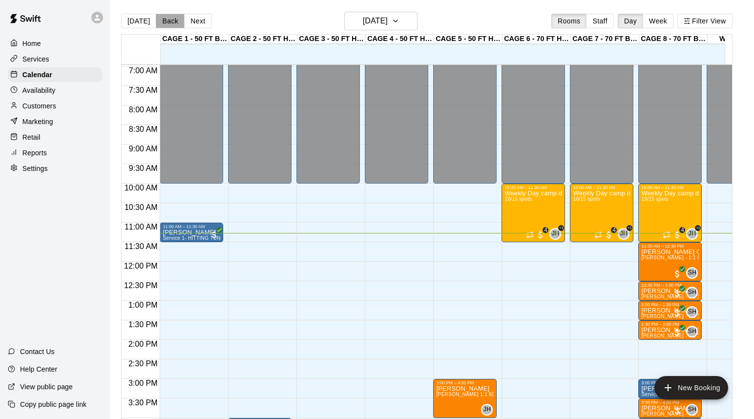
click at [163, 25] on button "Back" at bounding box center [170, 21] width 29 height 15
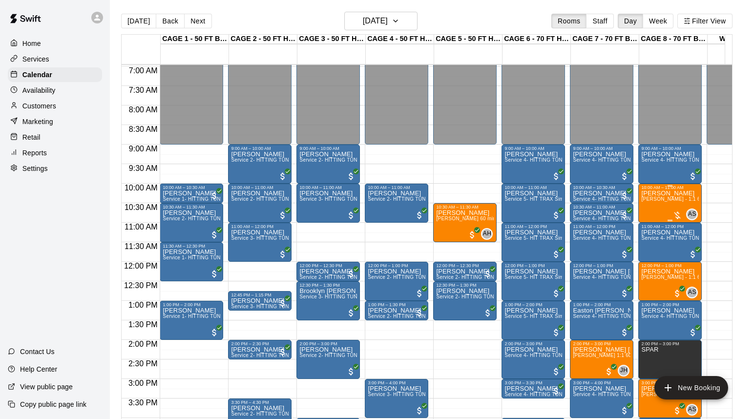
click at [670, 211] on div "[PERSON_NAME] [PERSON_NAME] - 1:1 60 min Pitching Lesson" at bounding box center [670, 399] width 58 height 419
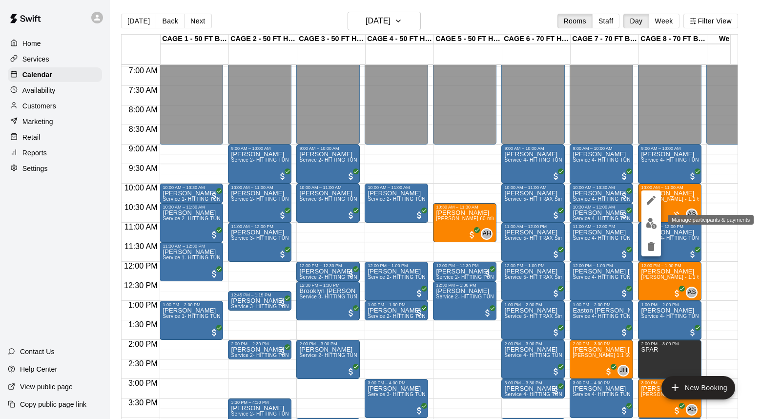
click at [651, 223] on img "edit" at bounding box center [651, 223] width 11 height 11
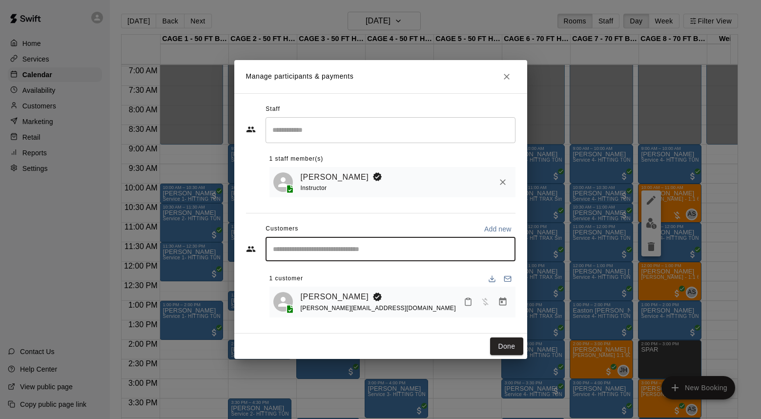
click at [382, 250] on input "Start typing to search customers..." at bounding box center [390, 249] width 241 height 10
type input "*****"
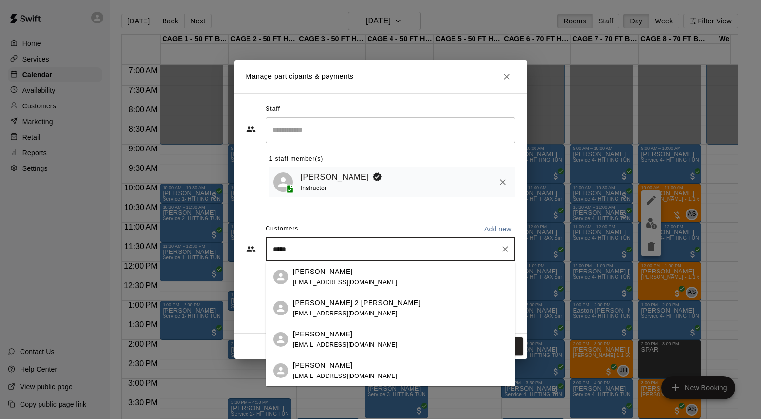
click at [346, 272] on div "[PERSON_NAME]" at bounding box center [345, 272] width 105 height 10
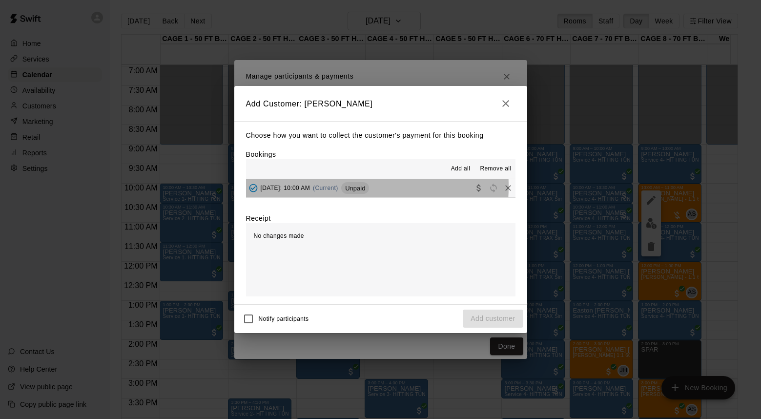
click at [311, 187] on span "[DATE]: 10:00 AM" at bounding box center [286, 188] width 50 height 7
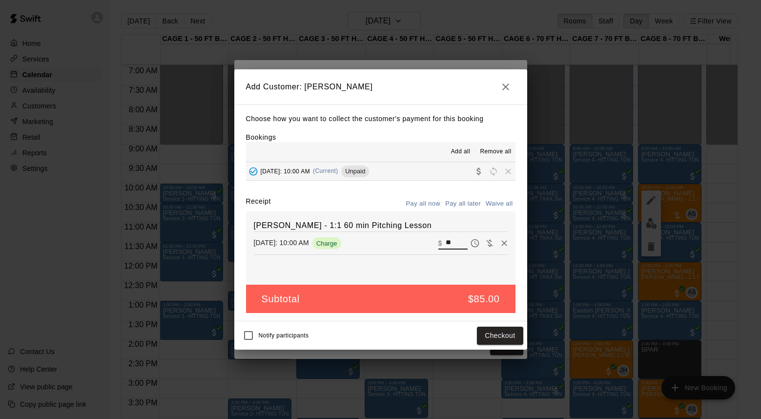
drag, startPoint x: 449, startPoint y: 241, endPoint x: 424, endPoint y: 239, distance: 25.0
click at [424, 240] on div "[DATE]: 10:00 AM Charge ​ $ **" at bounding box center [381, 243] width 254 height 15
type input "**"
click at [500, 338] on button "Checkout" at bounding box center [500, 336] width 46 height 18
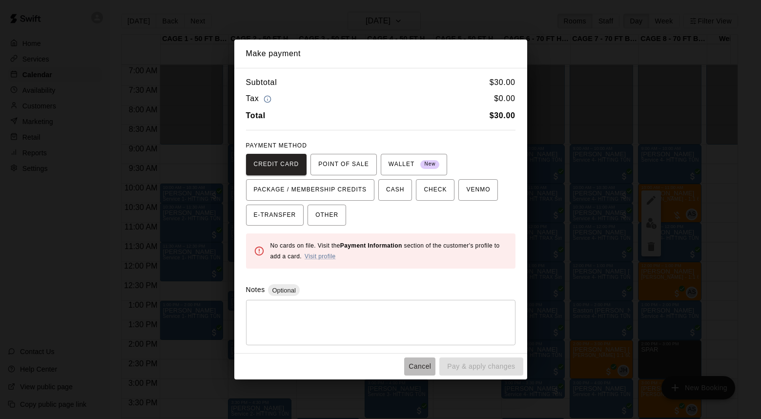
click at [422, 366] on button "Cancel" at bounding box center [419, 366] width 31 height 18
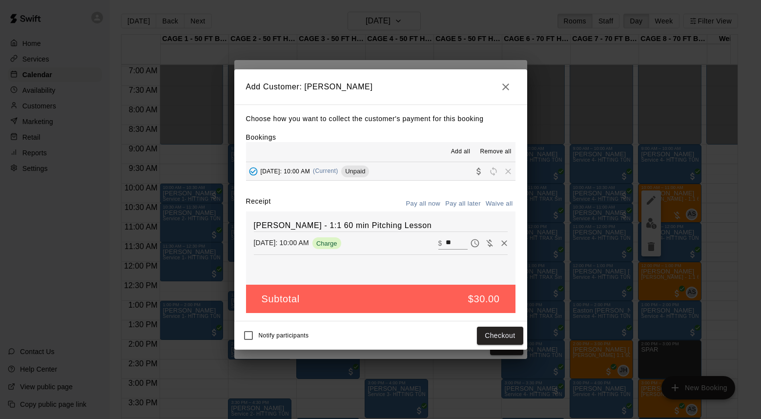
click at [504, 89] on icon "button" at bounding box center [506, 87] width 12 height 12
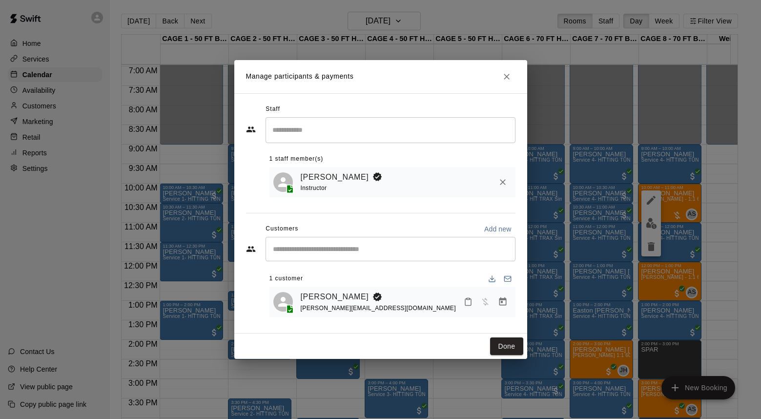
click at [368, 249] on input "Start typing to search customers..." at bounding box center [390, 249] width 241 height 10
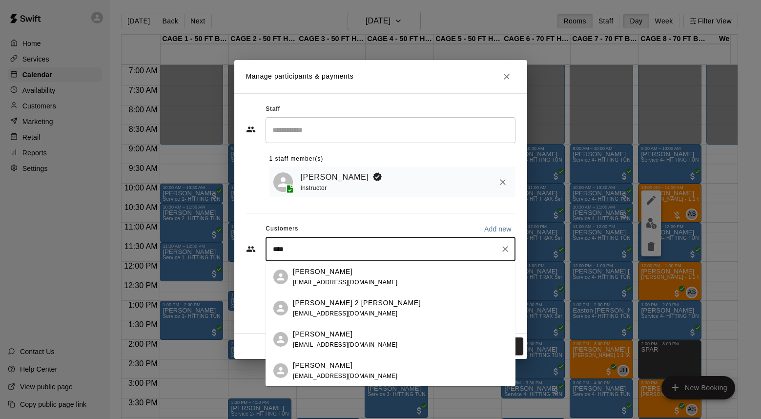
type input "*****"
click at [343, 303] on p "[PERSON_NAME] 2 [PERSON_NAME]" at bounding box center [357, 303] width 128 height 10
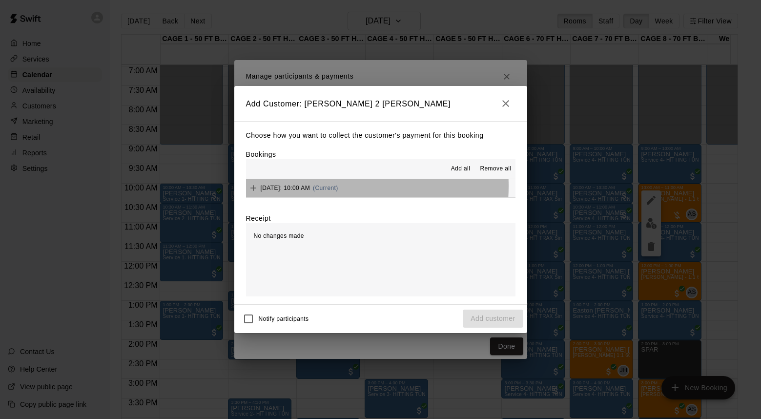
click at [311, 186] on span "[DATE]: 10:00 AM" at bounding box center [286, 188] width 50 height 7
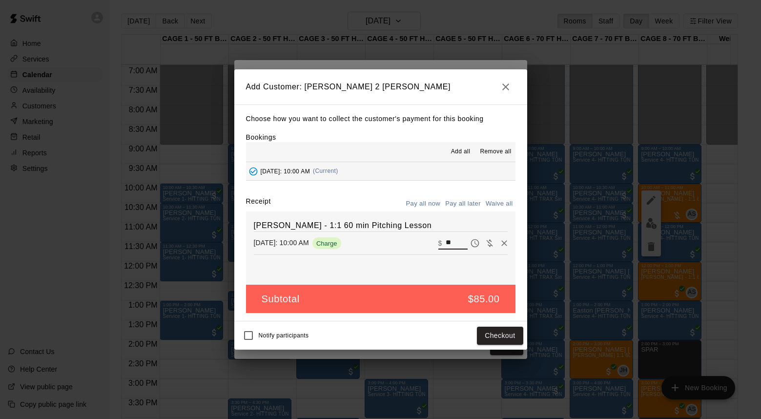
drag, startPoint x: 454, startPoint y: 238, endPoint x: 422, endPoint y: 242, distance: 31.5
click at [422, 242] on div "[DATE]: 10:00 AM Charge ​ $ **" at bounding box center [381, 243] width 254 height 15
type input "**"
click at [508, 332] on button "Checkout" at bounding box center [500, 336] width 46 height 18
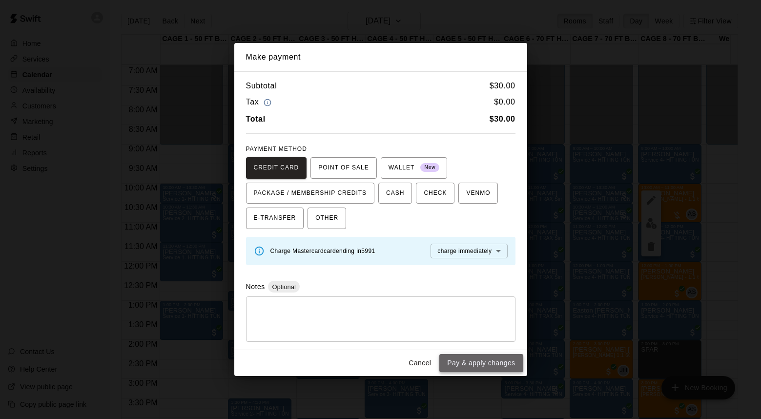
click at [482, 362] on button "Pay & apply changes" at bounding box center [482, 363] width 84 height 18
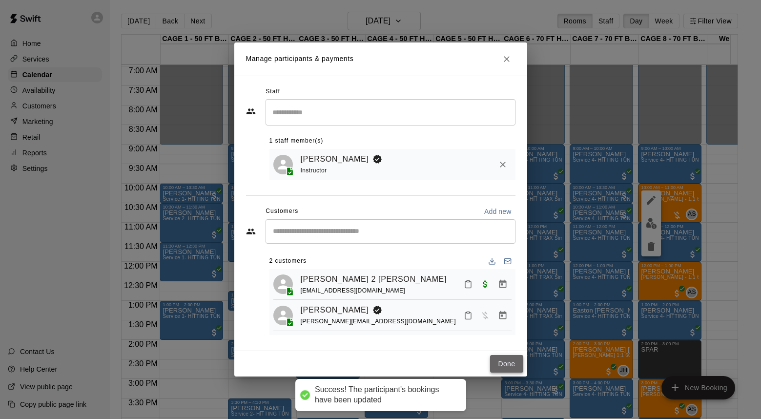
click at [508, 360] on button "Done" at bounding box center [506, 364] width 33 height 18
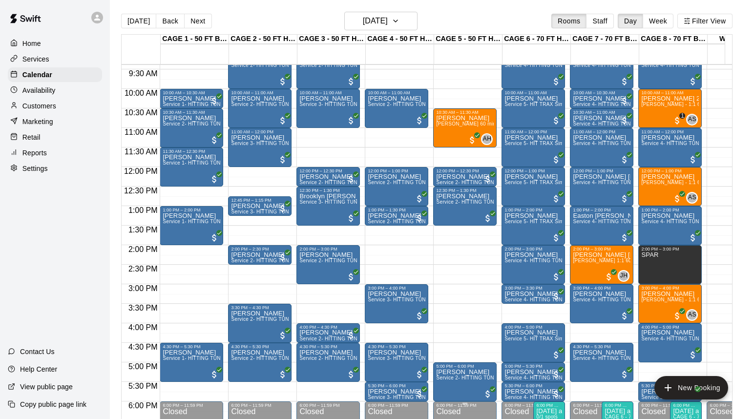
scroll to position [292, 0]
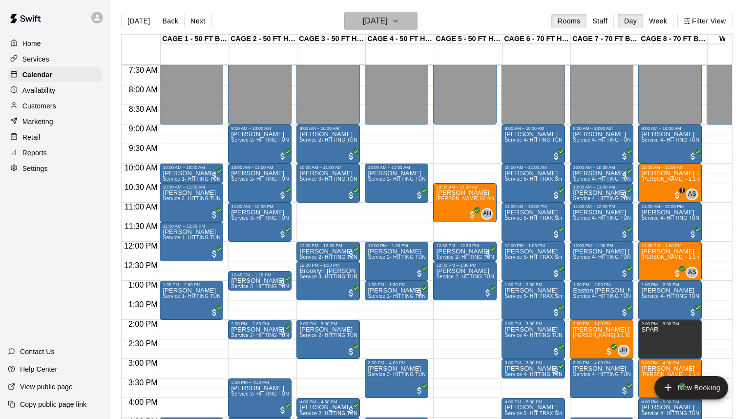
click at [388, 20] on h6 "[DATE]" at bounding box center [375, 21] width 25 height 14
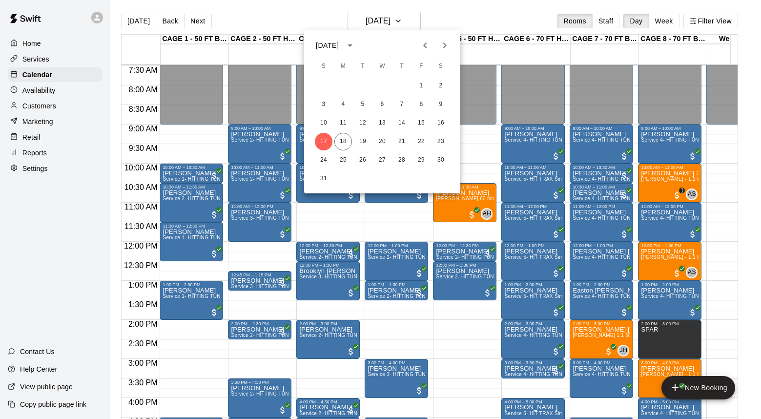
click at [445, 13] on div at bounding box center [380, 209] width 761 height 419
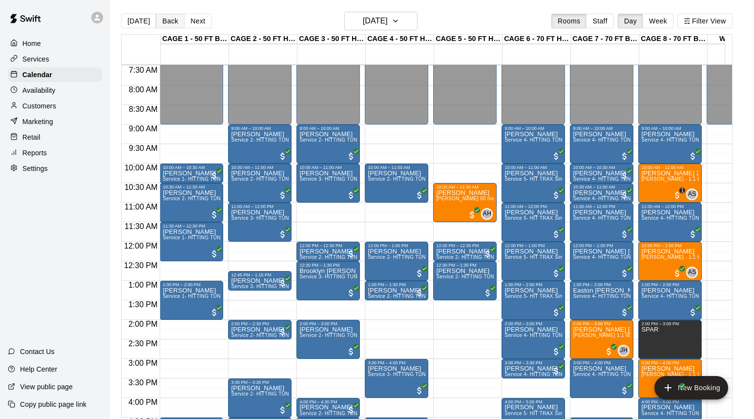
click at [163, 22] on button "Back" at bounding box center [170, 21] width 29 height 15
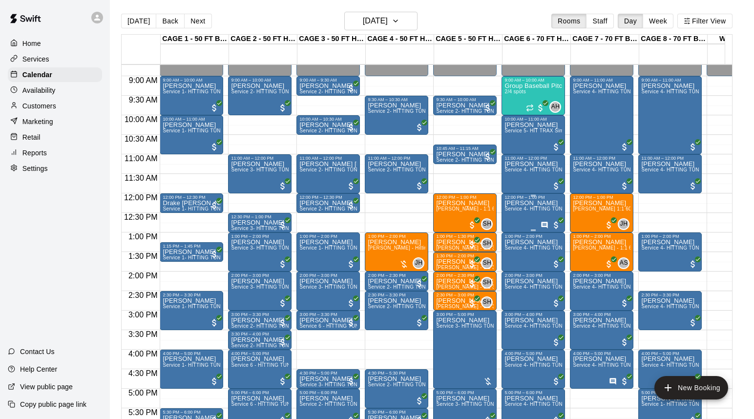
scroll to position [379, 0]
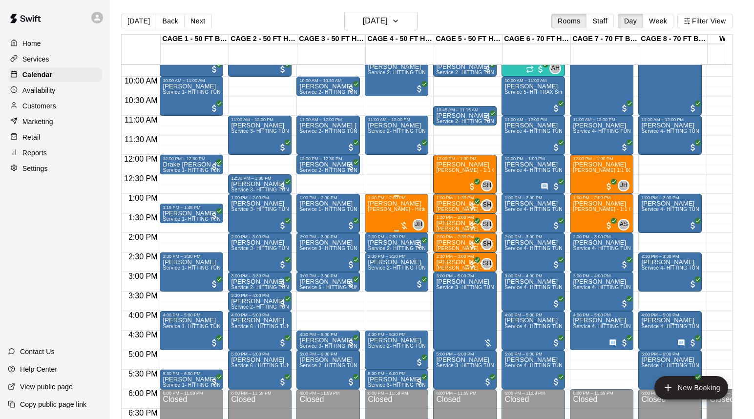
click at [389, 219] on div "[PERSON_NAME] [PERSON_NAME] - Hitting 60min 1:1 instruction" at bounding box center [397, 409] width 58 height 419
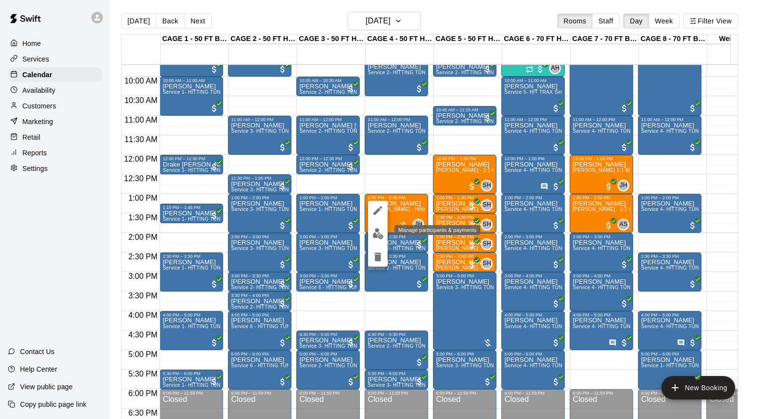
click at [377, 228] on button "edit" at bounding box center [378, 233] width 20 height 19
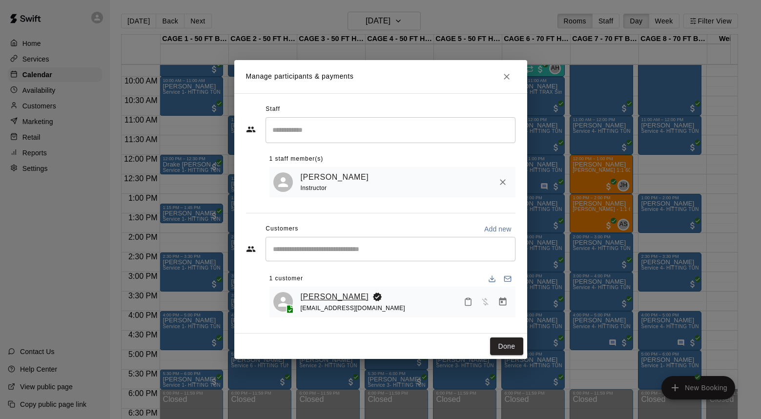
click at [336, 295] on link "[PERSON_NAME]" at bounding box center [335, 297] width 68 height 13
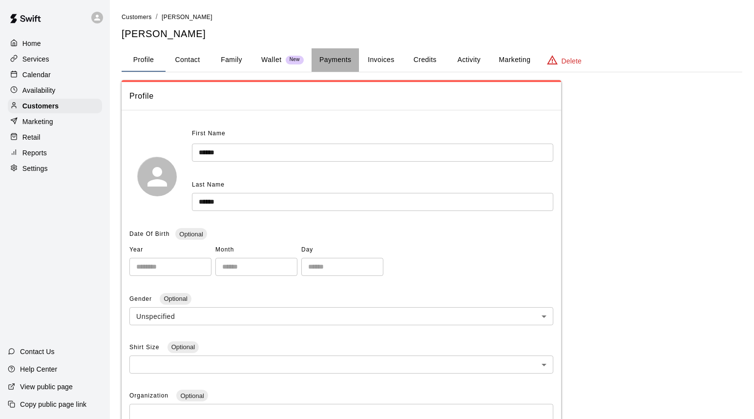
click at [342, 61] on button "Payments" at bounding box center [335, 59] width 47 height 23
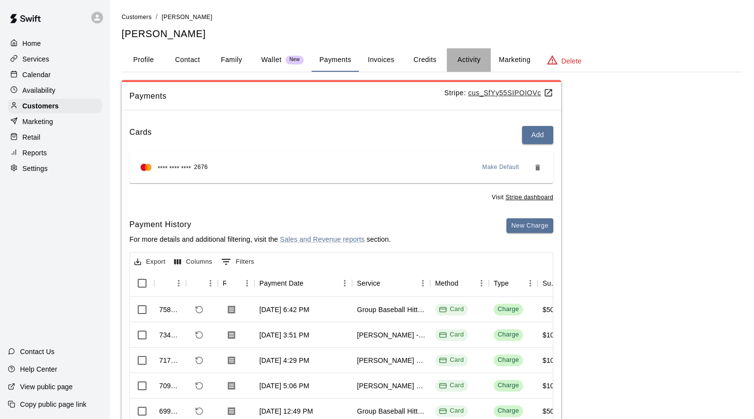
click at [468, 60] on button "Activity" at bounding box center [469, 59] width 44 height 23
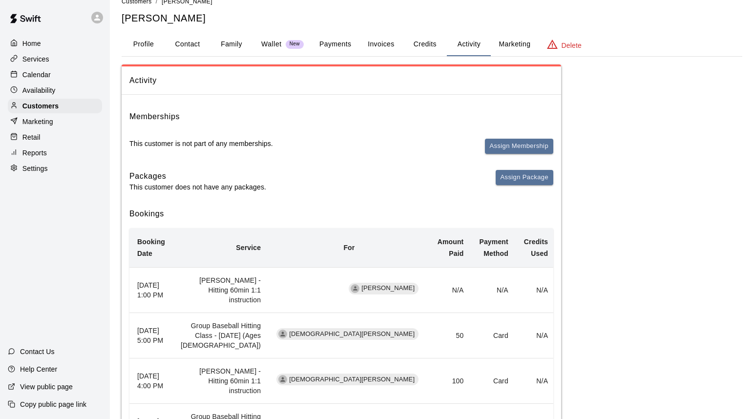
scroll to position [131, 0]
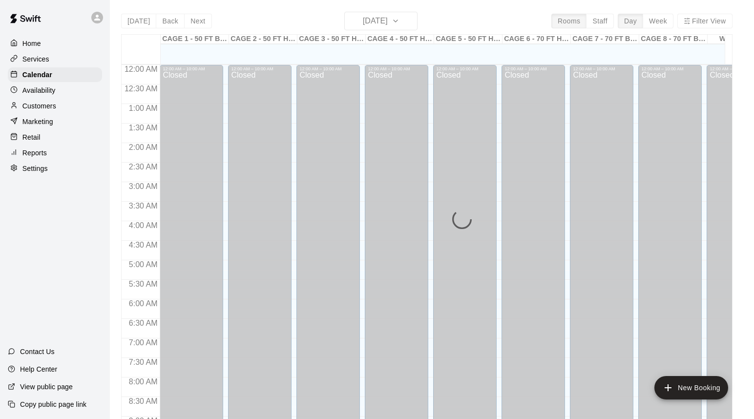
scroll to position [441, 0]
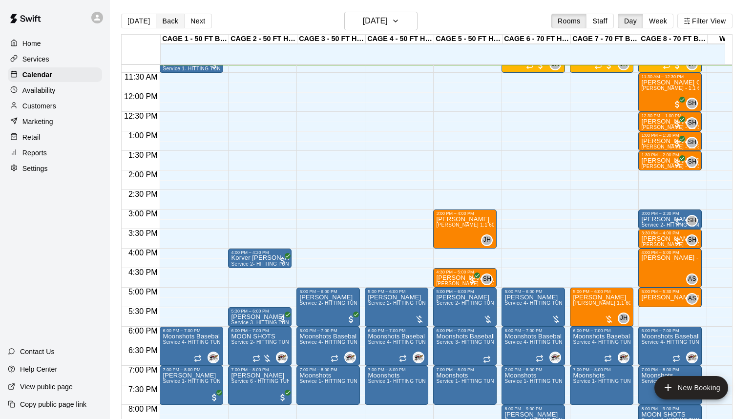
click at [171, 21] on button "Back" at bounding box center [170, 21] width 29 height 15
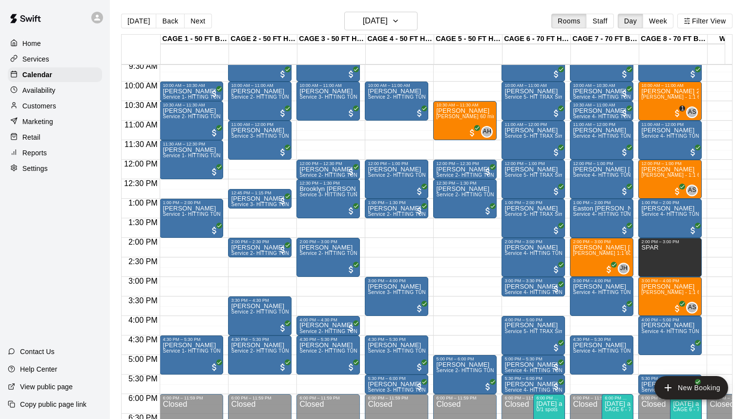
scroll to position [358, 0]
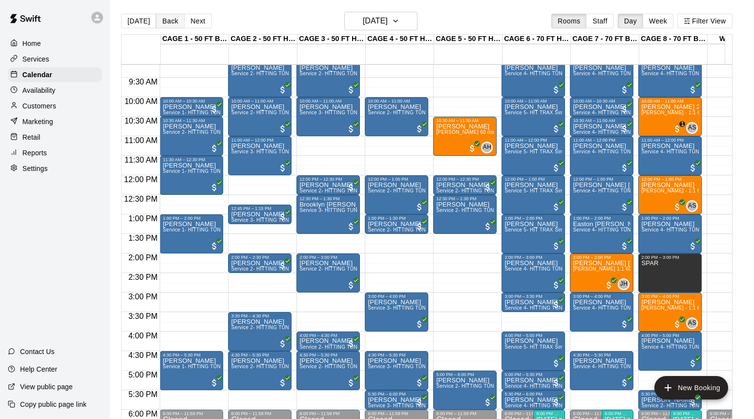
click at [166, 21] on button "Back" at bounding box center [170, 21] width 29 height 15
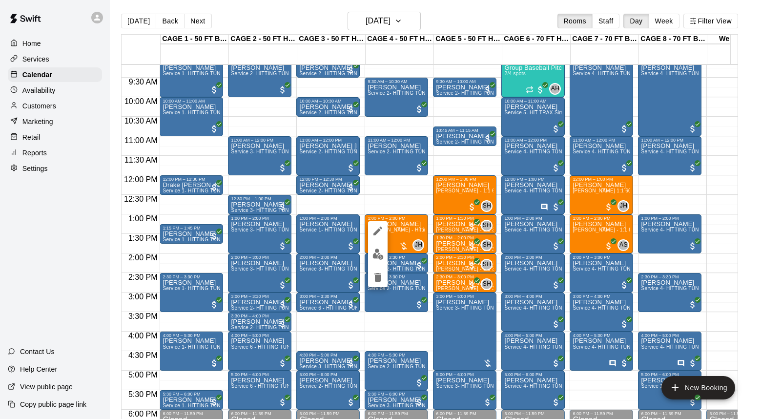
click at [378, 251] on img "edit" at bounding box center [378, 254] width 11 height 11
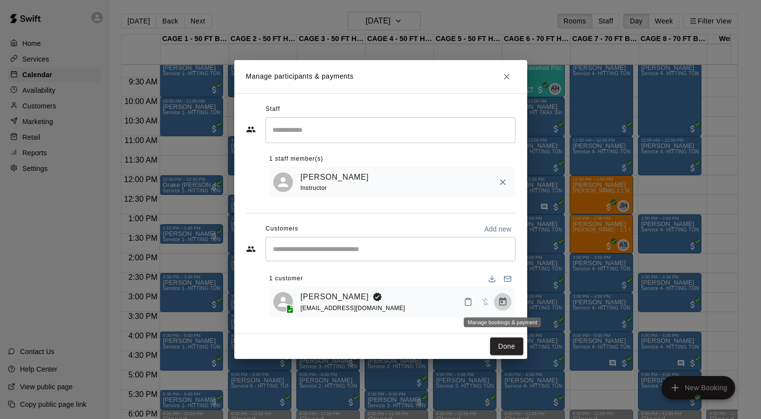
click at [502, 303] on icon "Manage bookings & payment" at bounding box center [502, 301] width 7 height 8
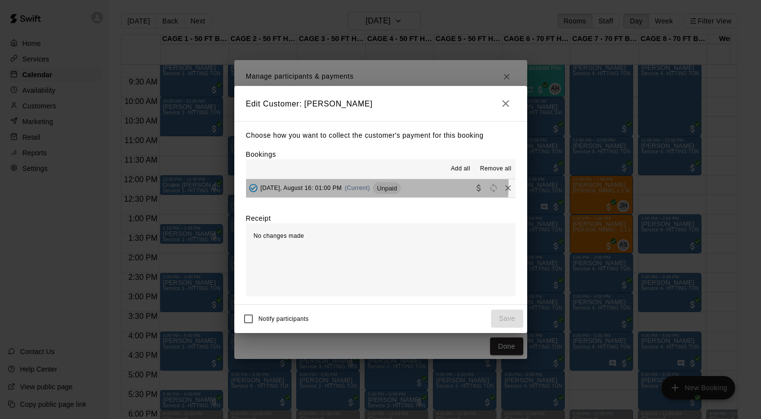
click at [313, 185] on span "[DATE], August 16: 01:00 PM" at bounding box center [302, 188] width 82 height 7
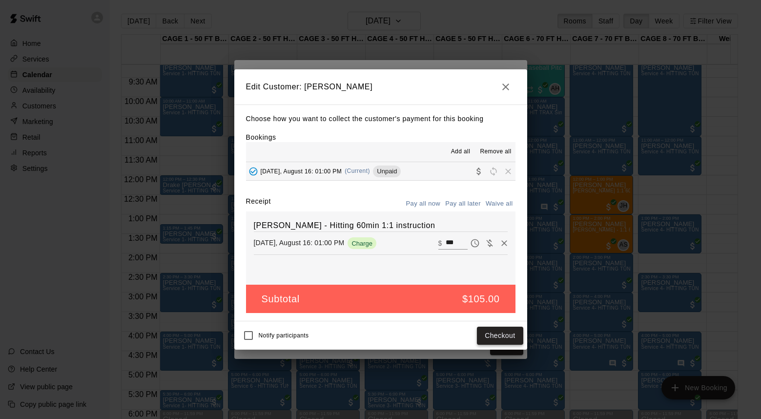
click at [512, 335] on button "Checkout" at bounding box center [500, 336] width 46 height 18
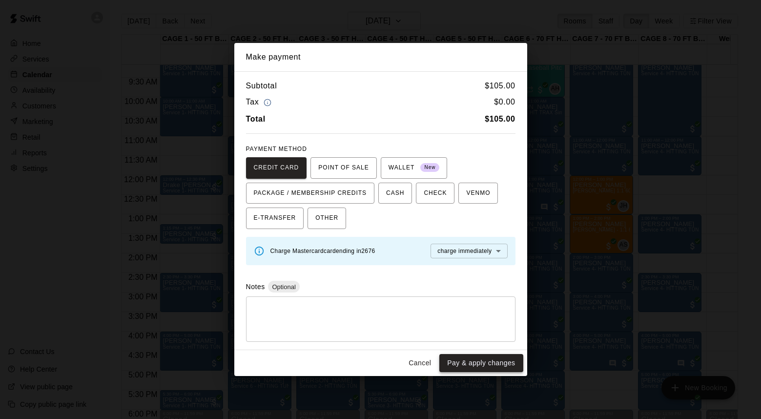
click at [478, 363] on button "Pay & apply changes" at bounding box center [482, 363] width 84 height 18
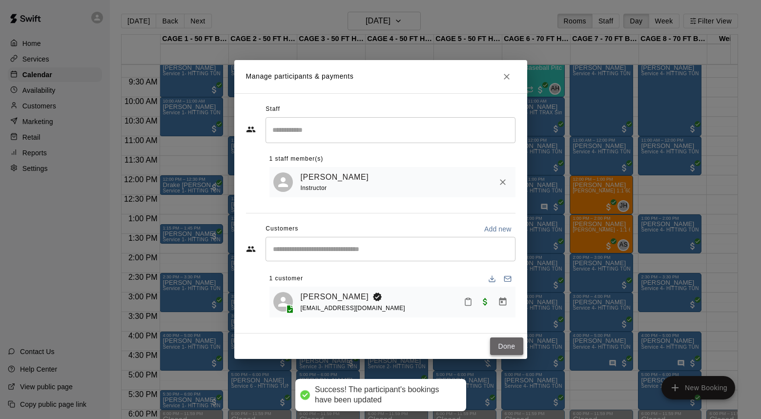
click at [510, 345] on button "Done" at bounding box center [506, 346] width 33 height 18
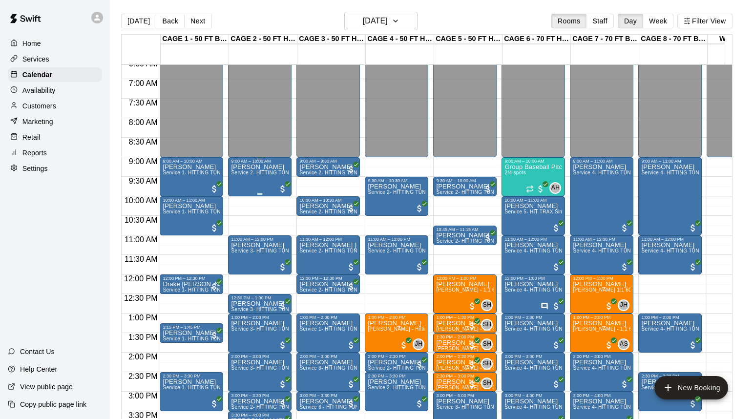
scroll to position [327, 0]
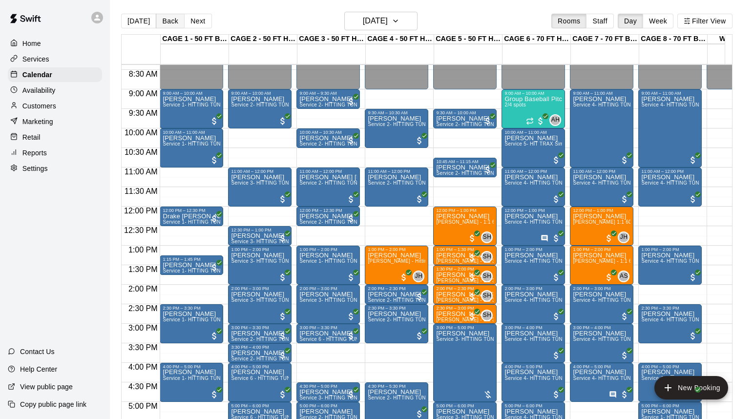
click at [164, 18] on button "Back" at bounding box center [170, 21] width 29 height 15
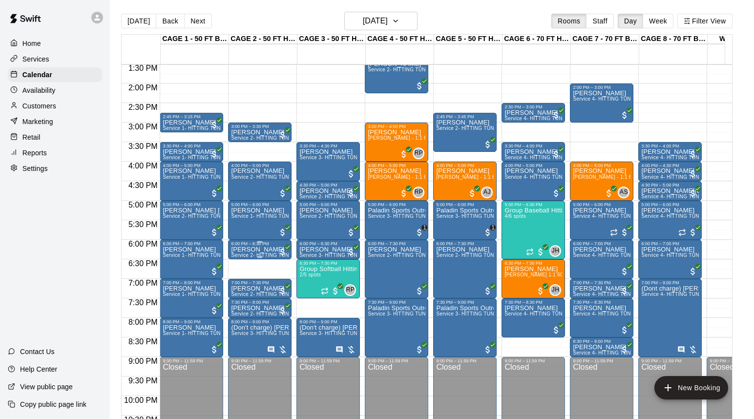
scroll to position [480, 0]
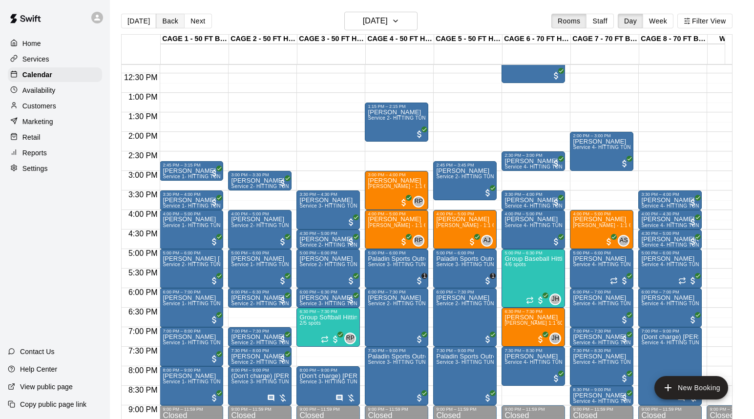
click at [169, 22] on button "Back" at bounding box center [170, 21] width 29 height 15
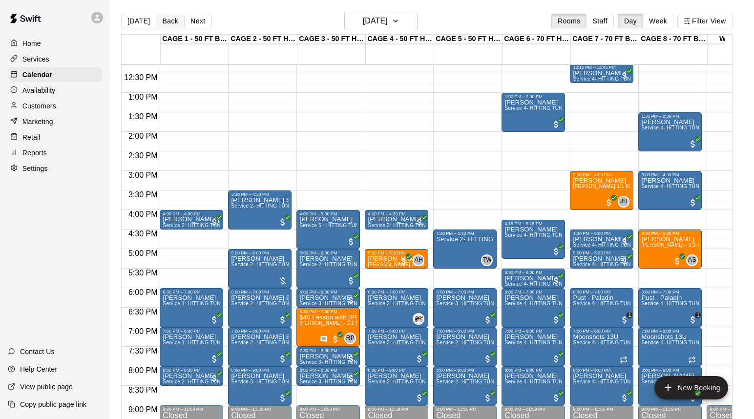
click at [170, 21] on button "Back" at bounding box center [170, 21] width 29 height 15
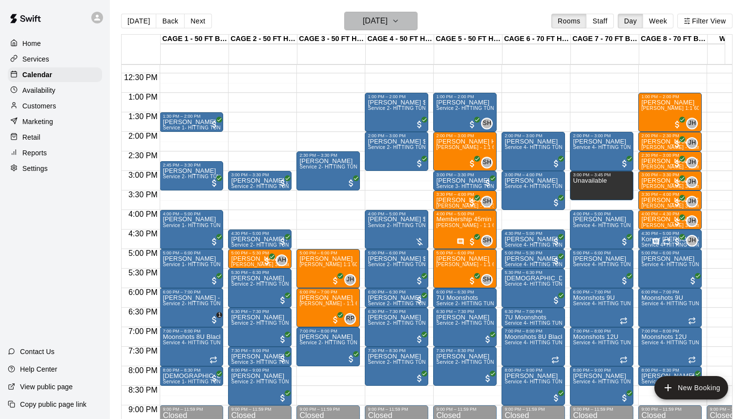
click at [363, 19] on h6 "[DATE]" at bounding box center [375, 21] width 25 height 14
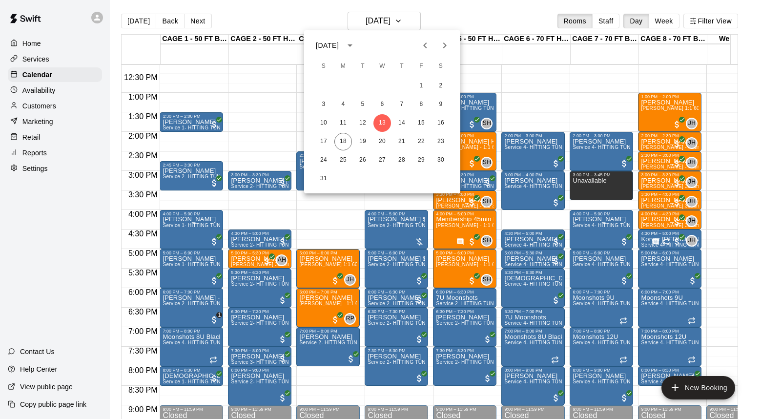
click at [451, 12] on div at bounding box center [380, 209] width 761 height 419
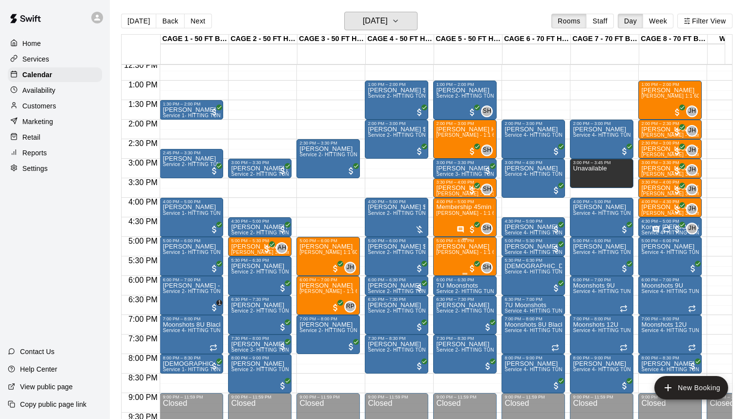
scroll to position [477, 0]
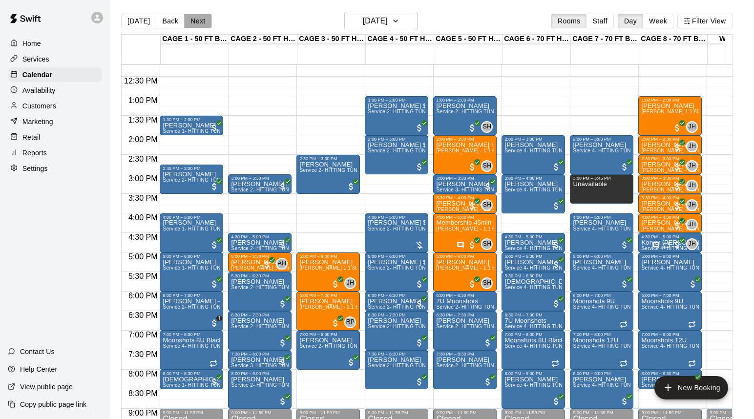
click at [202, 22] on button "Next" at bounding box center [197, 21] width 27 height 15
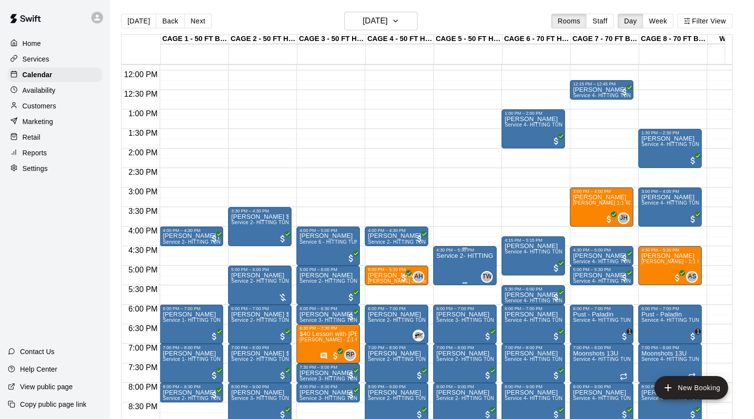
scroll to position [450, 0]
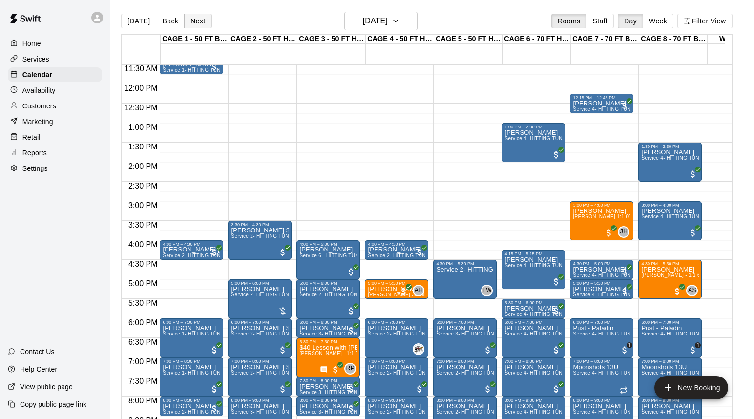
click at [202, 20] on button "Next" at bounding box center [197, 21] width 27 height 15
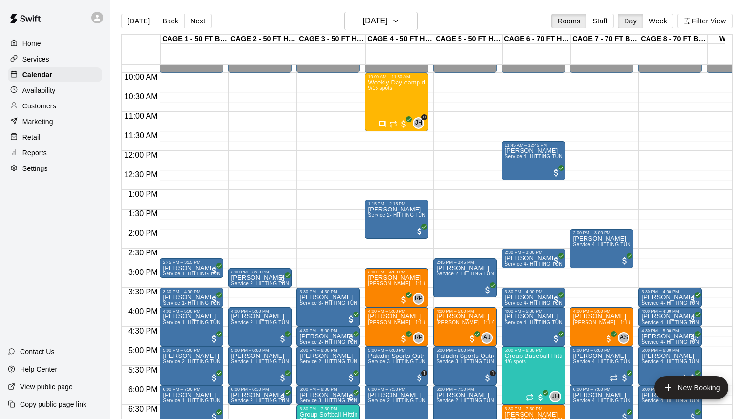
scroll to position [311, 0]
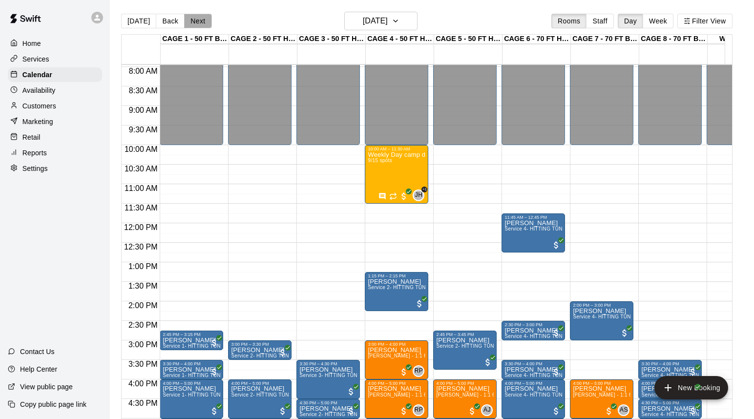
click at [195, 19] on button "Next" at bounding box center [197, 21] width 27 height 15
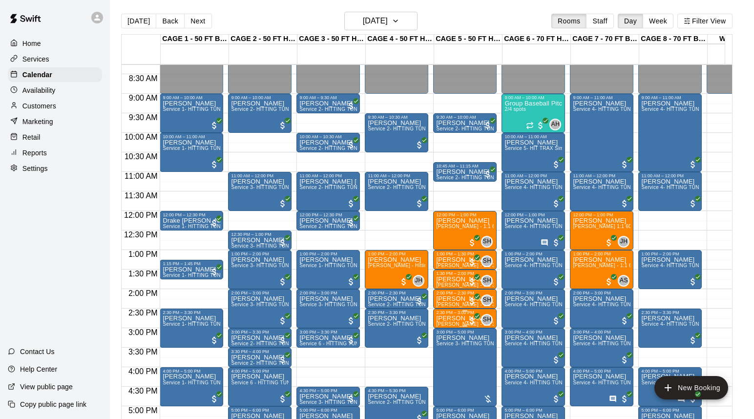
scroll to position [321, 0]
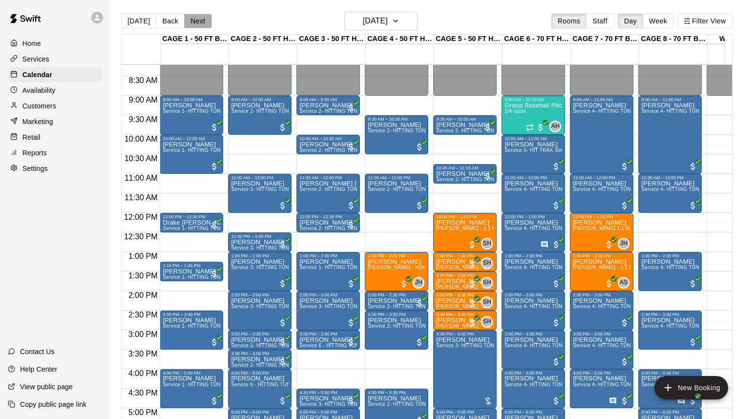
click at [197, 21] on button "Next" at bounding box center [197, 21] width 27 height 15
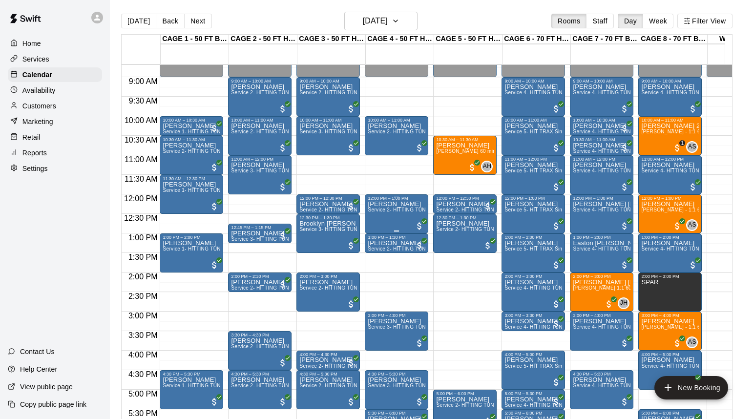
scroll to position [334, 0]
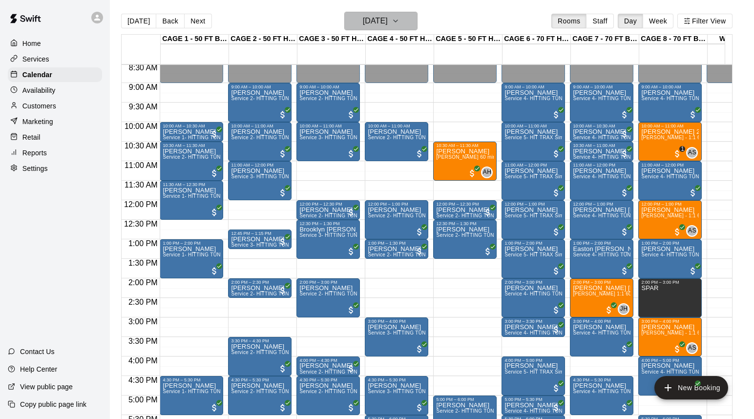
click at [371, 24] on h6 "[DATE]" at bounding box center [375, 21] width 25 height 14
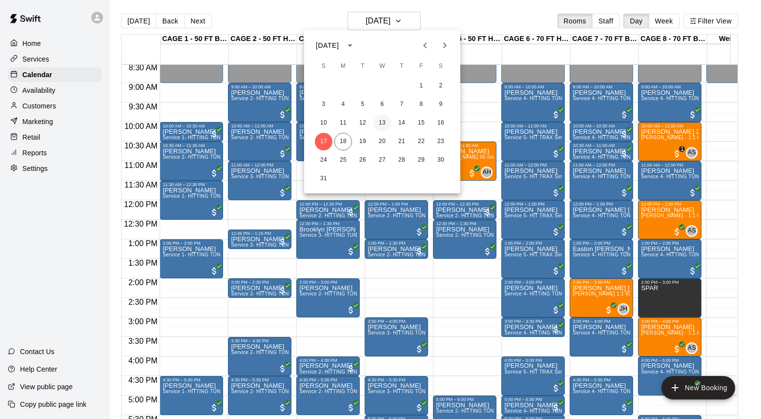
click at [382, 123] on button "13" at bounding box center [383, 123] width 18 height 18
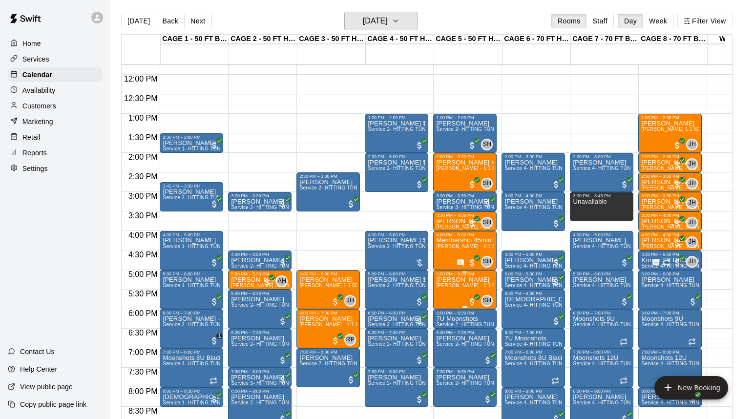
scroll to position [475, 0]
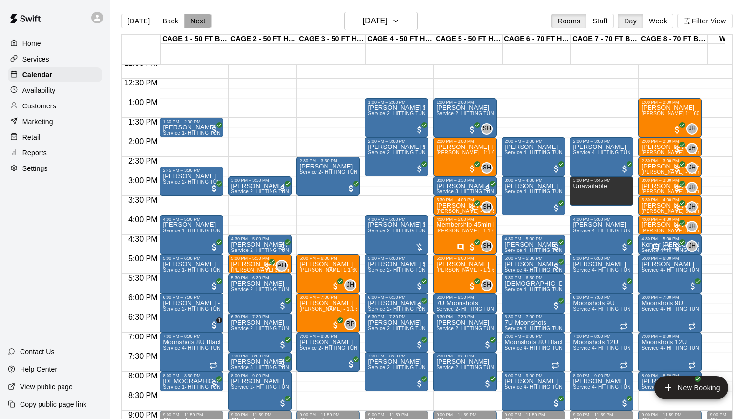
click at [202, 20] on button "Next" at bounding box center [197, 21] width 27 height 15
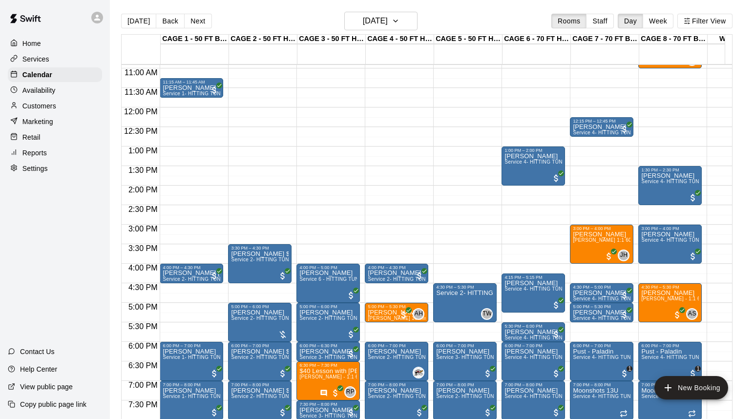
scroll to position [339, 0]
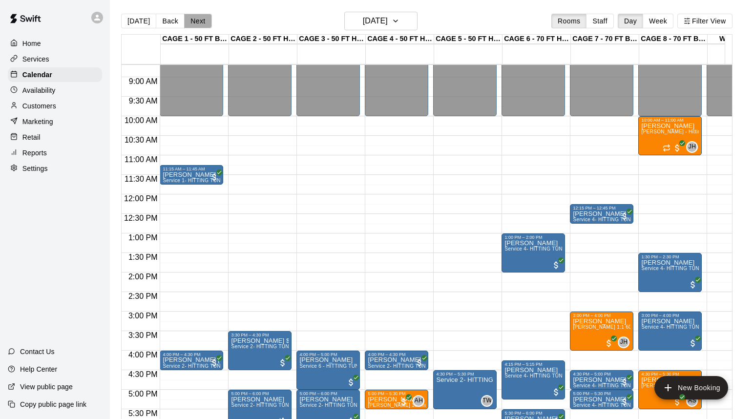
click at [204, 20] on button "Next" at bounding box center [197, 21] width 27 height 15
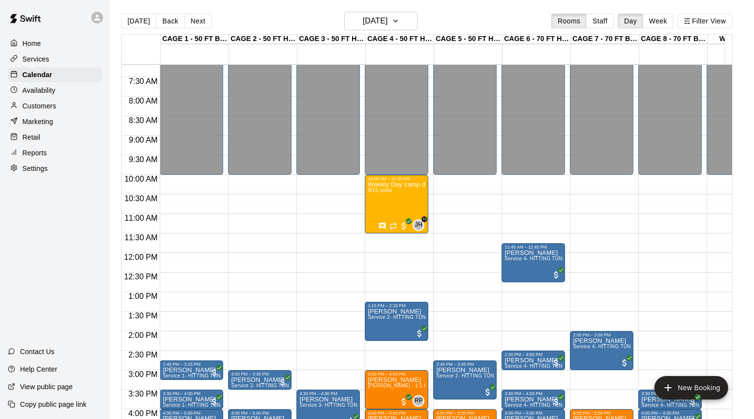
scroll to position [320, 0]
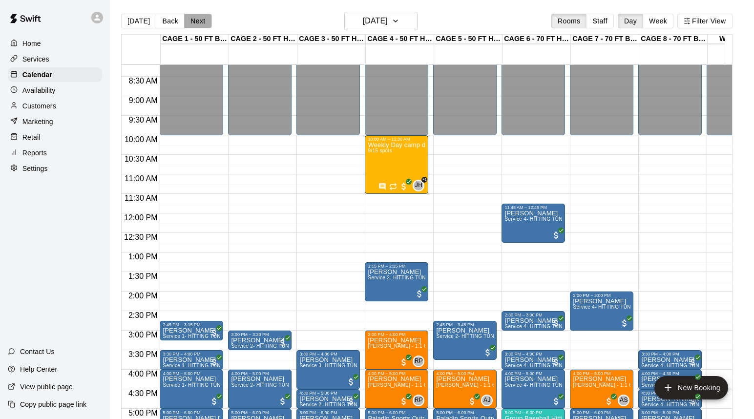
click at [195, 21] on button "Next" at bounding box center [197, 21] width 27 height 15
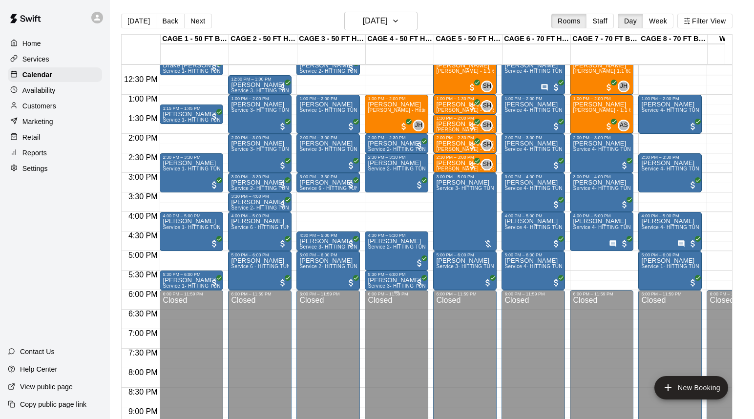
scroll to position [413, 0]
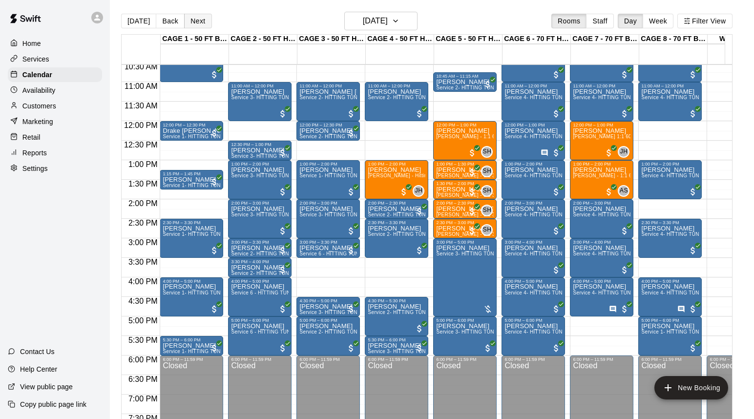
click at [199, 19] on button "Next" at bounding box center [197, 21] width 27 height 15
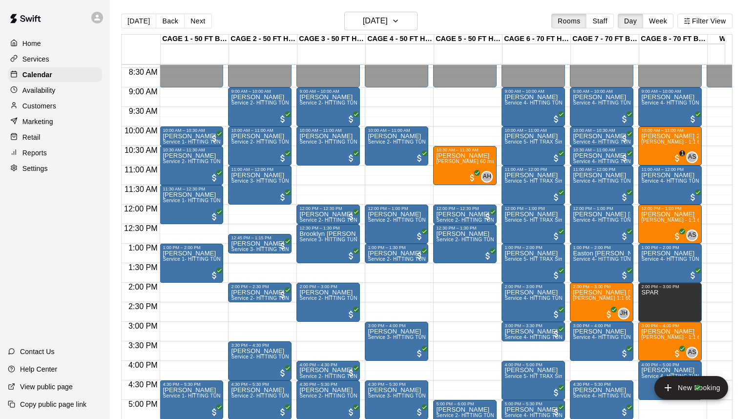
scroll to position [380, 0]
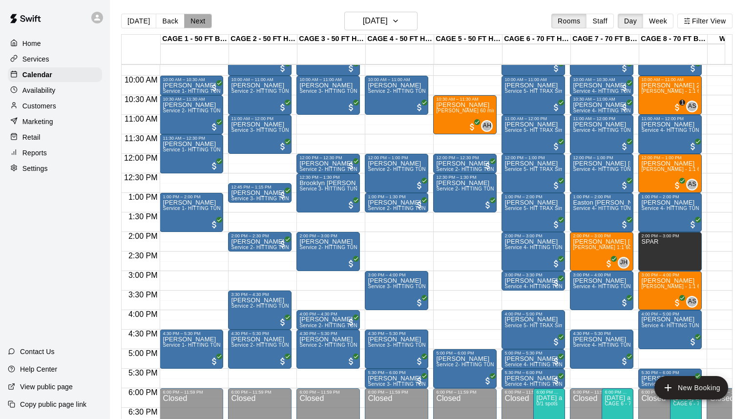
click at [200, 25] on button "Next" at bounding box center [197, 21] width 27 height 15
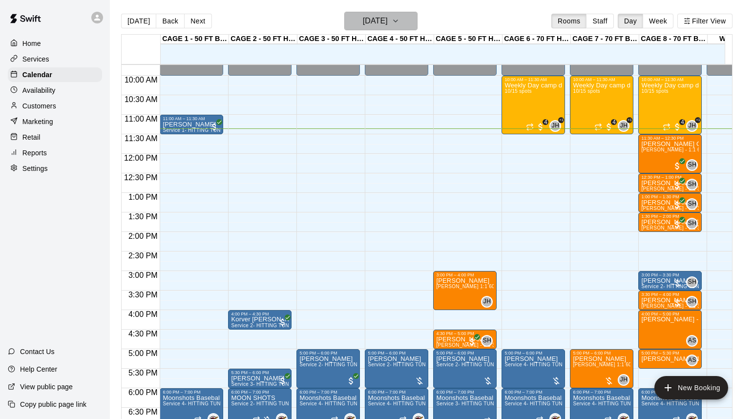
click at [363, 19] on h6 "[DATE]" at bounding box center [375, 21] width 25 height 14
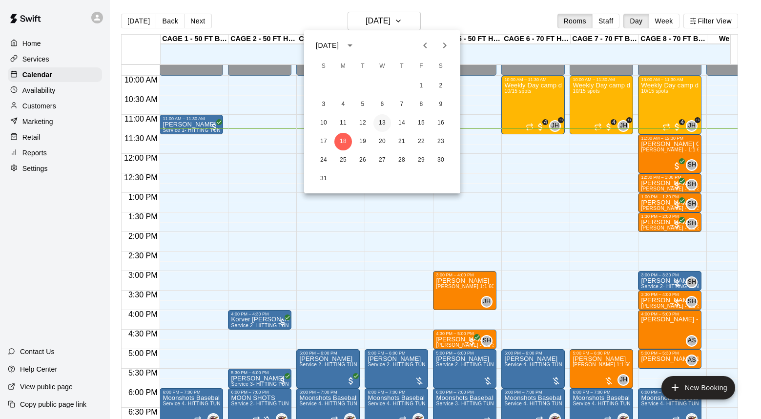
click at [383, 124] on button "13" at bounding box center [383, 123] width 18 height 18
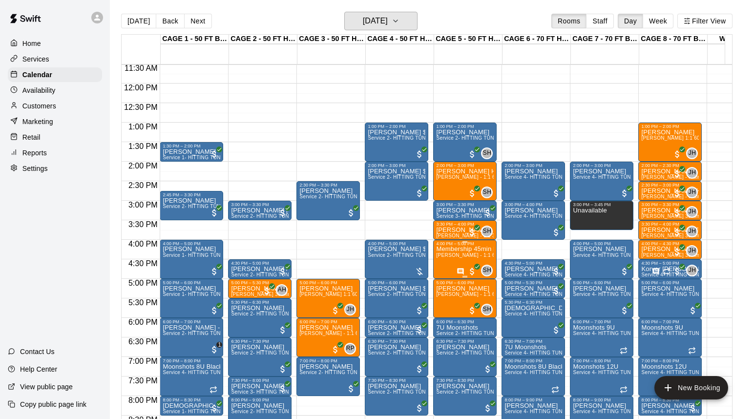
scroll to position [452, 0]
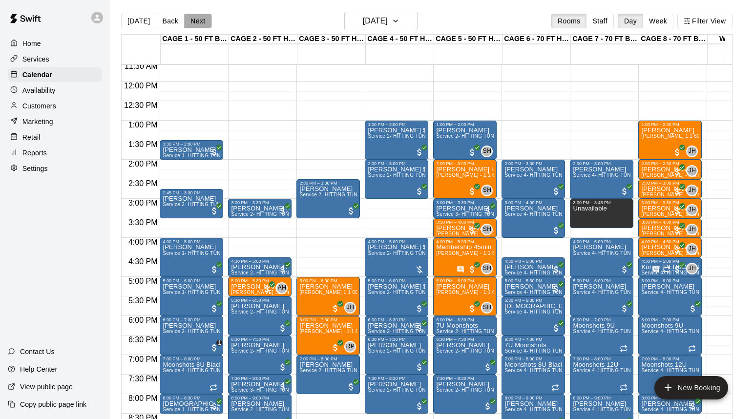
click at [197, 22] on button "Next" at bounding box center [197, 21] width 27 height 15
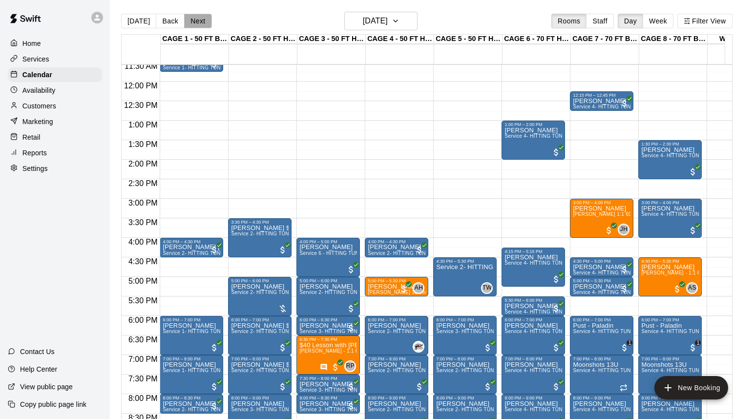
click at [198, 18] on button "Next" at bounding box center [197, 21] width 27 height 15
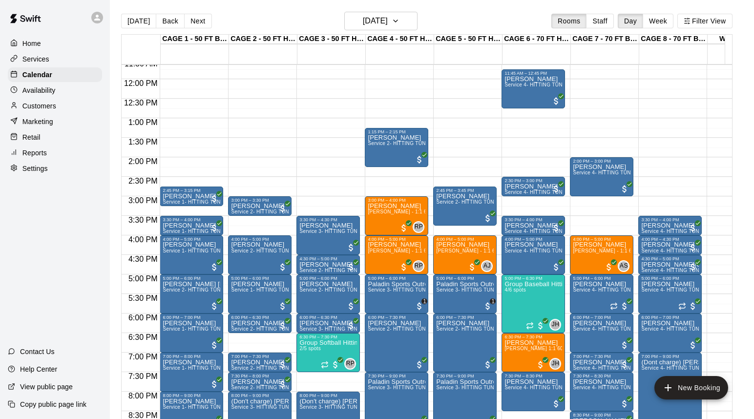
scroll to position [435, 0]
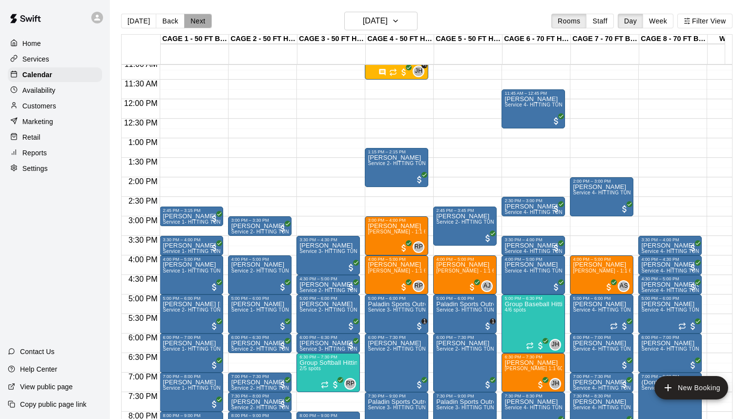
click at [194, 22] on button "Next" at bounding box center [197, 21] width 27 height 15
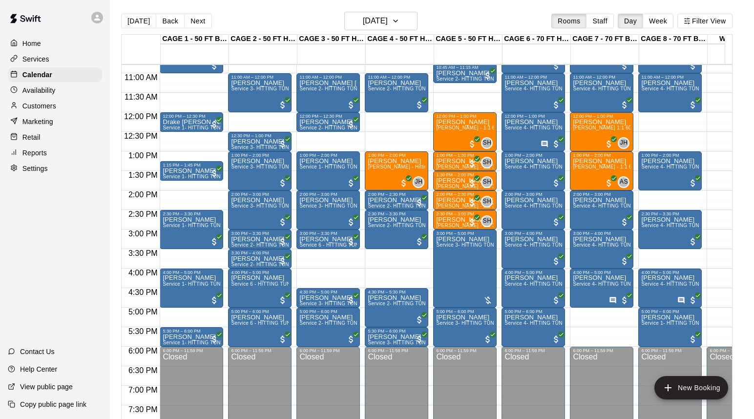
scroll to position [308, 0]
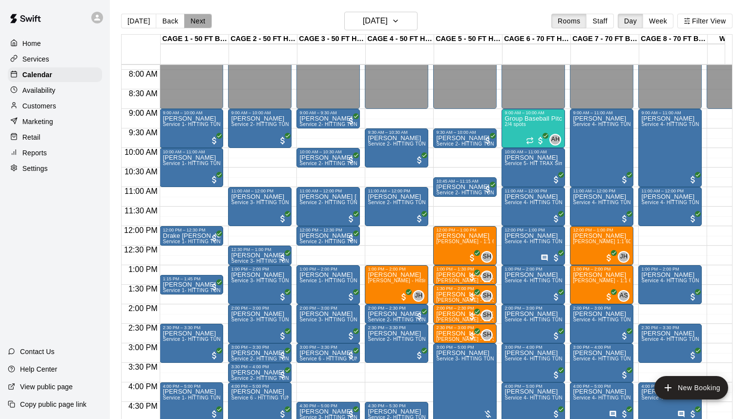
click at [200, 22] on button "Next" at bounding box center [197, 21] width 27 height 15
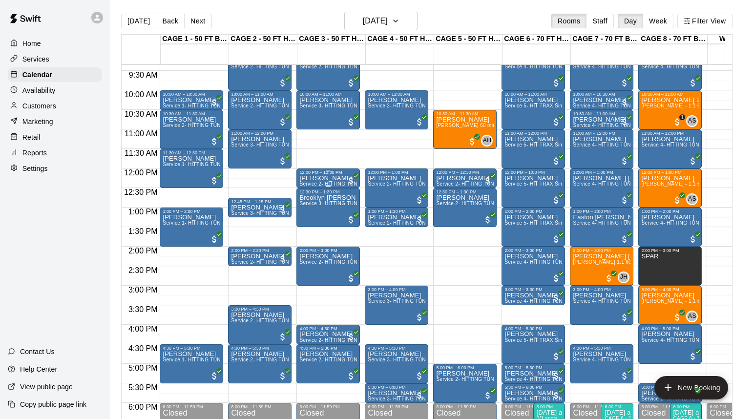
scroll to position [410, 0]
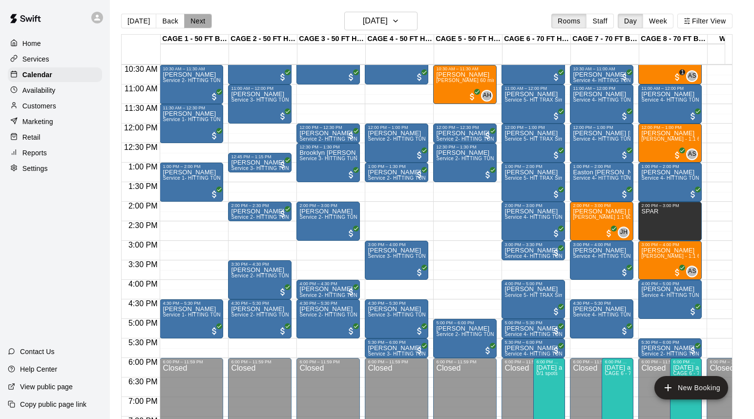
click at [197, 24] on button "Next" at bounding box center [197, 21] width 27 height 15
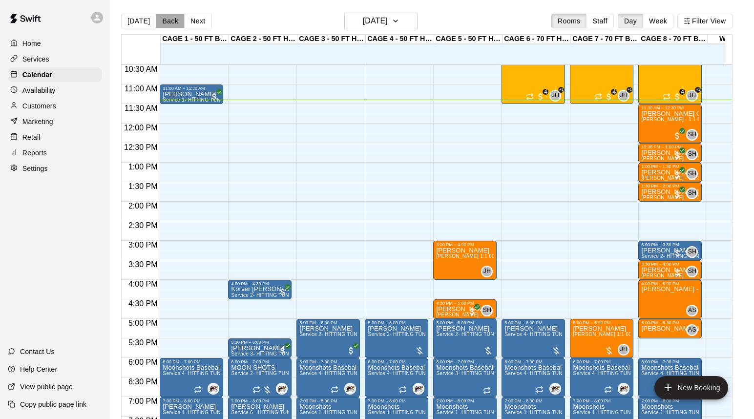
click at [172, 21] on button "Back" at bounding box center [170, 21] width 29 height 15
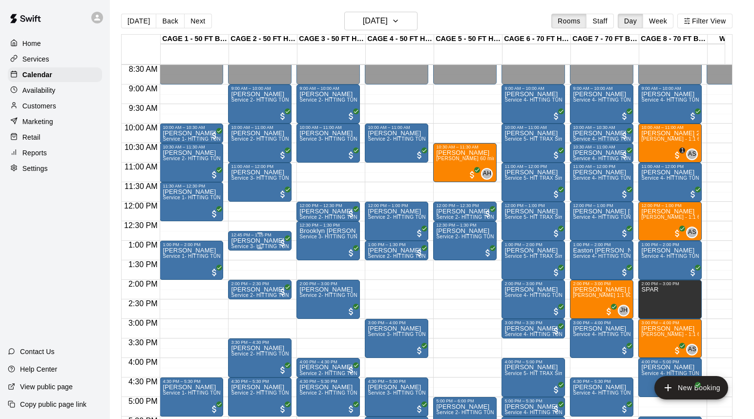
scroll to position [238, 0]
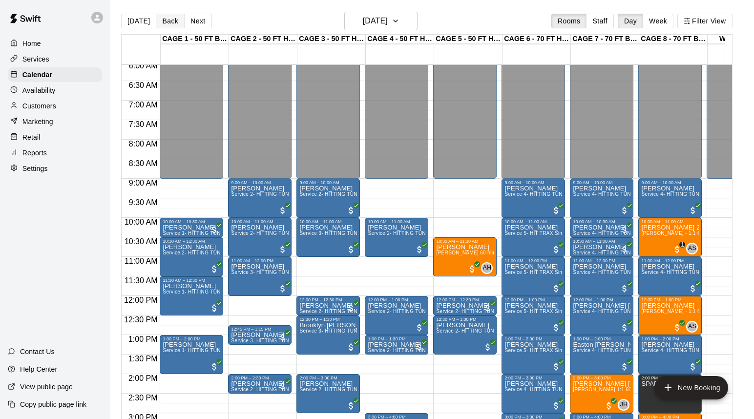
click at [164, 21] on button "Back" at bounding box center [170, 21] width 29 height 15
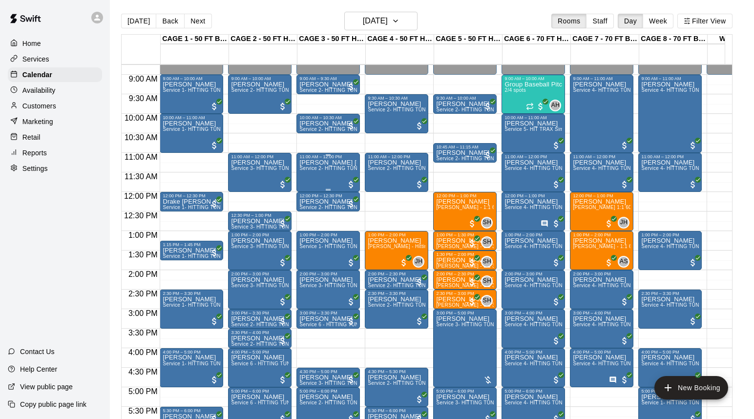
scroll to position [385, 0]
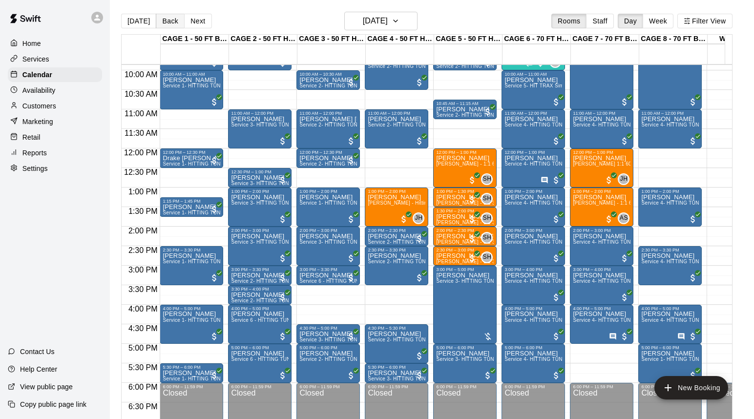
click at [172, 18] on button "Back" at bounding box center [170, 21] width 29 height 15
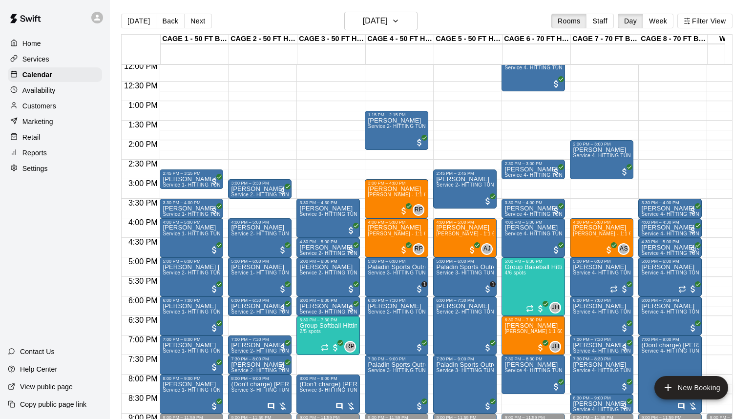
scroll to position [474, 0]
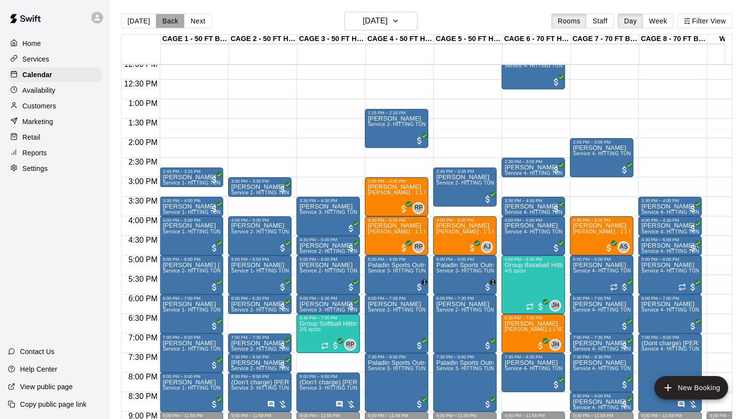
click at [174, 21] on button "Back" at bounding box center [170, 21] width 29 height 15
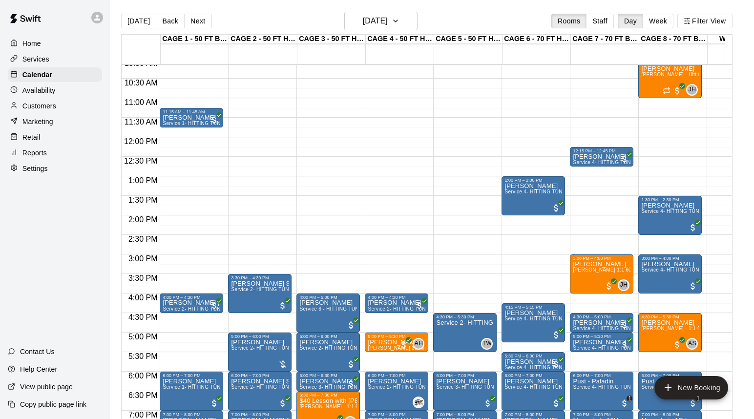
scroll to position [382, 0]
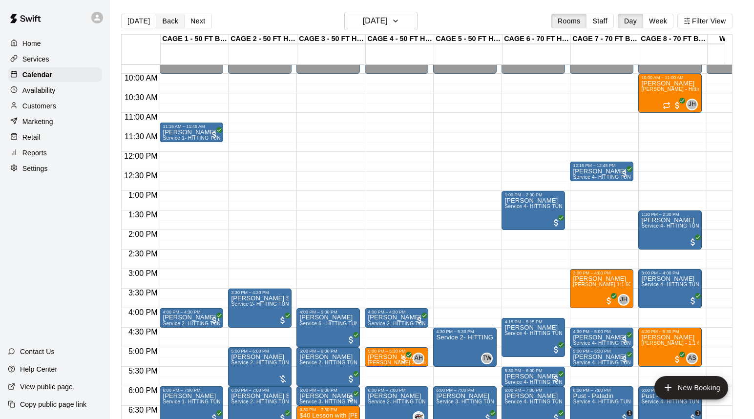
click at [170, 23] on button "Back" at bounding box center [170, 21] width 29 height 15
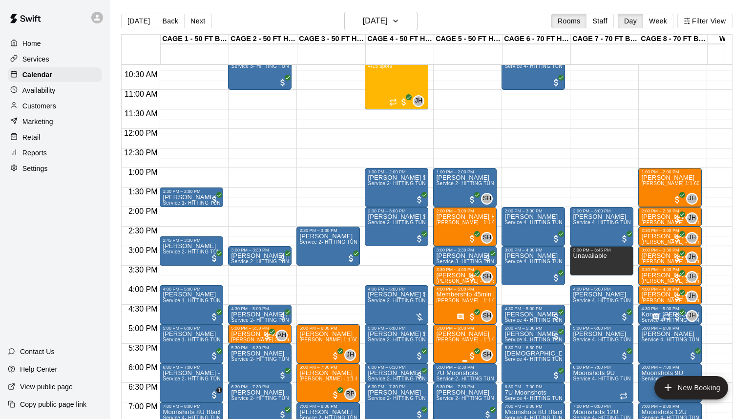
scroll to position [415, 0]
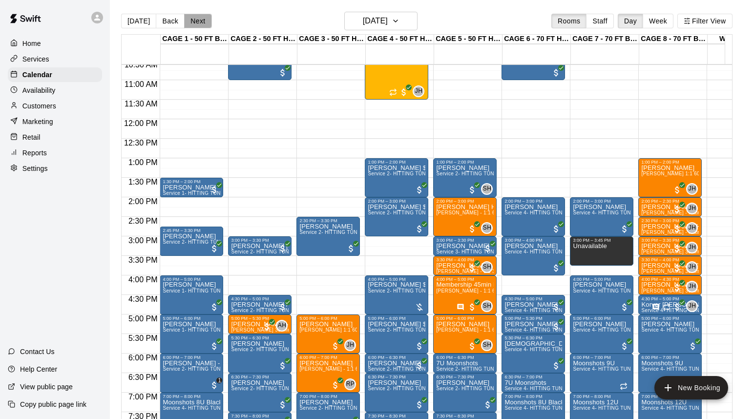
click at [197, 22] on button "Next" at bounding box center [197, 21] width 27 height 15
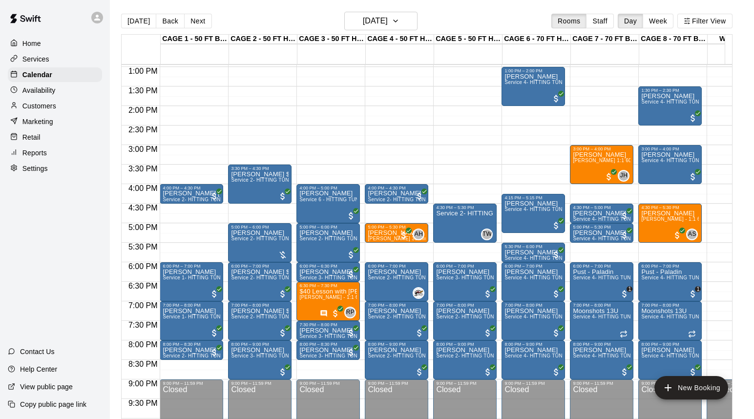
scroll to position [443, 0]
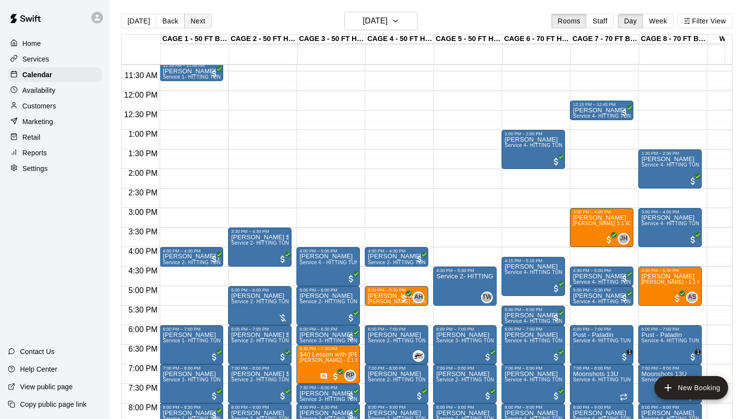
click at [197, 21] on button "Next" at bounding box center [197, 21] width 27 height 15
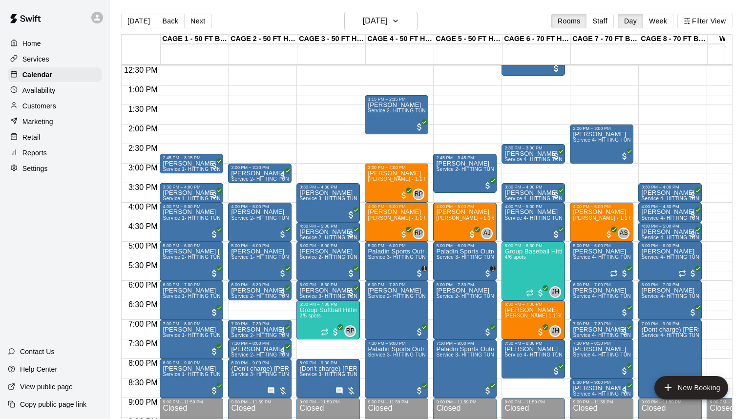
scroll to position [489, 0]
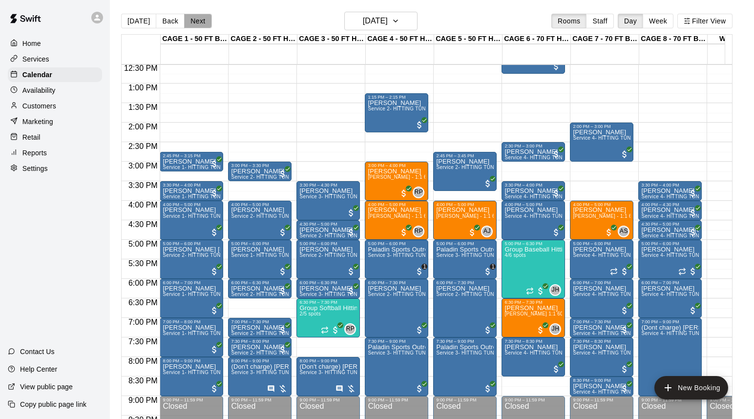
click at [198, 19] on button "Next" at bounding box center [197, 21] width 27 height 15
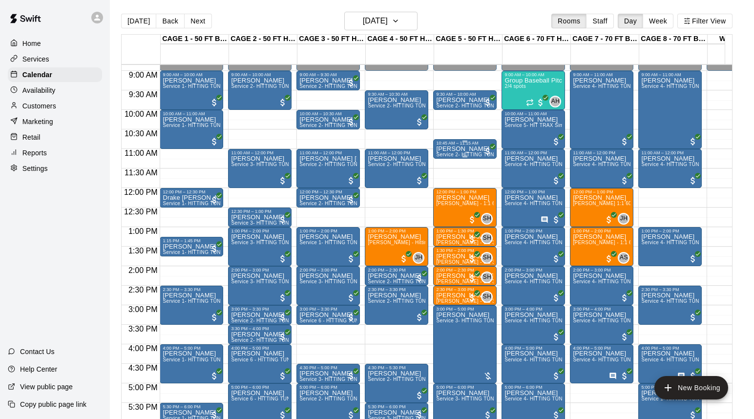
scroll to position [333, 0]
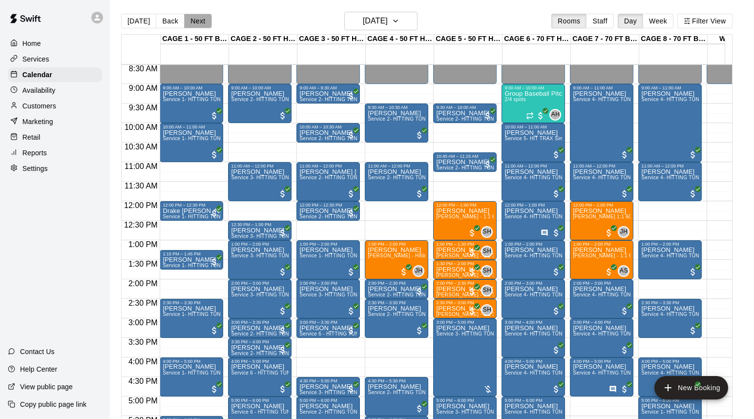
click at [189, 17] on button "Next" at bounding box center [197, 21] width 27 height 15
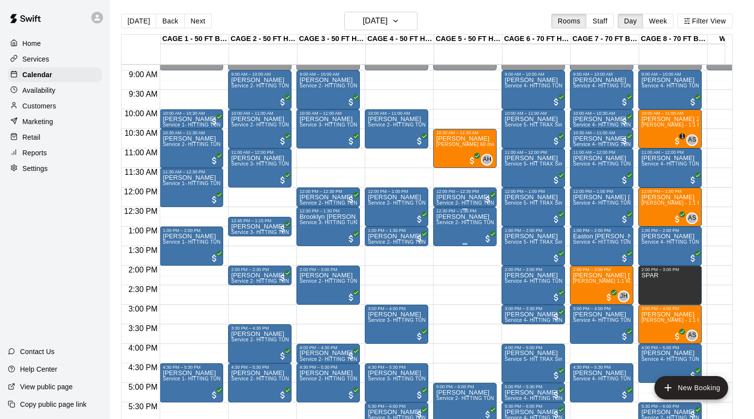
scroll to position [406, 0]
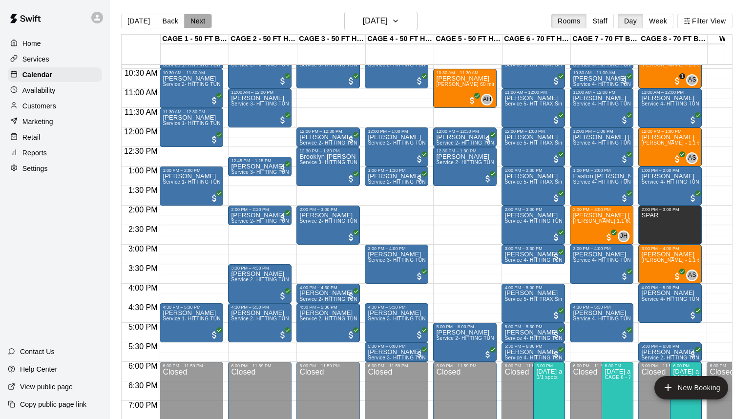
click at [194, 21] on button "Next" at bounding box center [197, 21] width 27 height 15
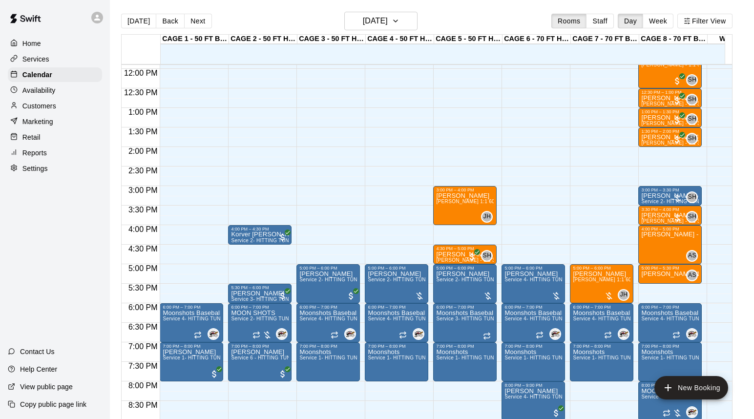
scroll to position [376, 0]
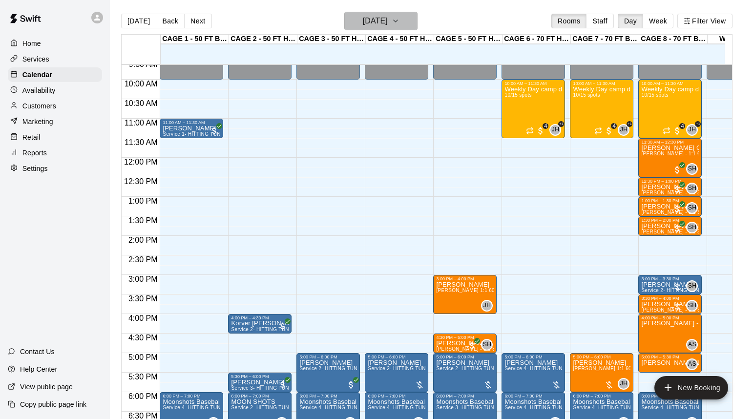
click at [388, 21] on h6 "[DATE]" at bounding box center [375, 21] width 25 height 14
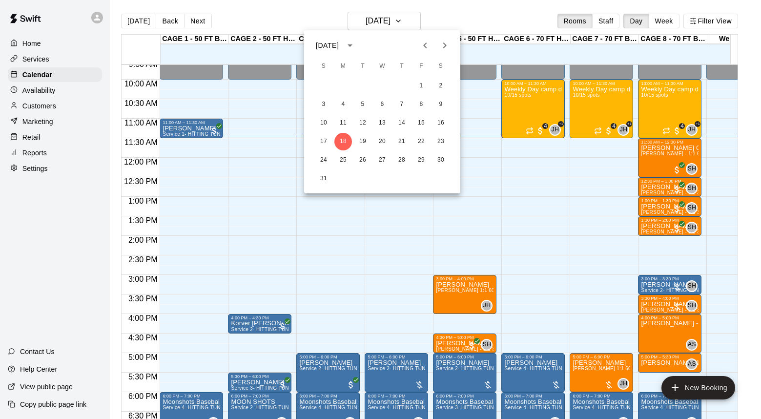
click at [427, 43] on icon "Previous month" at bounding box center [425, 46] width 12 height 12
click at [382, 161] on button "30" at bounding box center [383, 160] width 18 height 18
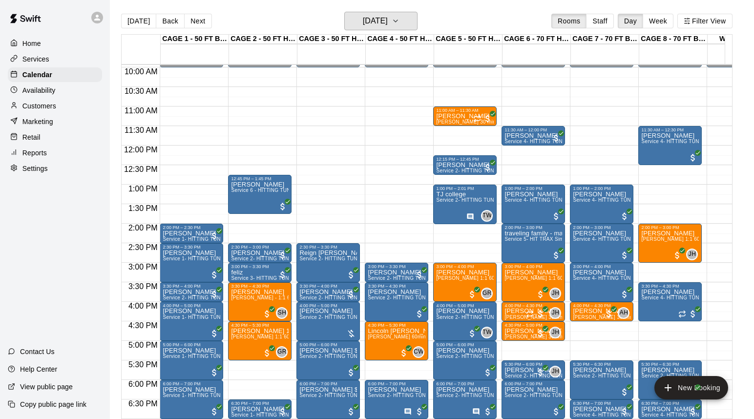
scroll to position [408, 0]
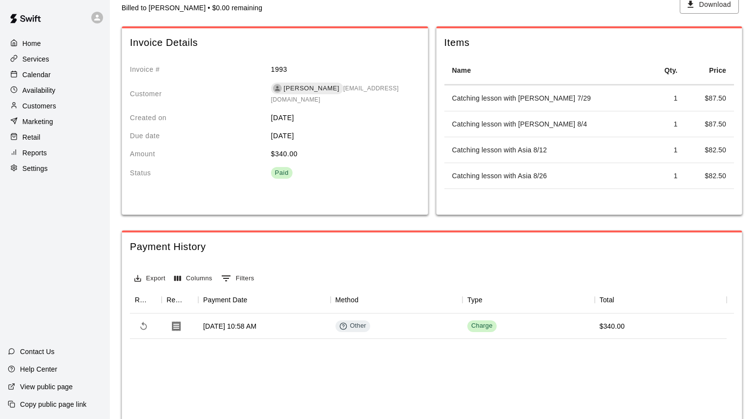
scroll to position [6, 0]
